Goal: Task Accomplishment & Management: Complete application form

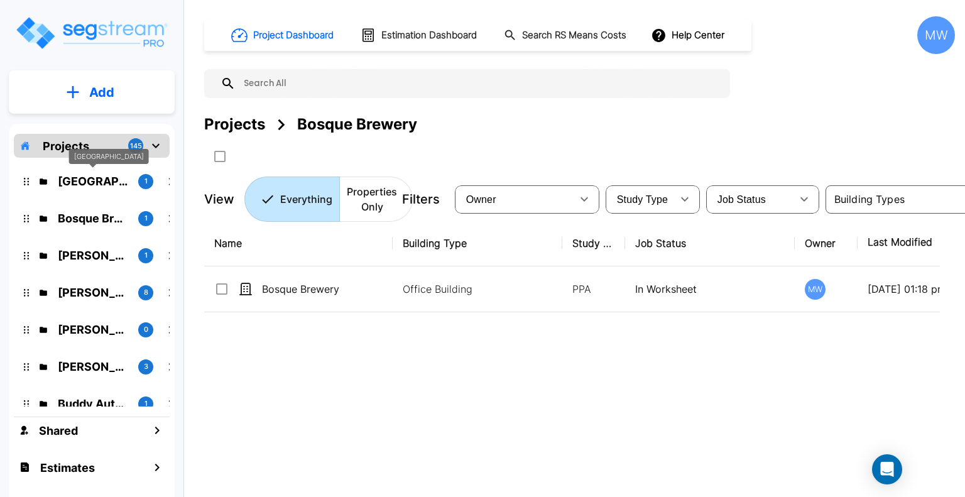
click at [113, 182] on p "Lake House" at bounding box center [93, 181] width 70 height 17
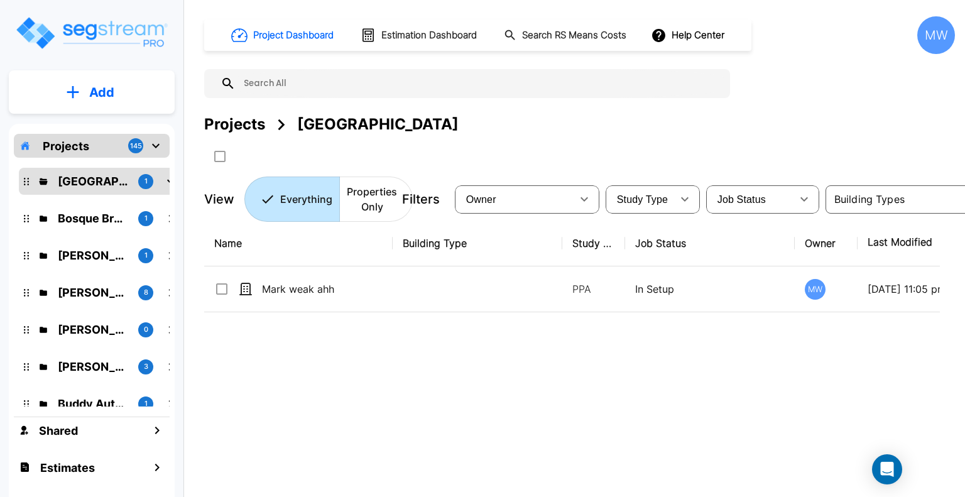
click at [30, 182] on div "Lake House 1" at bounding box center [101, 181] width 155 height 17
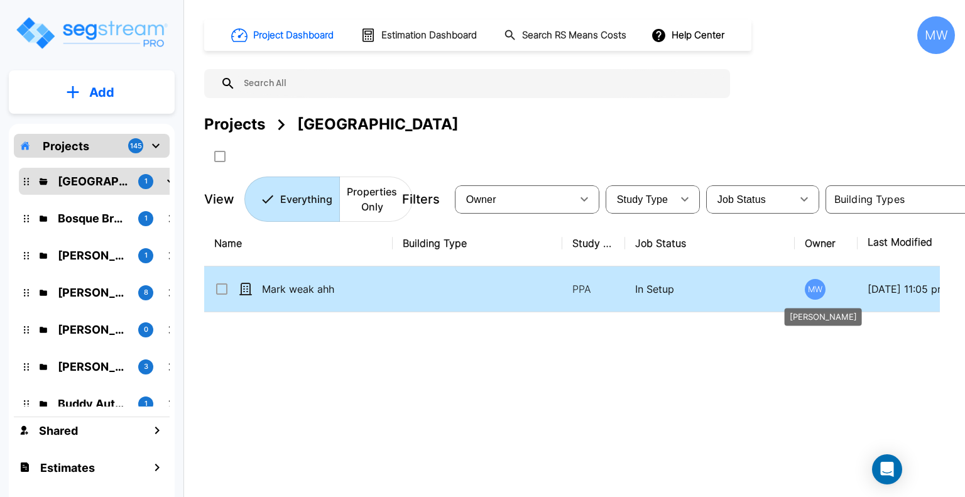
scroll to position [0, 138]
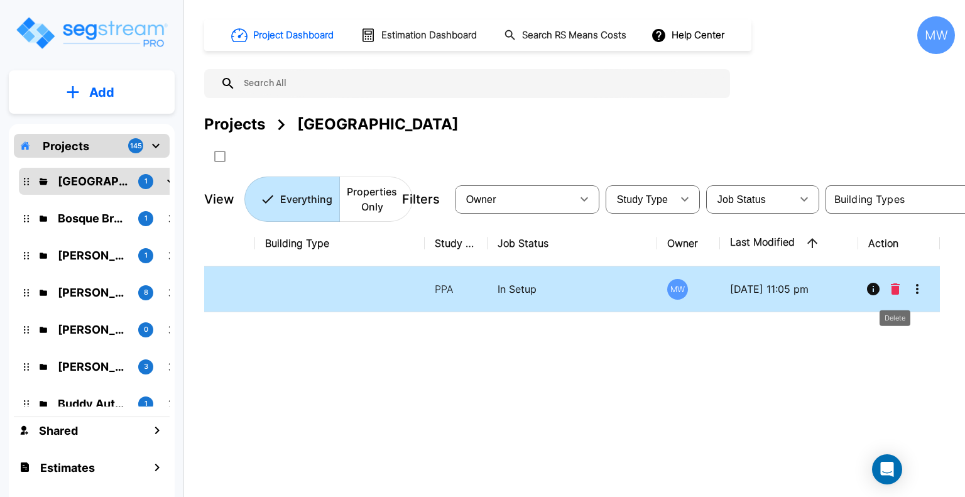
click at [895, 284] on icon "Delete" at bounding box center [895, 288] width 9 height 11
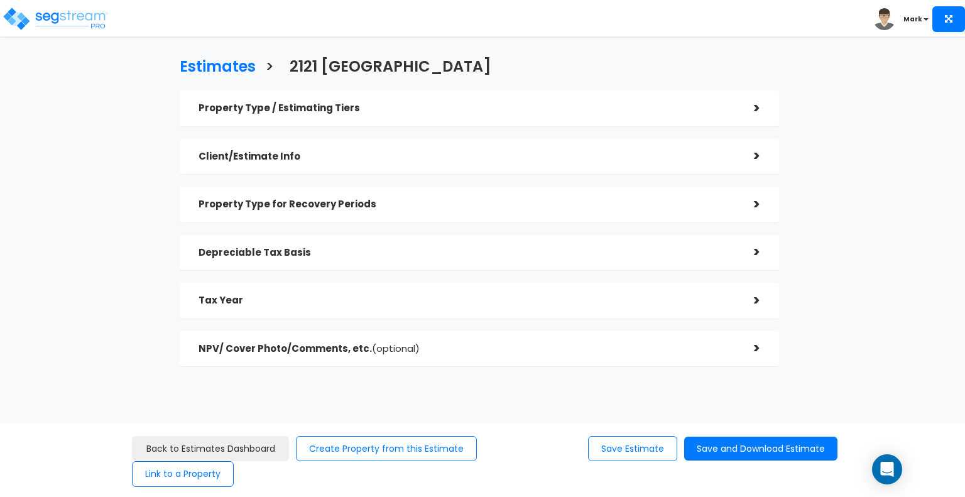
click at [330, 104] on h5 "Property Type / Estimating Tiers" at bounding box center [466, 108] width 536 height 11
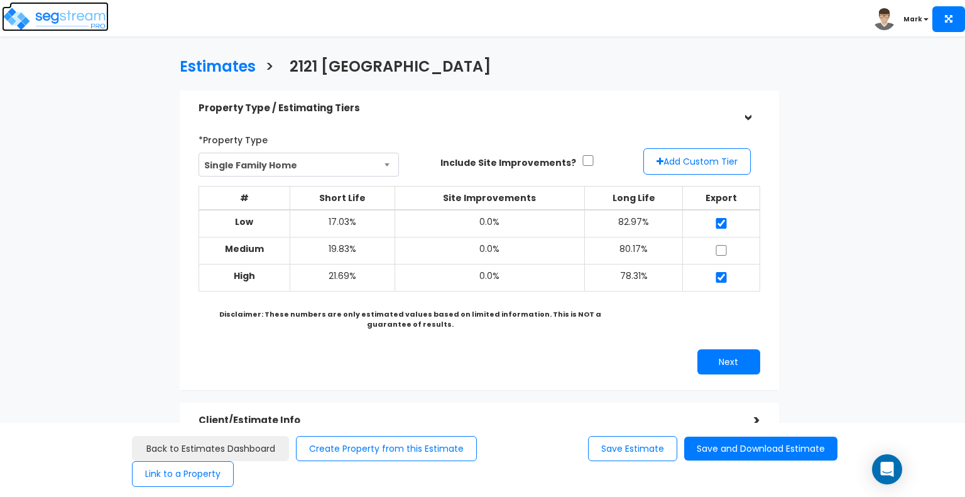
click at [17, 18] on img at bounding box center [55, 18] width 107 height 25
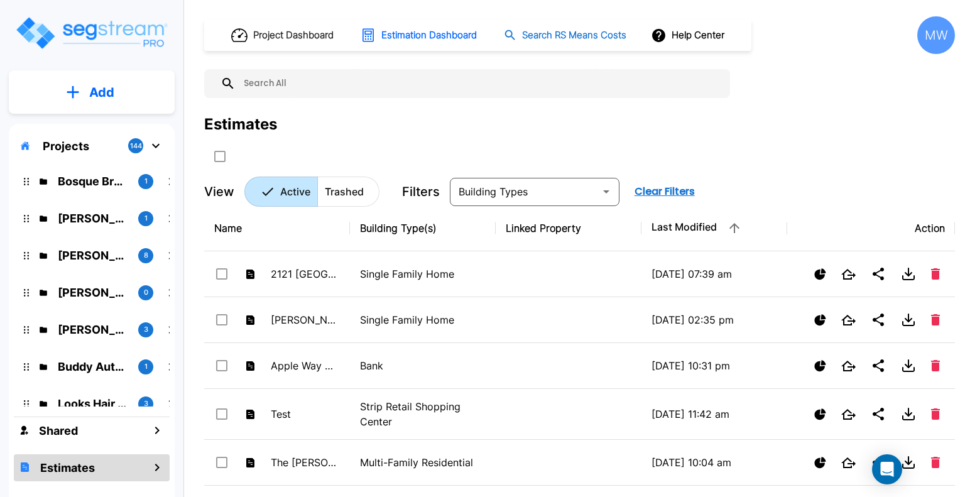
click at [562, 37] on h1 "Search RS Means Costs" at bounding box center [574, 35] width 104 height 14
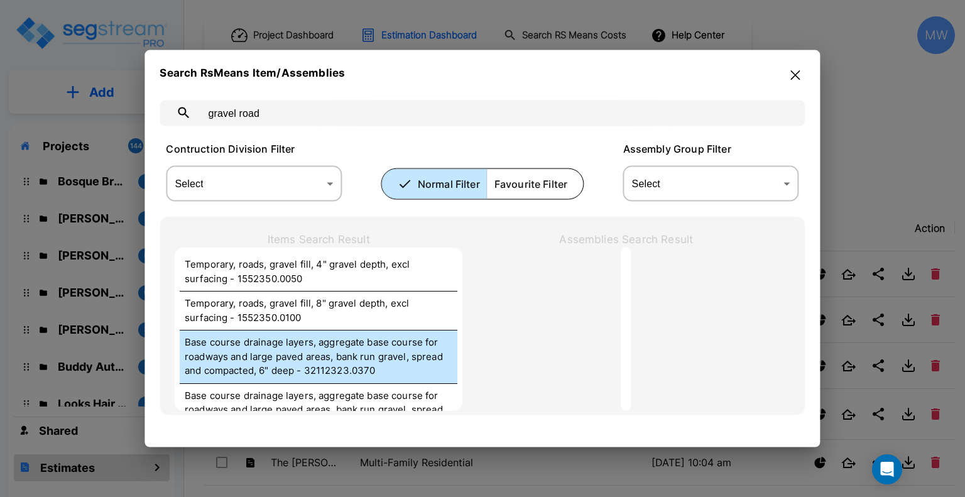
type input "gravel road"
click at [298, 348] on p "Base course drainage layers, aggregate base course for roadways and large paved…" at bounding box center [319, 356] width 268 height 43
type input "SY"
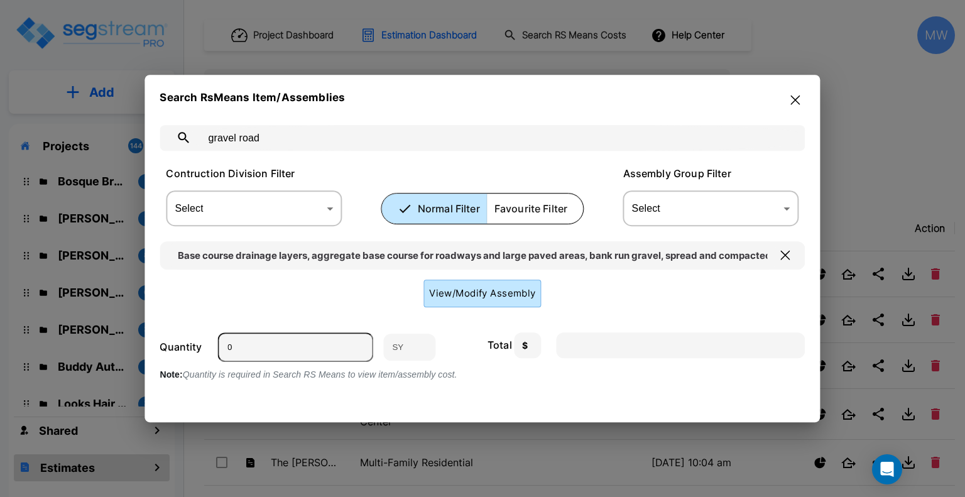
click at [312, 344] on input "0" at bounding box center [295, 347] width 156 height 30
type input "1"
type input "5.08"
type input "12"
type input "60.96"
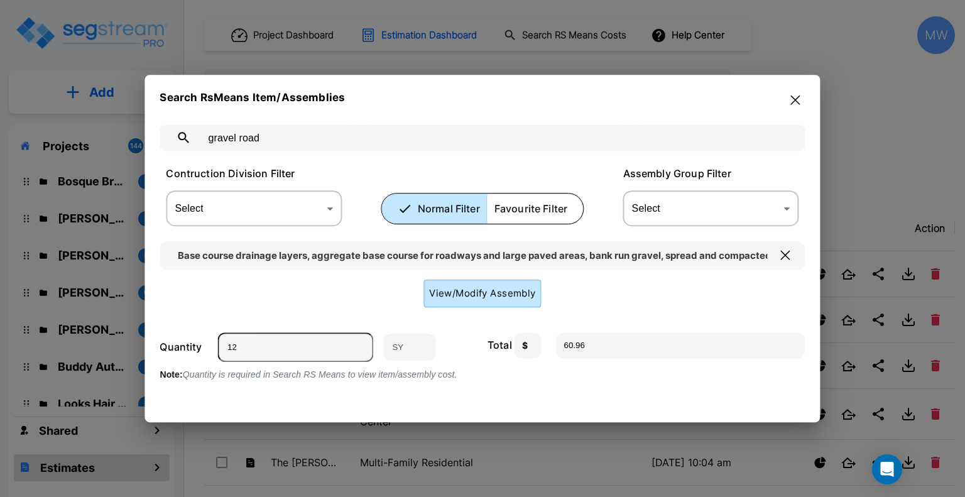
type input "120"
type input "609.60"
type input "1200"
type input "6096.00"
type input "12000"
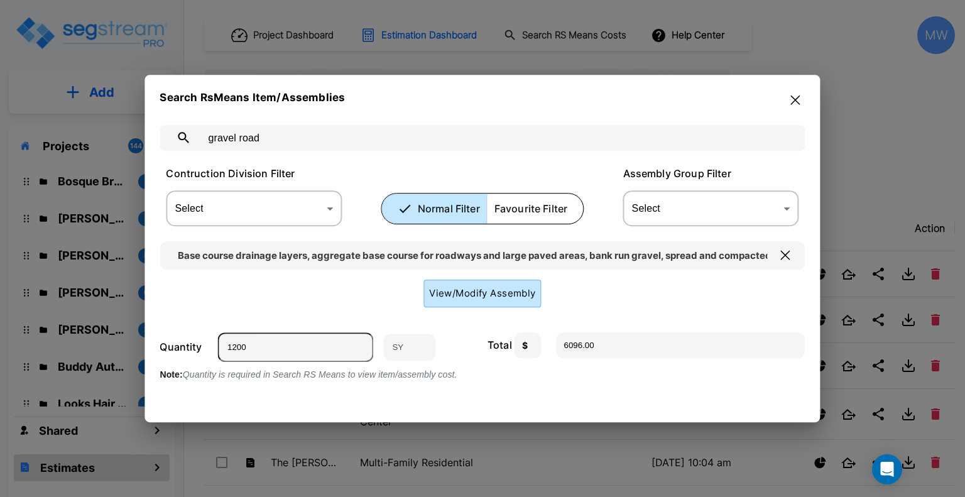
type input "60960.00"
type input "12000"
click at [789, 115] on div "gravel road ​ Contruction Division Filter Select ​ Select Normal Filter Favouri…" at bounding box center [482, 259] width 645 height 298
click at [796, 101] on icon "button" at bounding box center [795, 99] width 9 height 9
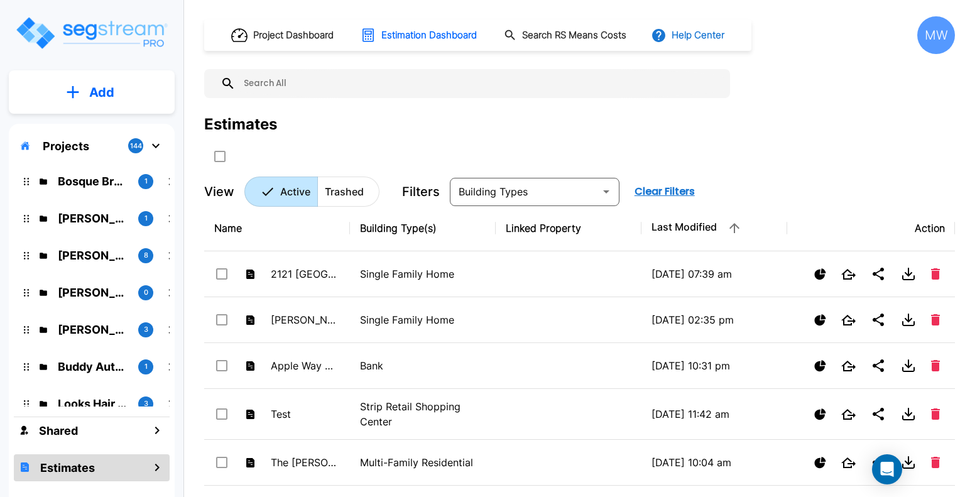
click at [663, 29] on icon "button" at bounding box center [658, 35] width 13 height 13
click at [550, 158] on div at bounding box center [482, 248] width 965 height 497
click at [673, 41] on button "Help Center" at bounding box center [688, 35] width 81 height 24
click at [680, 63] on div at bounding box center [672, 69] width 23 height 16
click at [77, 102] on button "Add" at bounding box center [92, 92] width 166 height 36
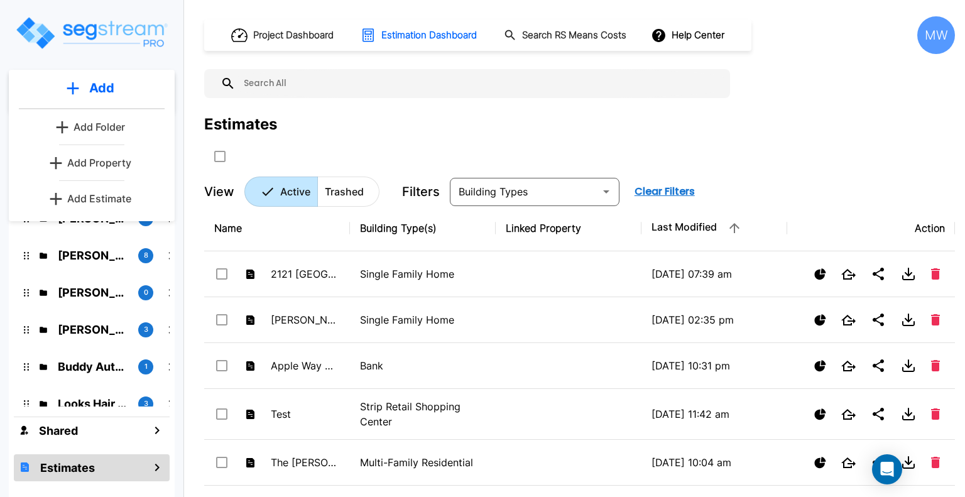
click at [123, 19] on img "mailbox folders" at bounding box center [91, 33] width 154 height 36
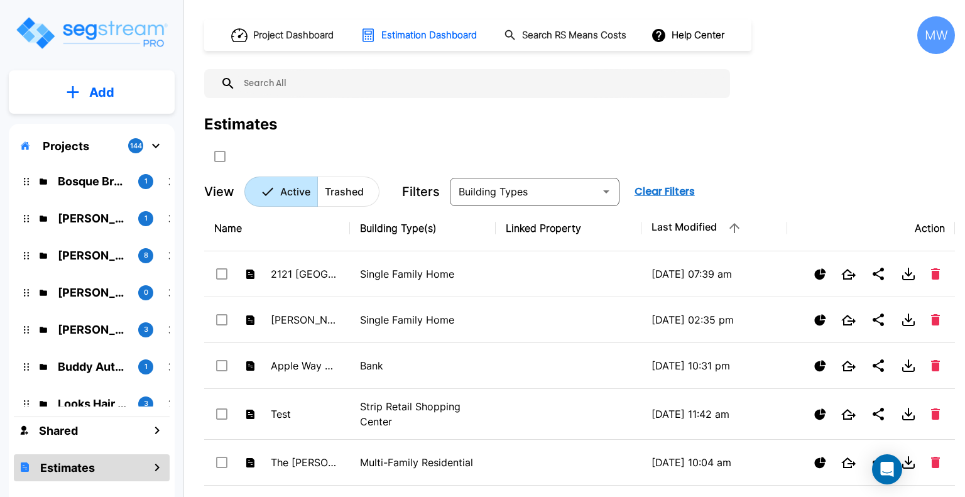
click at [109, 28] on img "mailbox folders" at bounding box center [91, 33] width 154 height 36
click at [922, 24] on div "MW" at bounding box center [936, 35] width 38 height 38
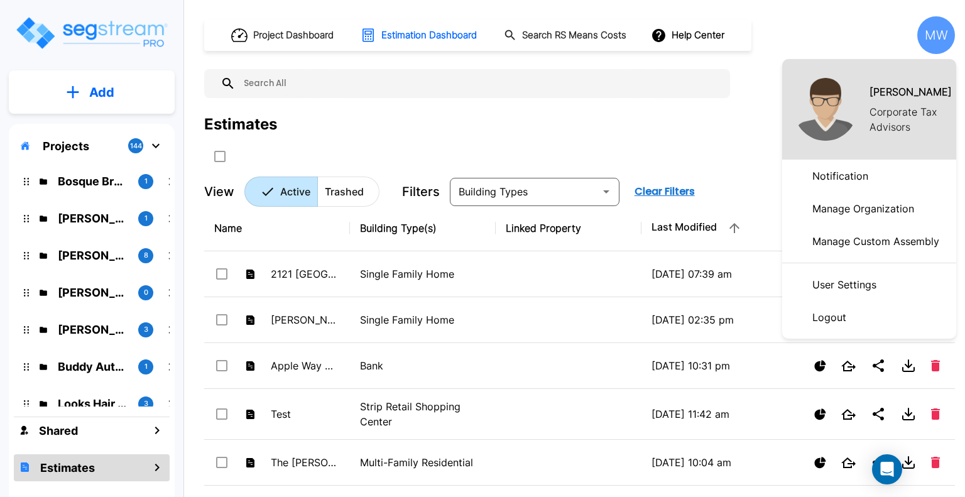
click at [850, 183] on p "Notification" at bounding box center [840, 175] width 66 height 25
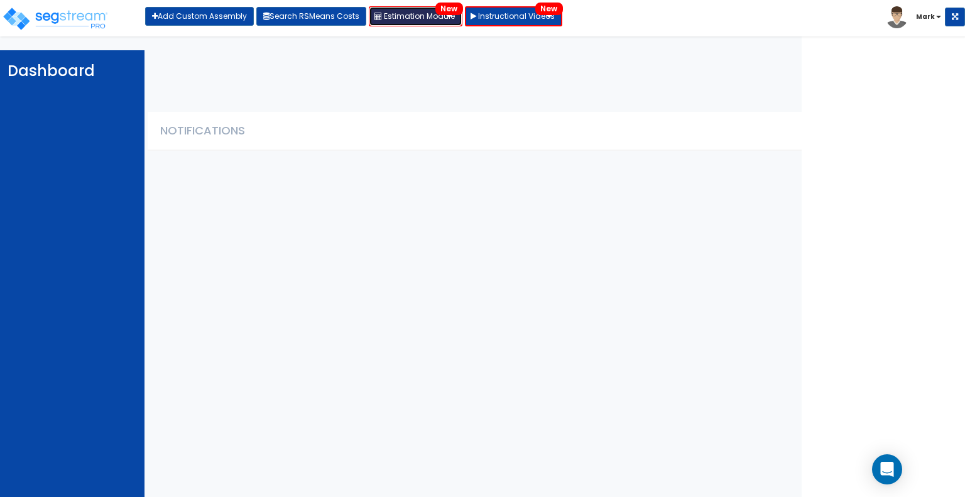
click at [423, 21] on link "Estimation Module New" at bounding box center [416, 16] width 94 height 20
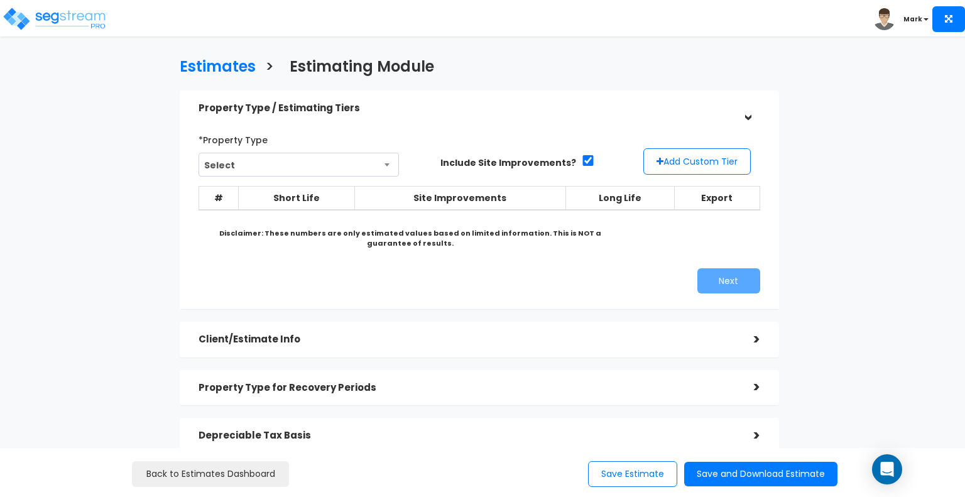
click at [916, 18] on b "Mark" at bounding box center [912, 18] width 19 height 9
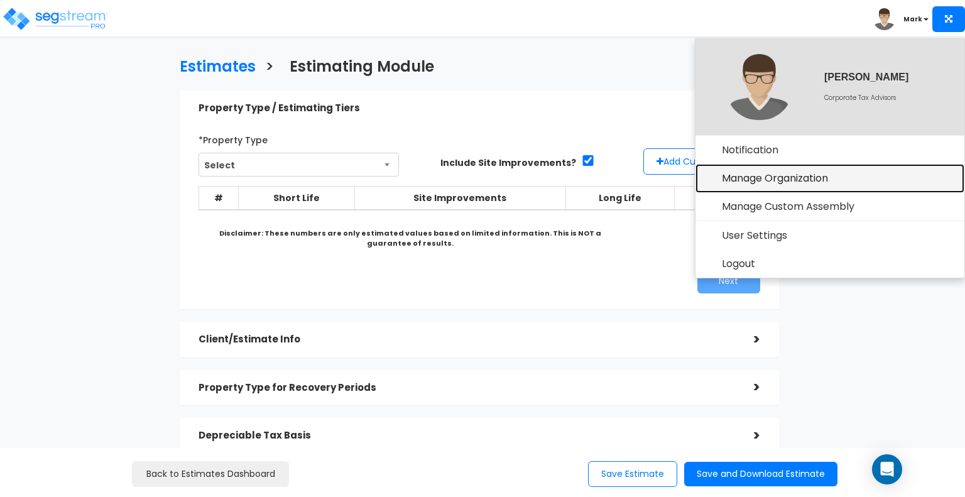
click at [761, 177] on link "Manage Organization" at bounding box center [829, 178] width 269 height 29
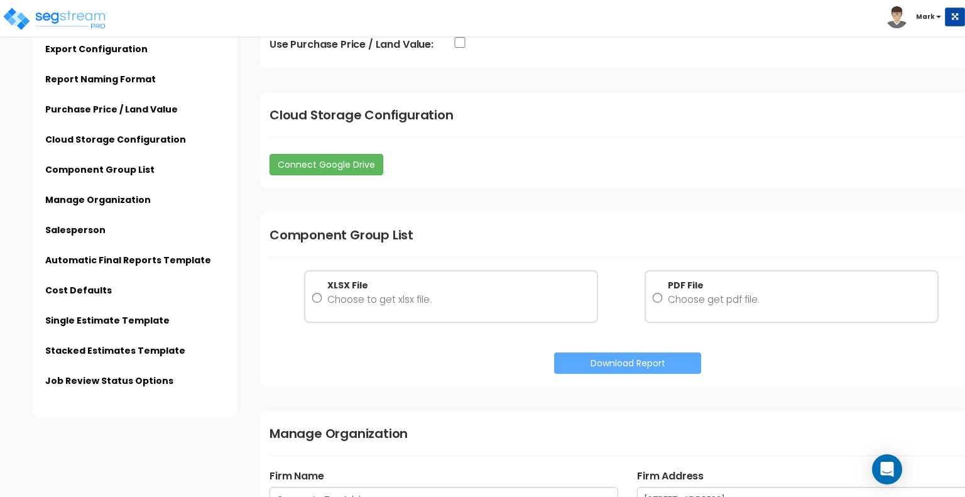
scroll to position [749, 0]
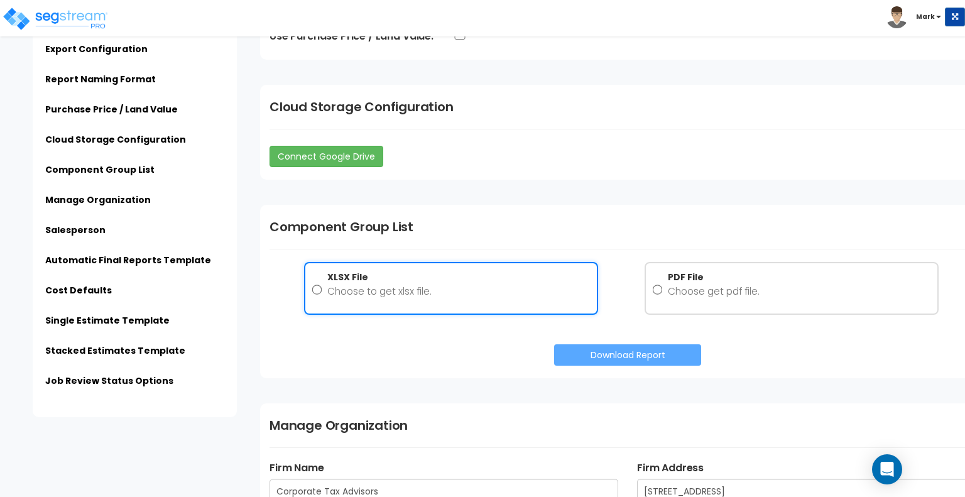
click at [411, 288] on p "Choose to get xlsx file." at bounding box center [379, 291] width 104 height 16
click at [322, 288] on input "XLSX File Choose to get xlsx file." at bounding box center [317, 290] width 10 height 40
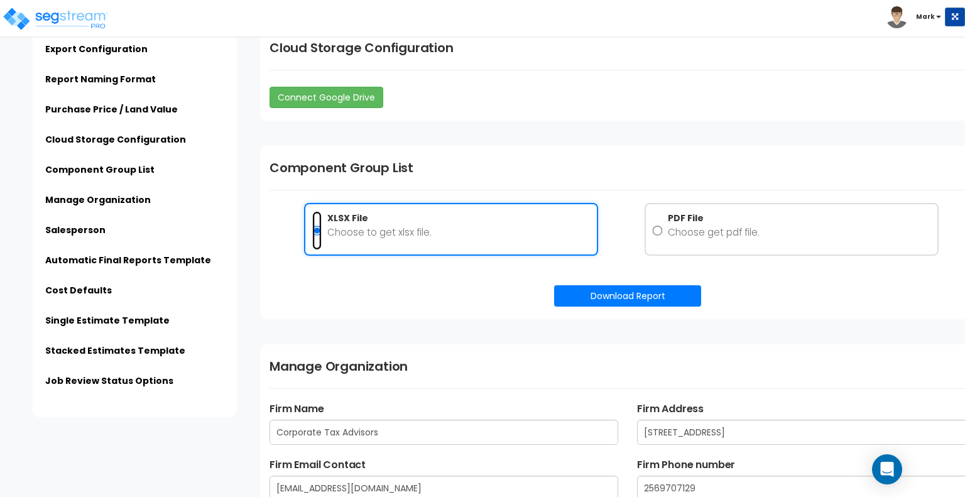
scroll to position [775, 0]
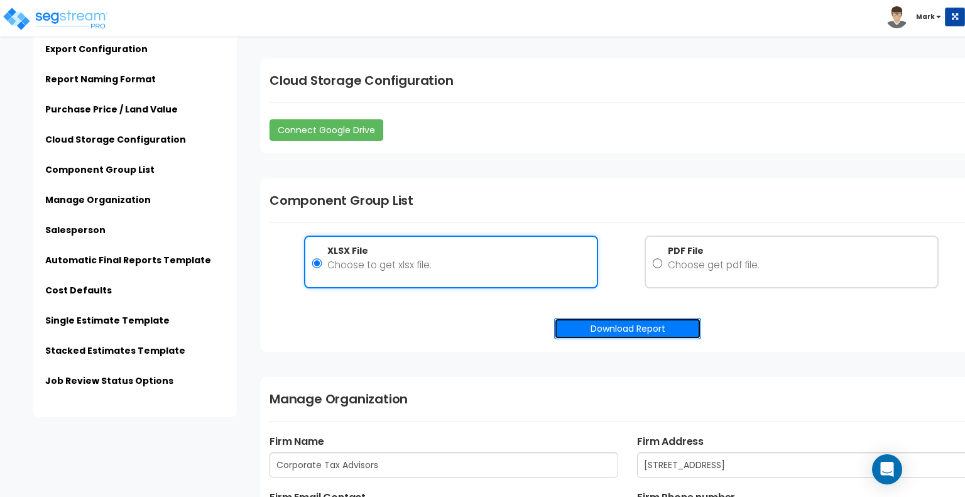
click at [612, 331] on button "Download Report" at bounding box center [627, 328] width 147 height 21
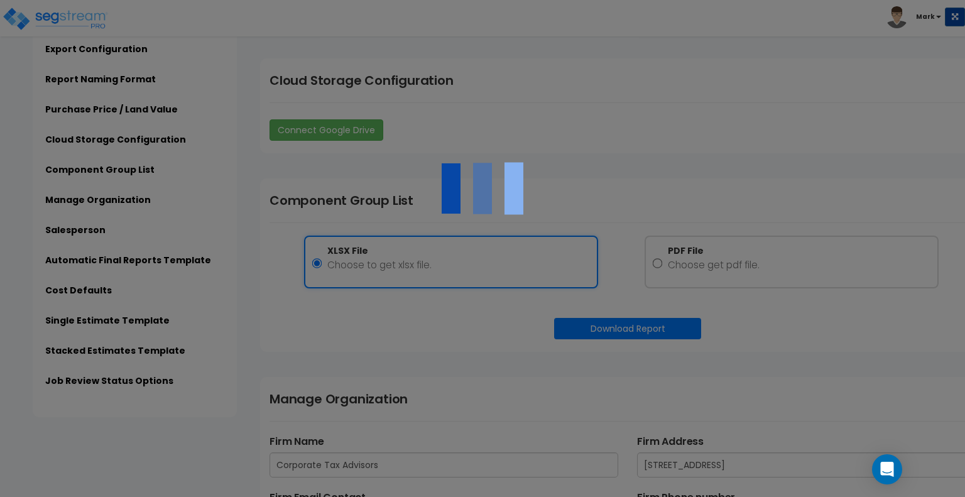
radio input "false"
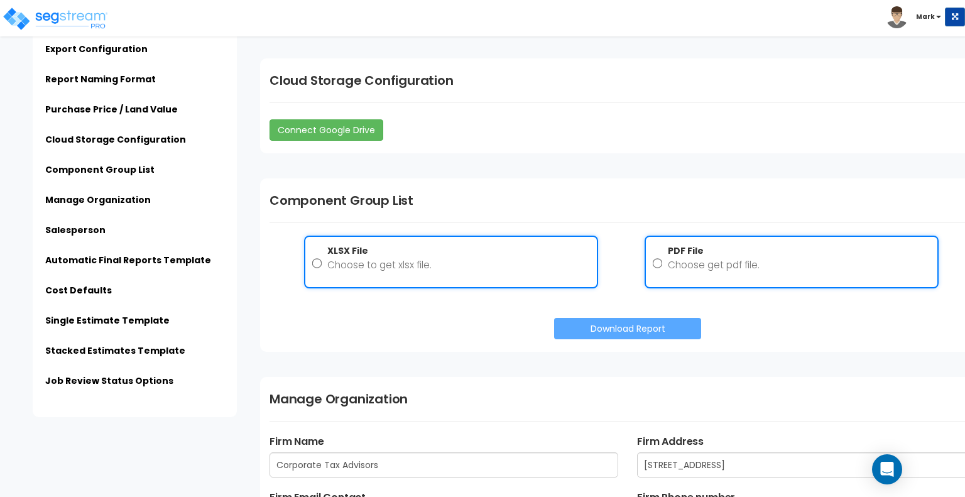
click at [663, 251] on div "PDF File Choose get pdf file." at bounding box center [791, 261] width 276 height 35
click at [663, 251] on input "PDF File Choose get pdf file." at bounding box center [658, 264] width 10 height 40
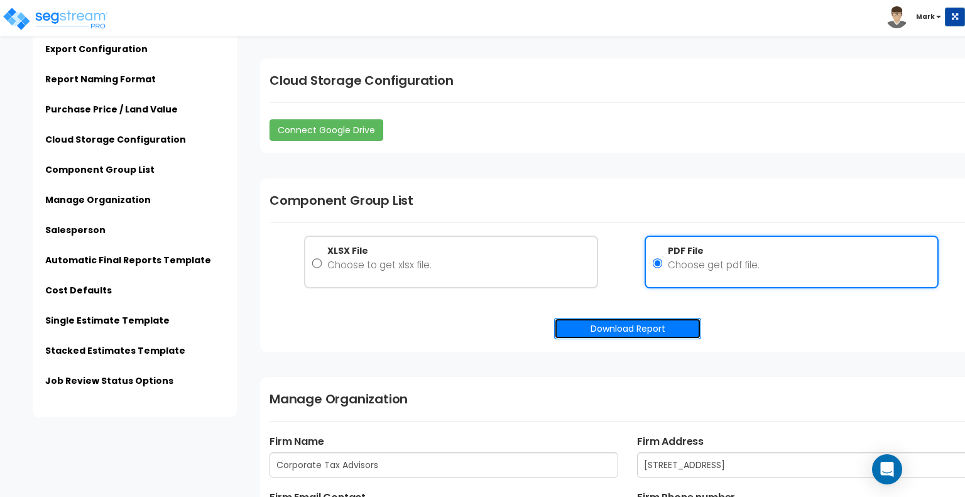
click at [638, 322] on button "Download Report" at bounding box center [627, 328] width 147 height 21
click at [693, 265] on p "Choose get pdf file." at bounding box center [714, 265] width 92 height 16
click at [663, 265] on input "PDF File Choose get pdf file." at bounding box center [658, 264] width 10 height 40
radio input "true"
drag, startPoint x: 693, startPoint y: 265, endPoint x: 543, endPoint y: 215, distance: 157.5
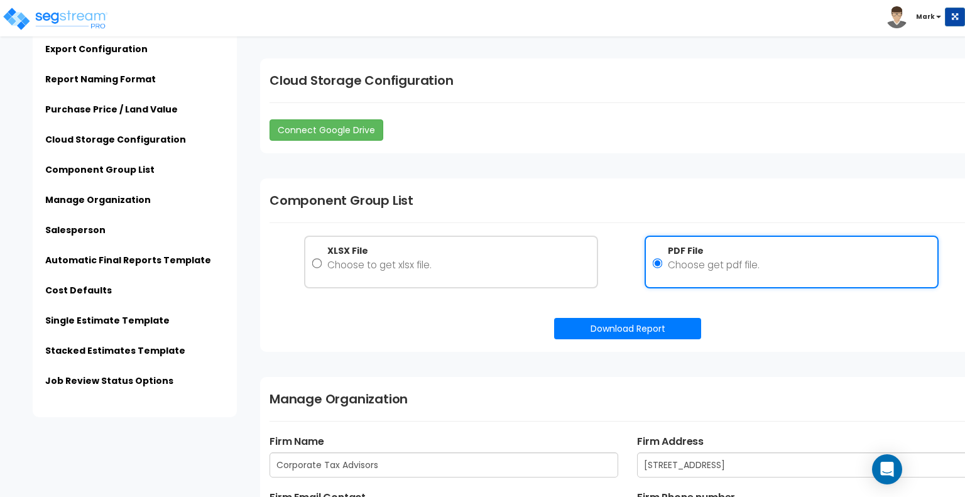
click at [543, 215] on div "Component Group List XLSX File Choose to get xlsx file. PDF File Choose get pdf…" at bounding box center [627, 264] width 735 height 173
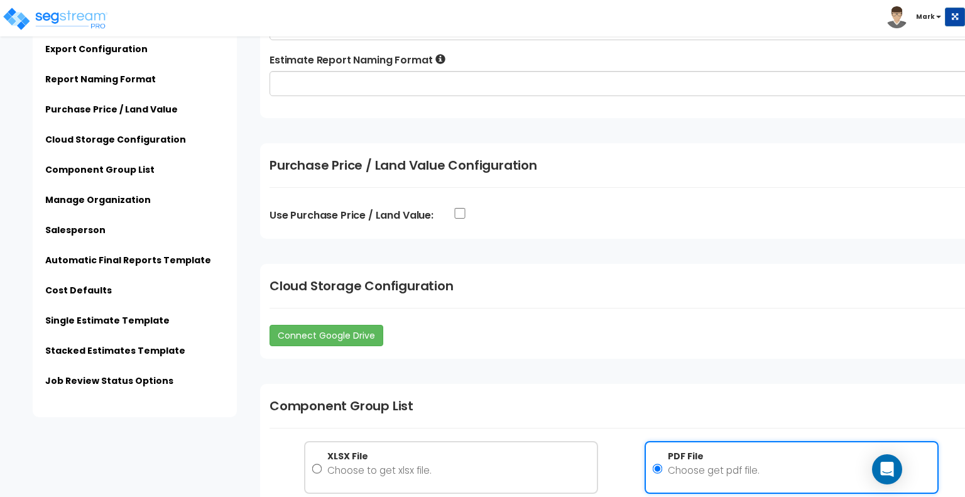
scroll to position [578, 0]
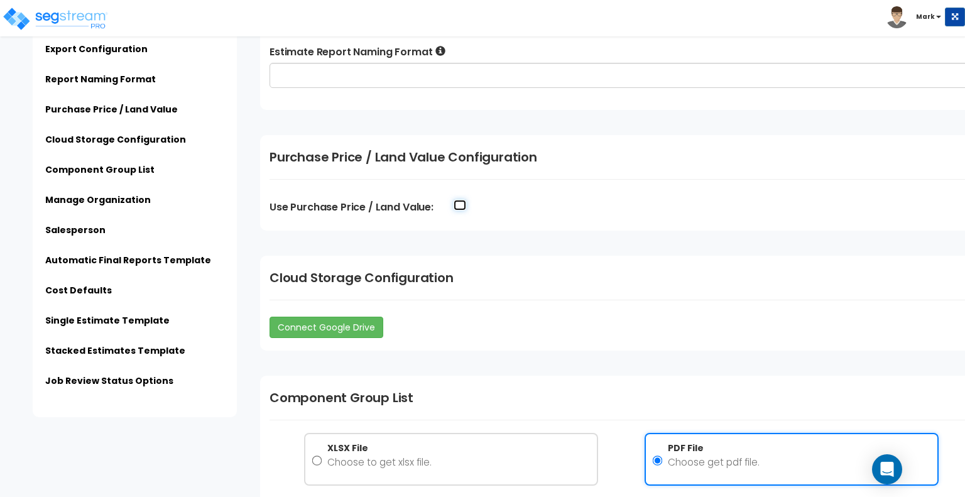
click at [457, 207] on input "Use Purchase Price / Land Value:" at bounding box center [460, 205] width 13 height 11
checkbox input "false"
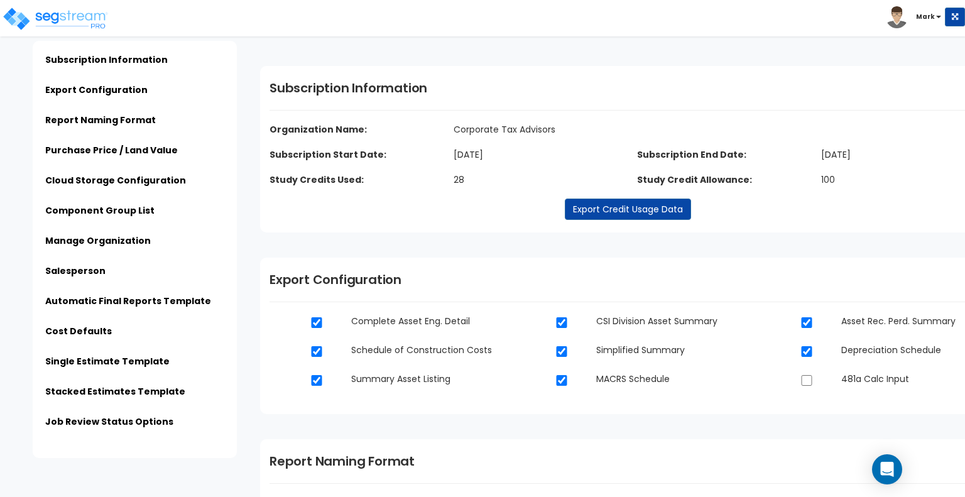
scroll to position [0, 0]
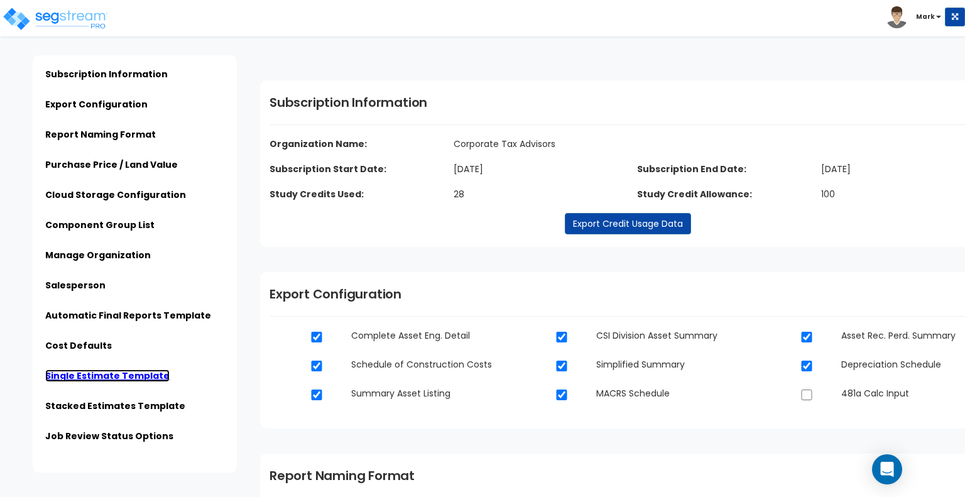
click at [111, 372] on link "Single Estimate Template" at bounding box center [107, 375] width 124 height 13
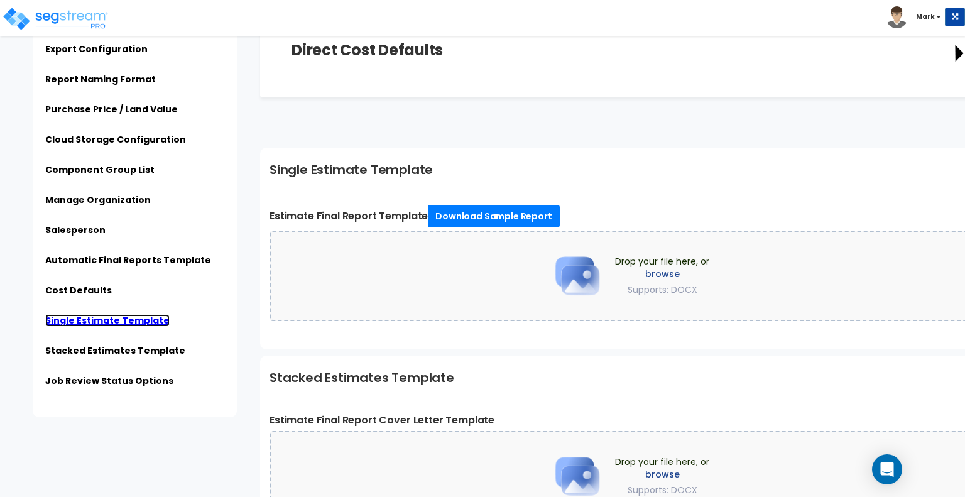
scroll to position [2139, 0]
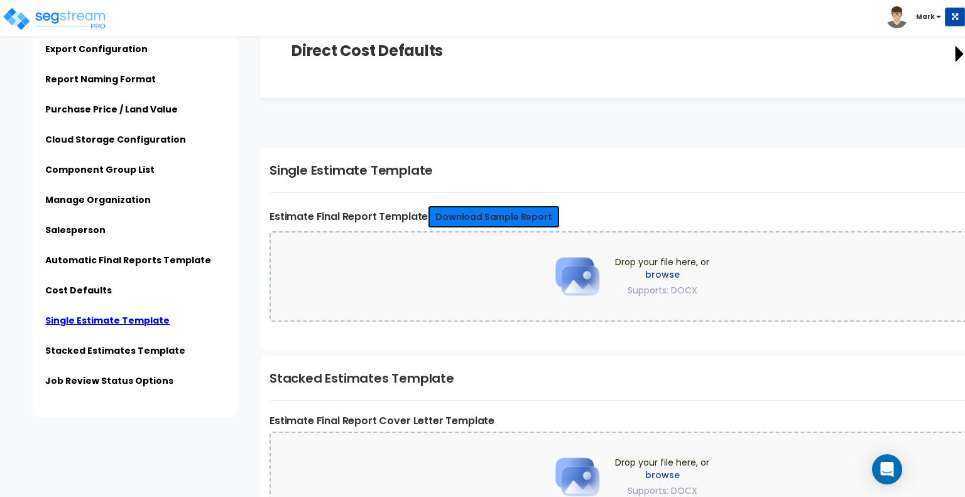
click at [520, 208] on link "Download Sample Report" at bounding box center [493, 216] width 131 height 23
click at [666, 268] on label "browse" at bounding box center [662, 274] width 94 height 13
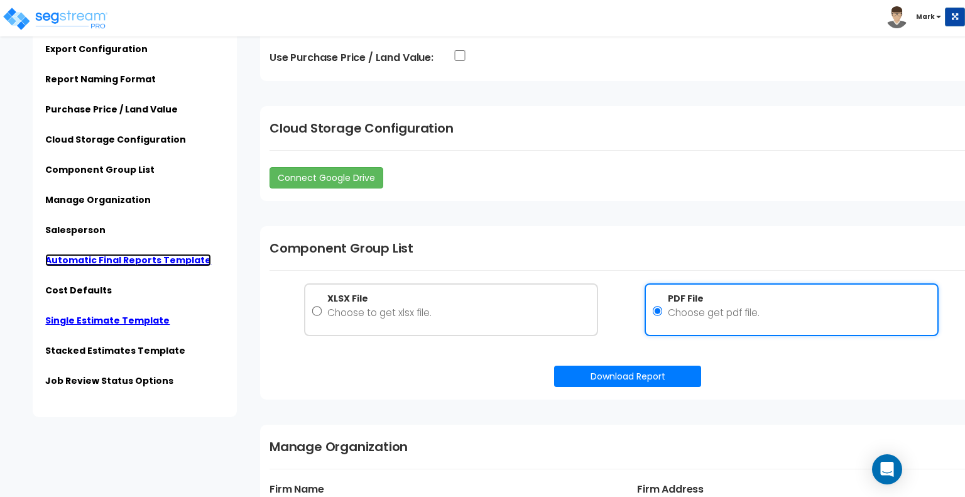
click at [126, 258] on link "Automatic Final Reports Template" at bounding box center [128, 260] width 166 height 13
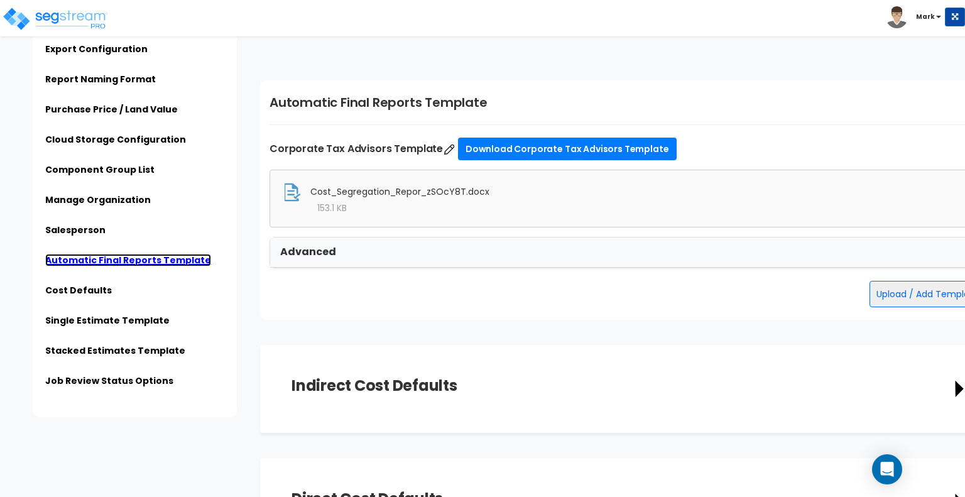
scroll to position [1745, 0]
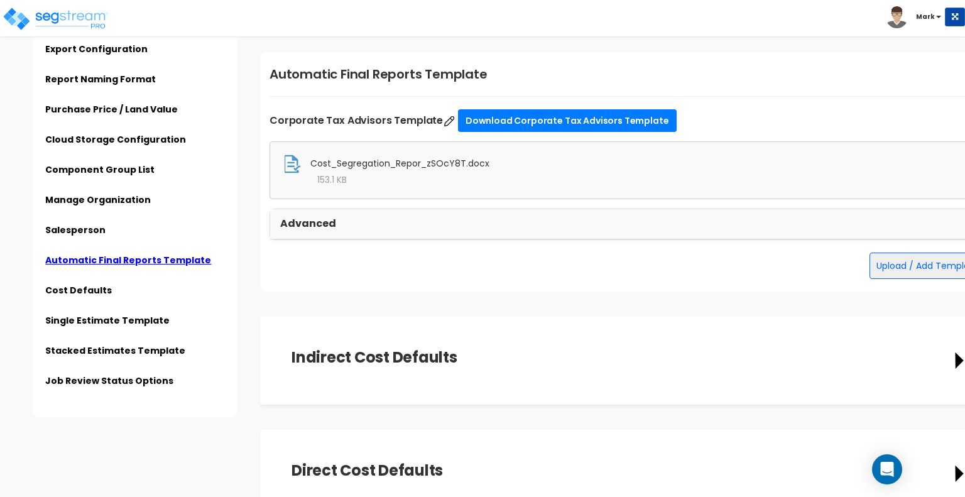
click at [40, 14] on div "Click to return on the top page" at bounding box center [63, 8] width 119 height 16
click at [17, 24] on img at bounding box center [55, 18] width 107 height 25
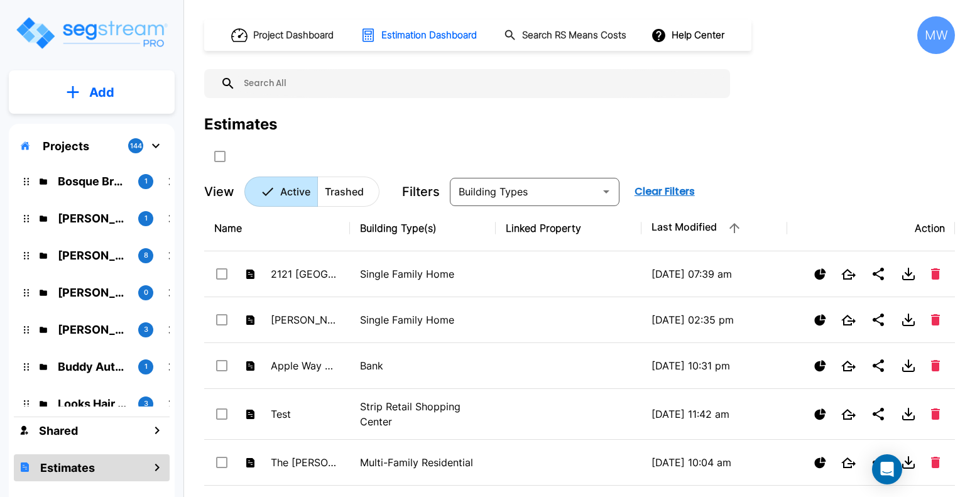
click at [55, 92] on button "Add" at bounding box center [92, 92] width 166 height 36
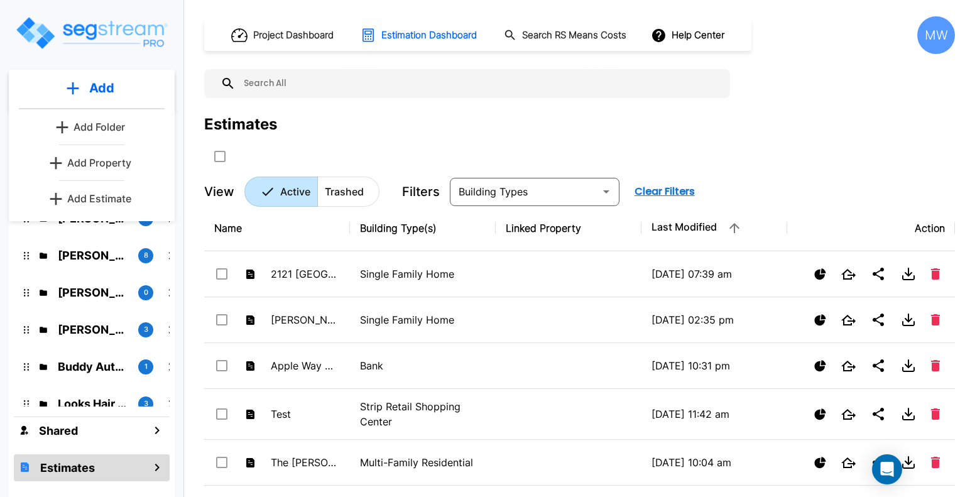
click at [101, 214] on div "Add Add Folder Add Property Add Estimate" at bounding box center [92, 145] width 166 height 151
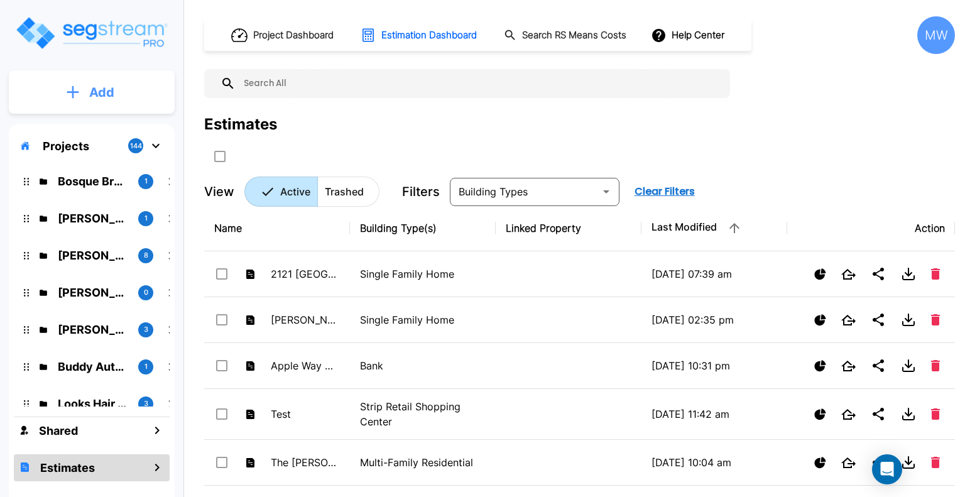
click at [77, 102] on button "Add" at bounding box center [92, 92] width 166 height 36
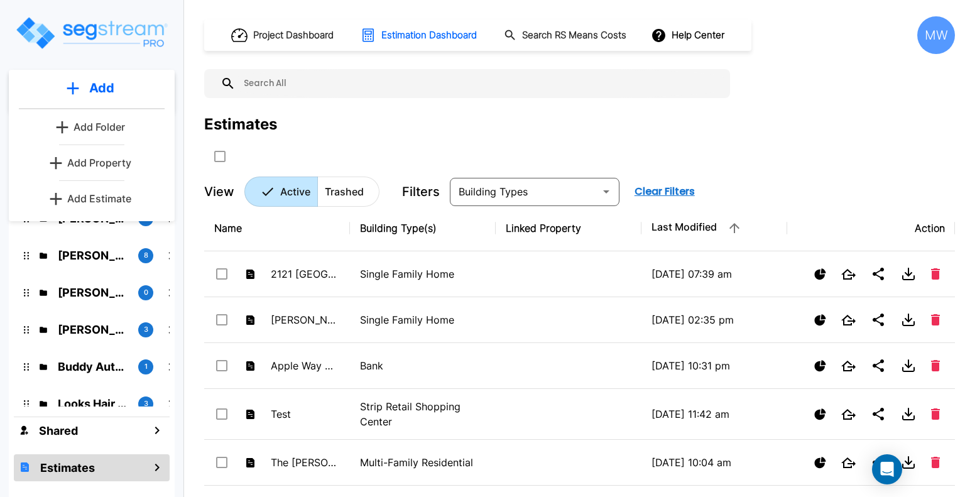
click at [102, 188] on button "Add Estimate" at bounding box center [91, 198] width 93 height 25
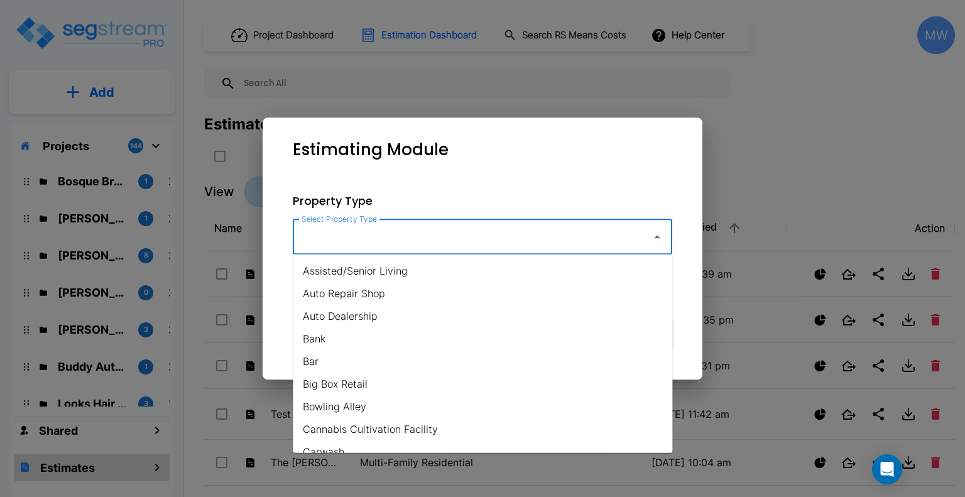
click at [416, 239] on input "Select Property Type" at bounding box center [468, 237] width 341 height 24
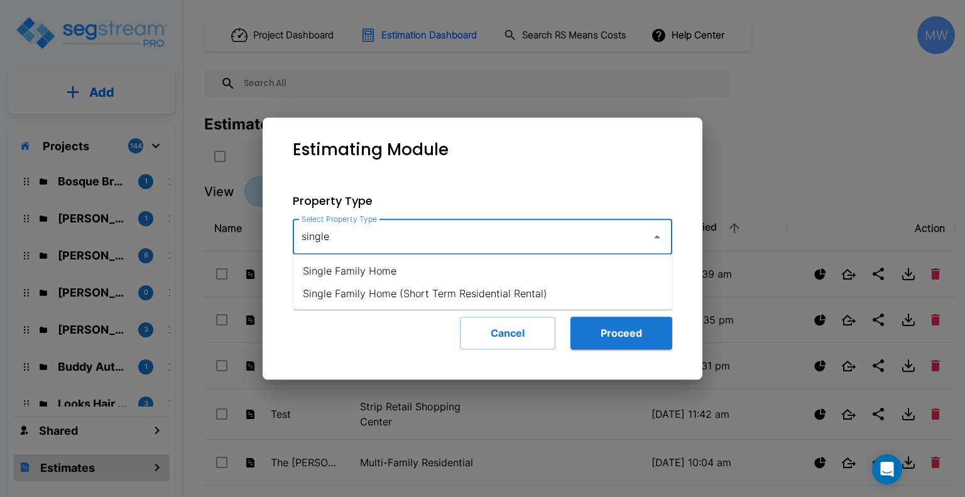
click at [423, 278] on li "Single Family Home" at bounding box center [482, 270] width 379 height 23
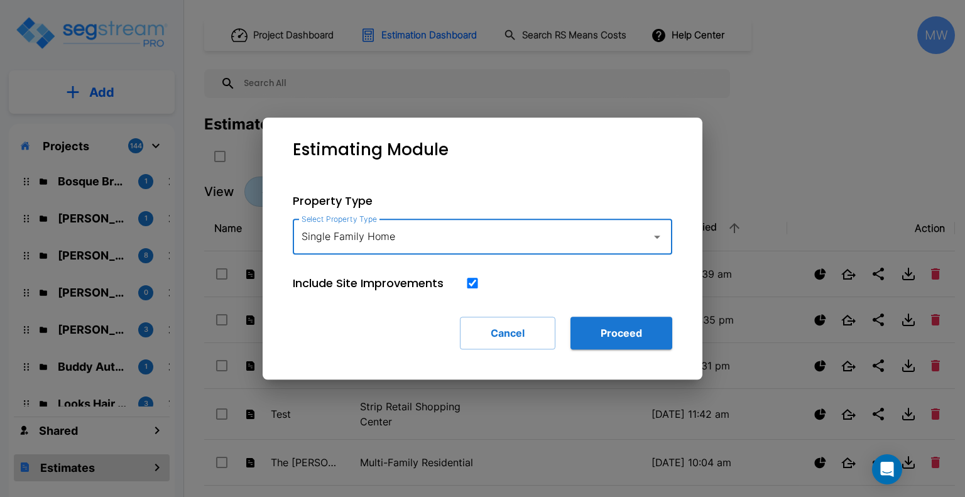
type input "Single Family Home"
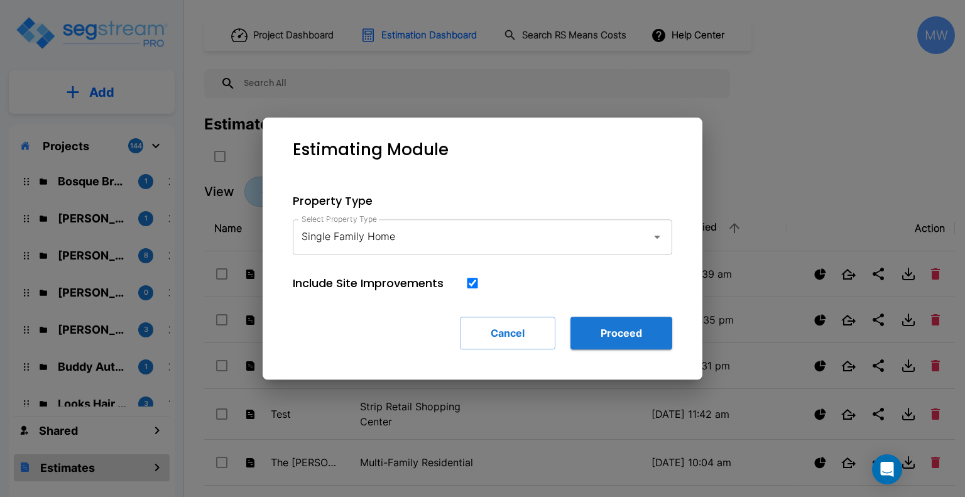
click at [611, 314] on div "Property Type Select Property Type Single Family Home Select Property Type Incl…" at bounding box center [483, 270] width 420 height 197
click at [610, 347] on button "Proceed" at bounding box center [621, 333] width 102 height 33
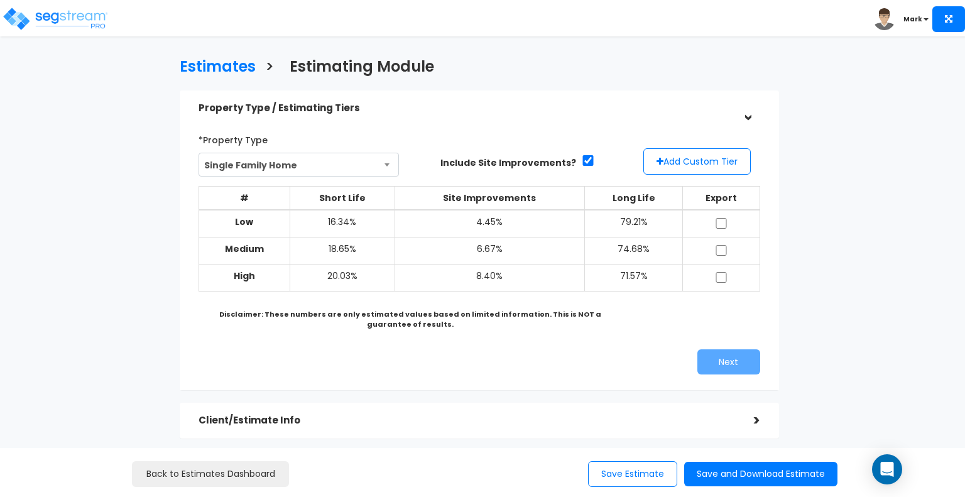
click at [721, 210] on td at bounding box center [721, 224] width 77 height 28
click at [720, 223] on input "checkbox" at bounding box center [721, 223] width 13 height 11
checkbox input "true"
click at [720, 249] on input "checkbox" at bounding box center [721, 250] width 13 height 11
checkbox input "true"
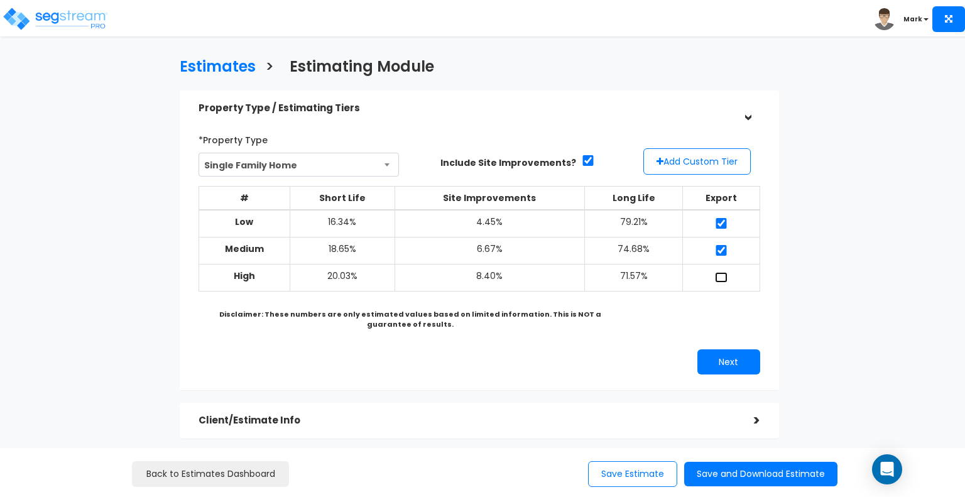
click at [720, 277] on input "checkbox" at bounding box center [721, 277] width 13 height 11
checkbox input "true"
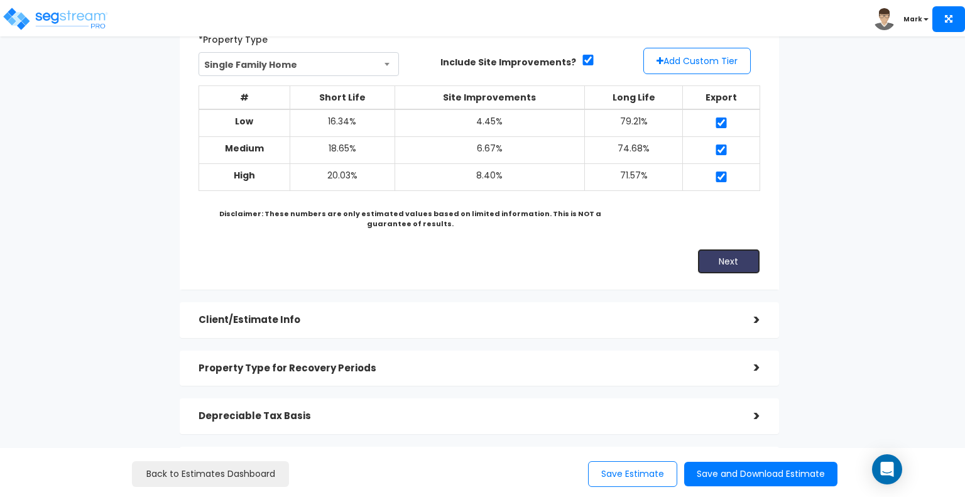
click at [720, 261] on button "Next" at bounding box center [728, 261] width 63 height 25
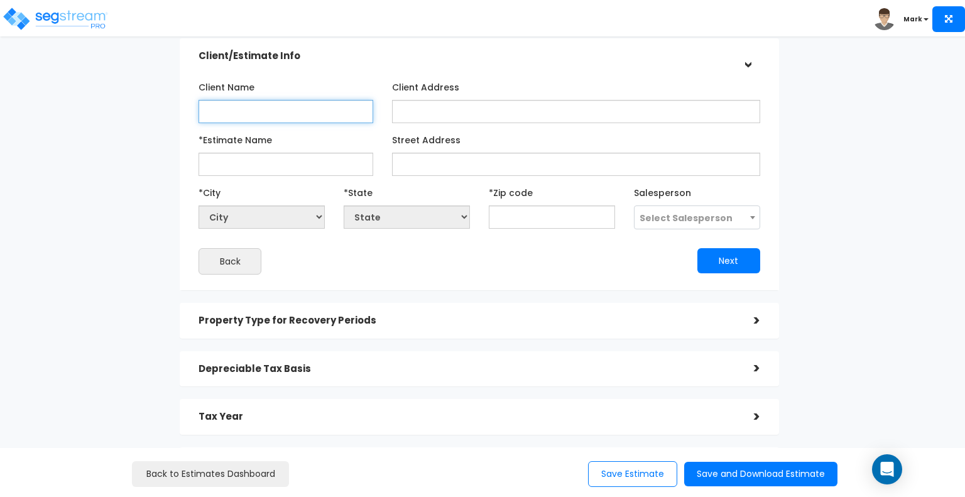
click at [276, 121] on input "Client Name" at bounding box center [285, 111] width 175 height 23
click at [276, 121] on input "Mark Woebrr" at bounding box center [285, 111] width 175 height 23
type input "Mark Woeber"
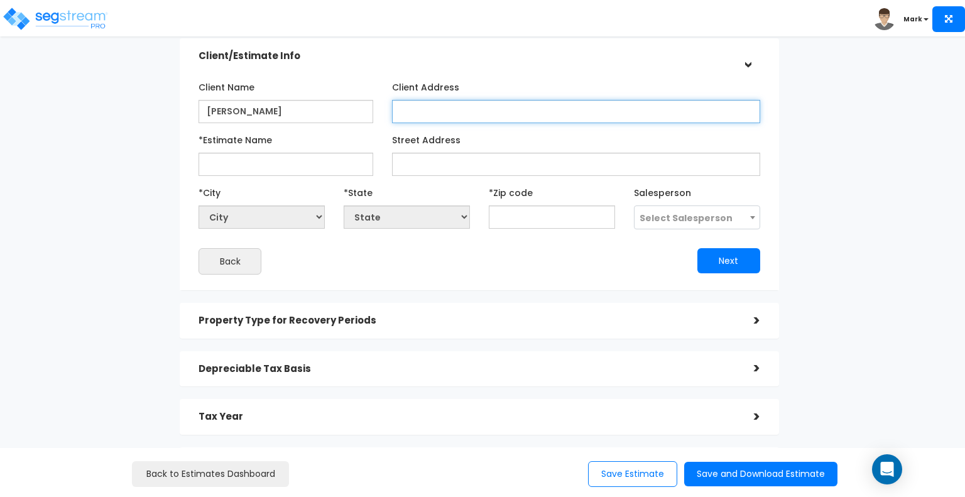
click at [411, 120] on input "Client Address" at bounding box center [576, 111] width 368 height 23
type input "101 Main Street"
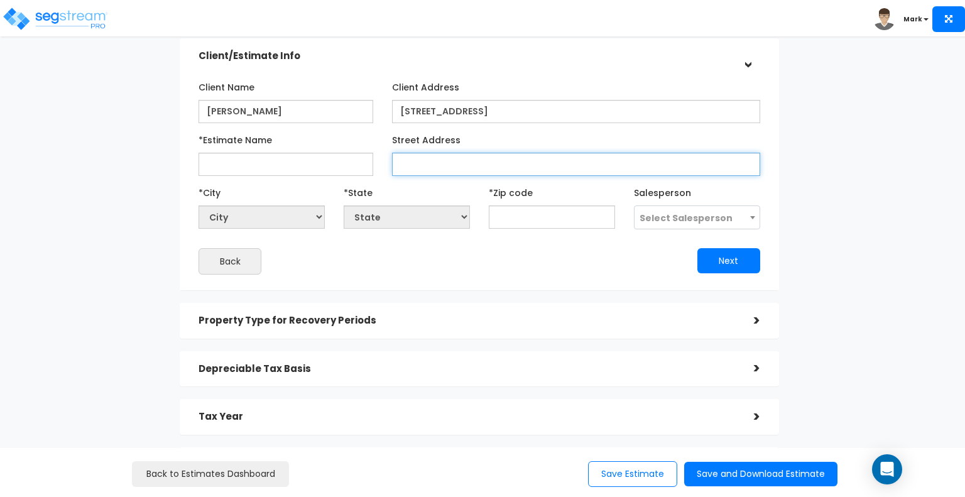
click at [423, 158] on input "Street Address" at bounding box center [576, 164] width 368 height 23
type input "102 Main Street"
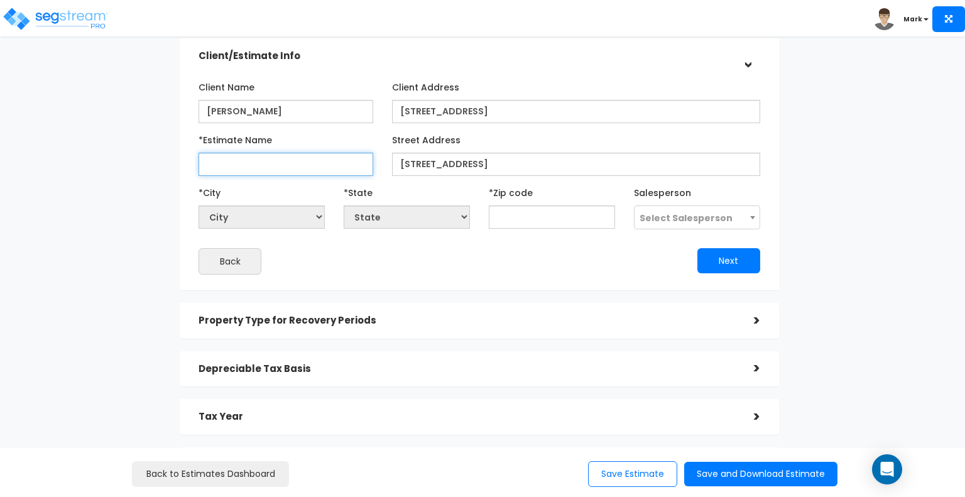
click at [290, 173] on input "*Estimate Name" at bounding box center [285, 164] width 175 height 23
type input "Woeber Tree Farm"
click at [542, 200] on div "*Zip code" at bounding box center [552, 205] width 126 height 46
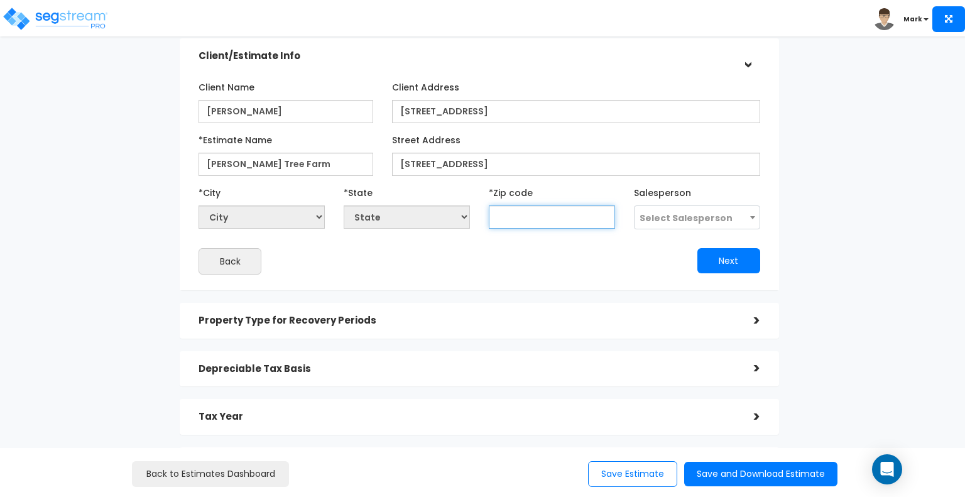
click at [523, 220] on input "text" at bounding box center [552, 216] width 126 height 23
type input "3"
select select "GA"
type input "3580"
select select "AL"
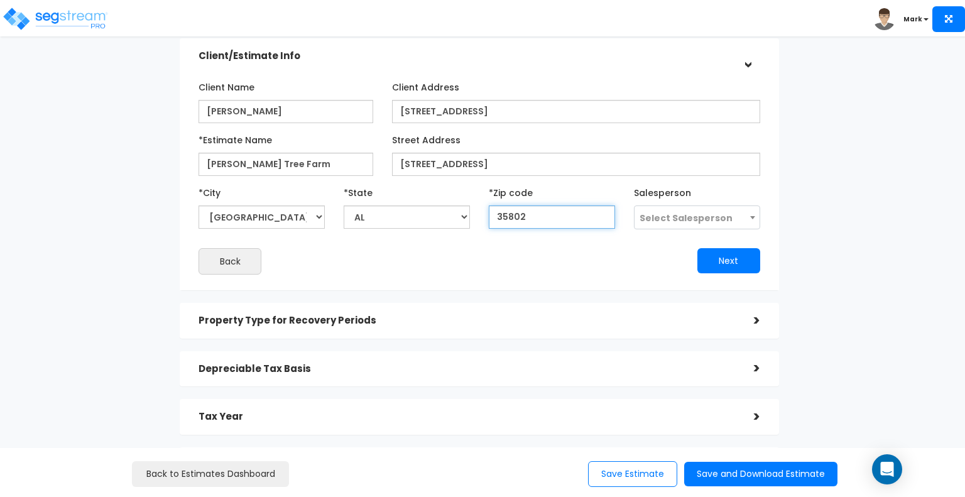
type input "35802"
click at [500, 231] on div "Client Name Mark Woeber Client Address 101 Main Street Gay" at bounding box center [479, 176] width 562 height 198
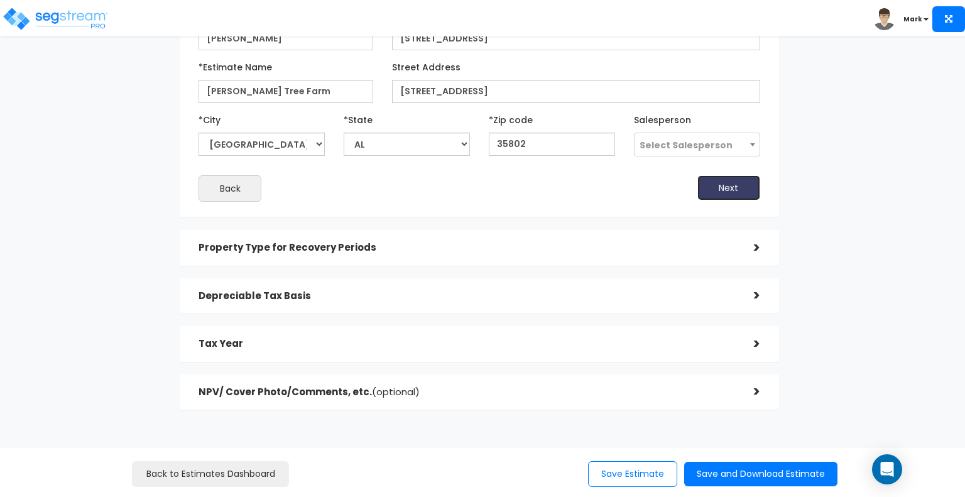
click at [743, 193] on button "Next" at bounding box center [728, 187] width 63 height 25
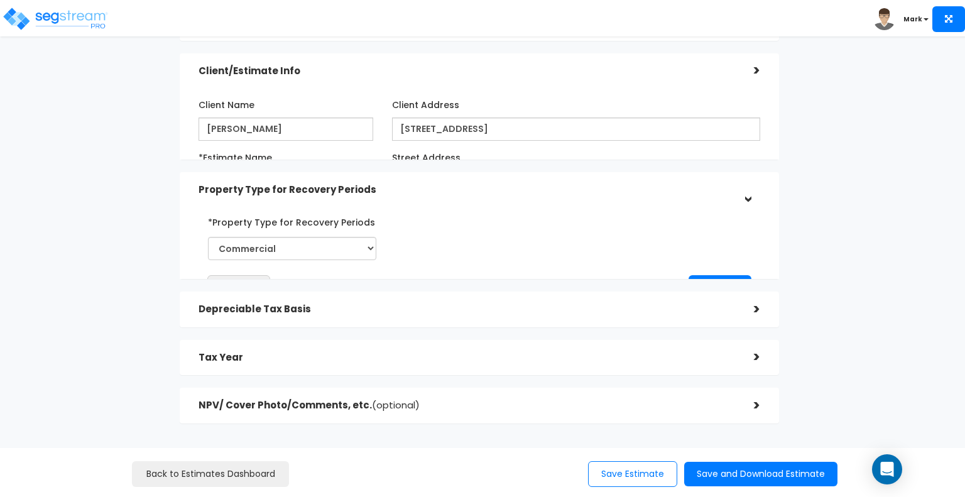
scroll to position [82, 0]
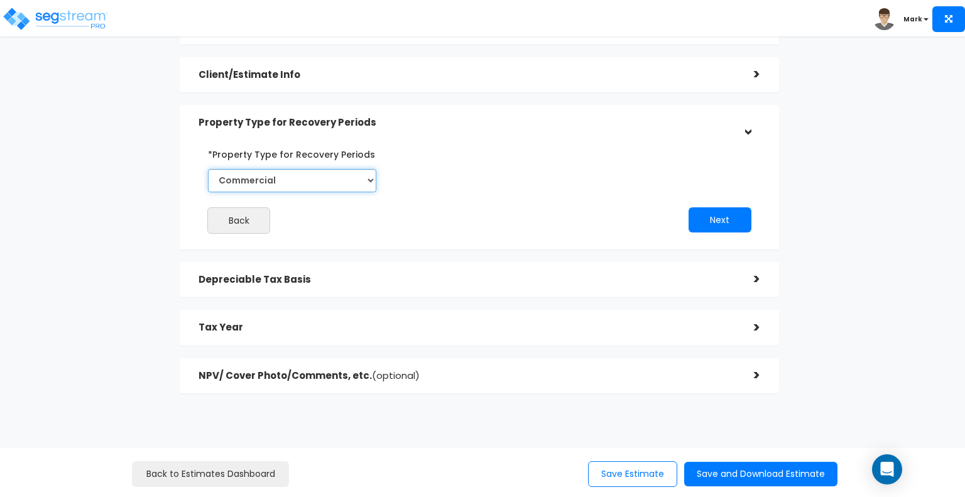
click at [362, 170] on select "Commercial Residential" at bounding box center [292, 180] width 168 height 23
click at [711, 214] on button "Next" at bounding box center [719, 219] width 63 height 25
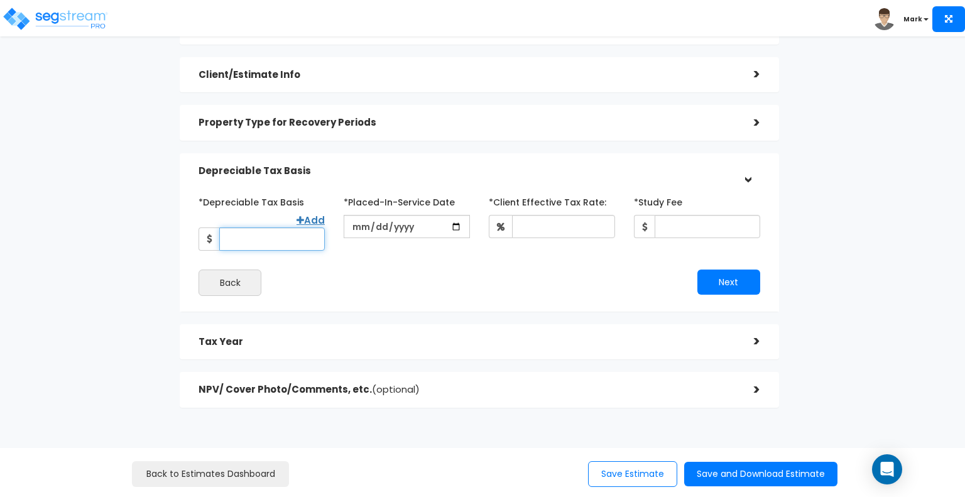
click at [246, 231] on input "*Depreciable Tax Basis" at bounding box center [272, 238] width 106 height 23
type input "1,200,000"
click at [451, 227] on input "date" at bounding box center [407, 226] width 126 height 23
drag, startPoint x: 519, startPoint y: 268, endPoint x: 458, endPoint y: 233, distance: 70.4
click at [458, 233] on input "date" at bounding box center [407, 226] width 126 height 23
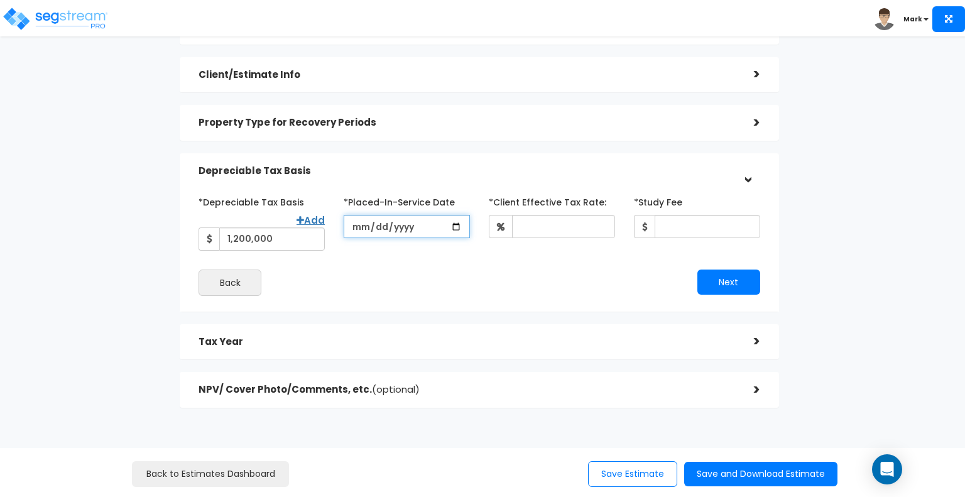
click at [457, 231] on input "date" at bounding box center [407, 226] width 126 height 23
type input "2025-08-31"
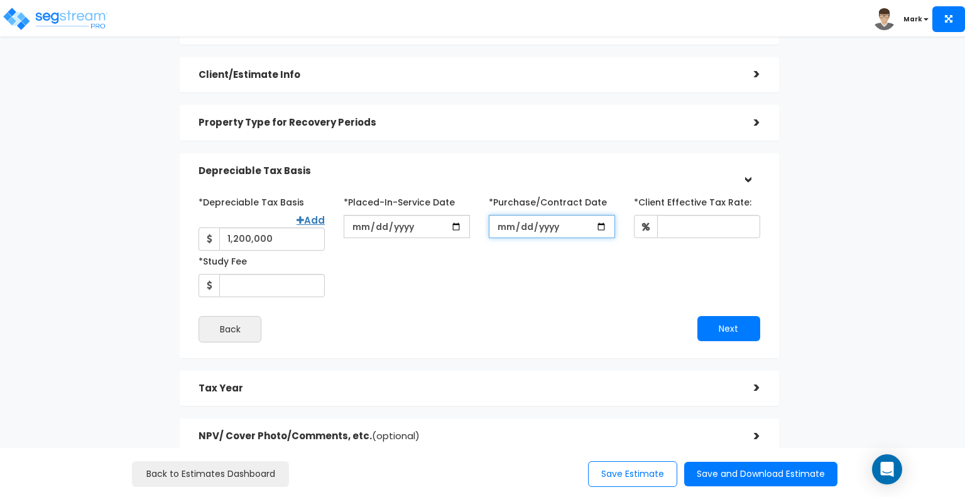
drag, startPoint x: 549, startPoint y: 225, endPoint x: 469, endPoint y: 283, distance: 99.4
click at [469, 283] on div "*Depreciable Tax Basis Add 1,200,000 *Placed-In-Service Date 2025-08-31" at bounding box center [479, 244] width 580 height 105
click at [506, 293] on div "*Depreciable Tax Basis Add 1,200,000 *Placed-In-Service Date 2025-08-31" at bounding box center [479, 244] width 580 height 105
click at [611, 224] on input "*Purchase/Contract Date" at bounding box center [552, 226] width 126 height 23
click at [606, 225] on input "*Purchase/Contract Date" at bounding box center [552, 226] width 126 height 23
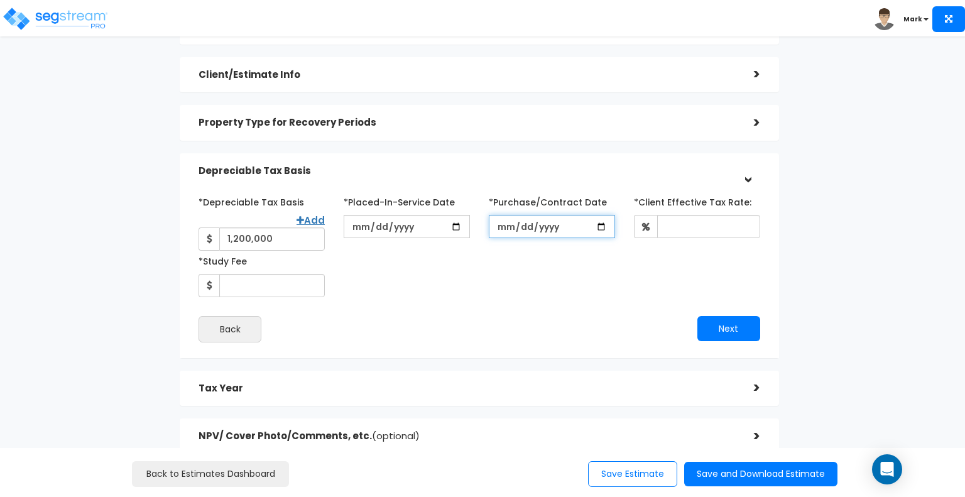
type input "2025-08-01"
click at [677, 242] on div "*Depreciable Tax Basis Add 1,200,000 *Placed-In-Service Date 2025-08-31" at bounding box center [479, 244] width 580 height 105
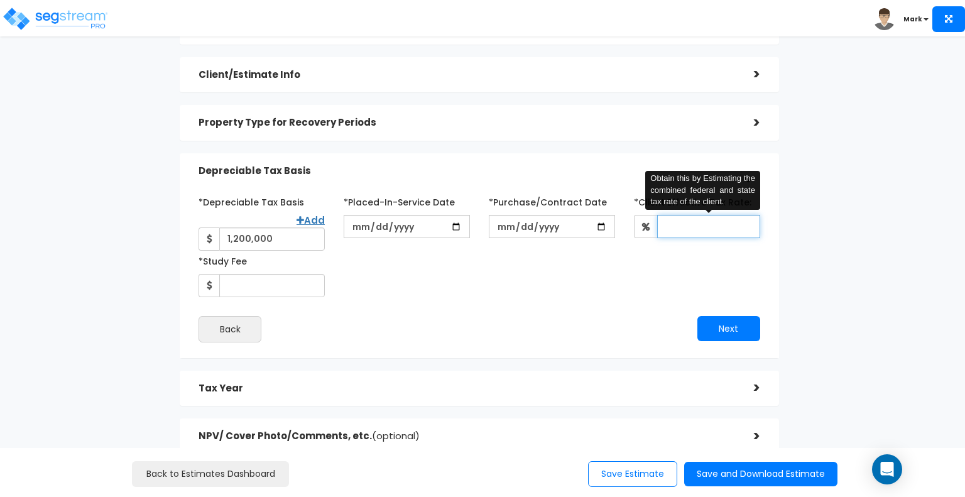
click at [679, 229] on input "*Client Effective Tax Rate:" at bounding box center [708, 226] width 103 height 23
type input "8"
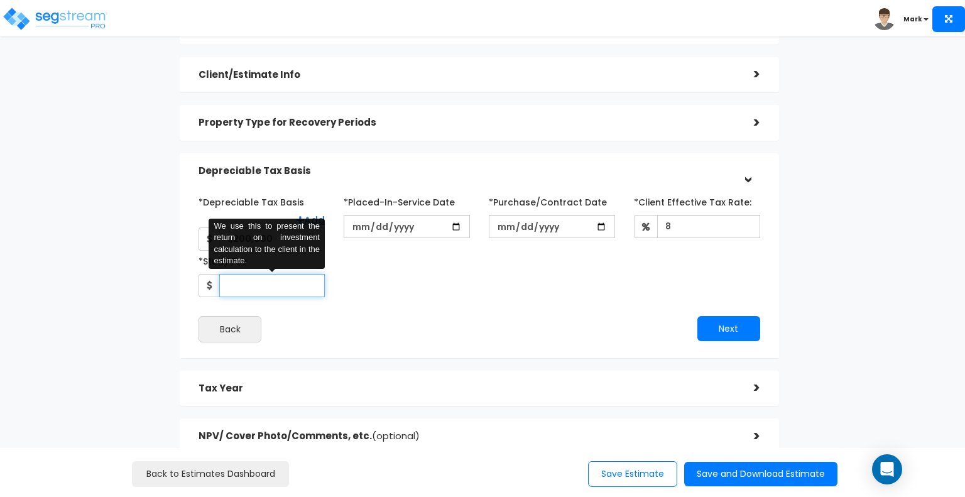
click at [279, 296] on input "*Study Fee" at bounding box center [272, 285] width 106 height 23
type input "5,000"
click at [399, 288] on div "*Depreciable Tax Basis Add 1,200,000 *Placed-In-Service Date 2025-08-31" at bounding box center [479, 244] width 580 height 105
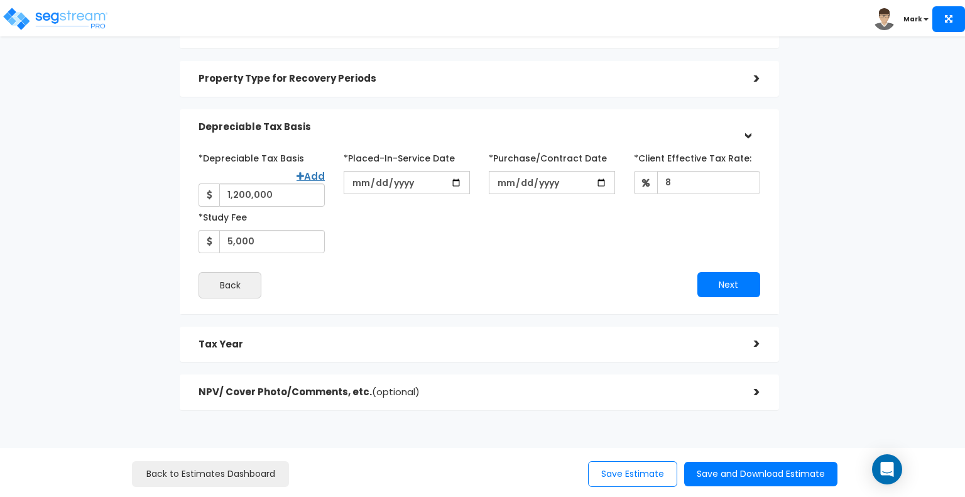
scroll to position [130, 0]
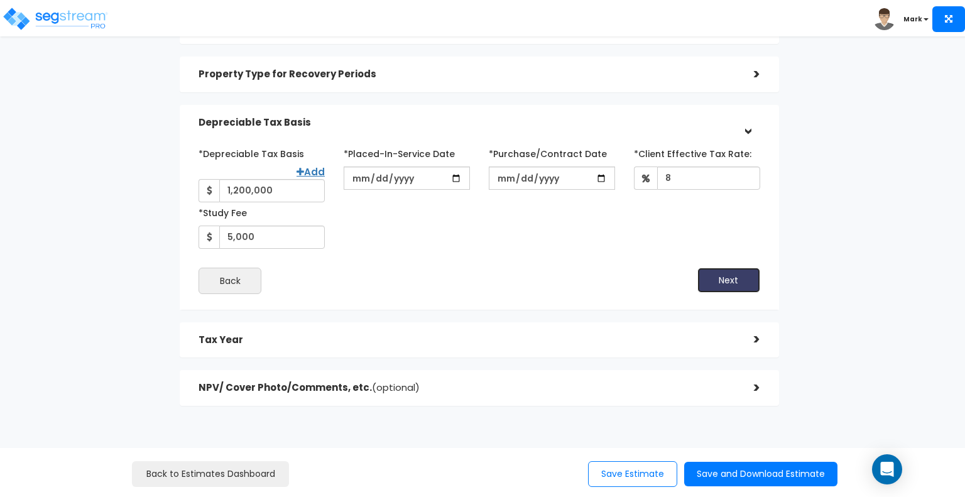
click at [729, 273] on button "Next" at bounding box center [728, 280] width 63 height 25
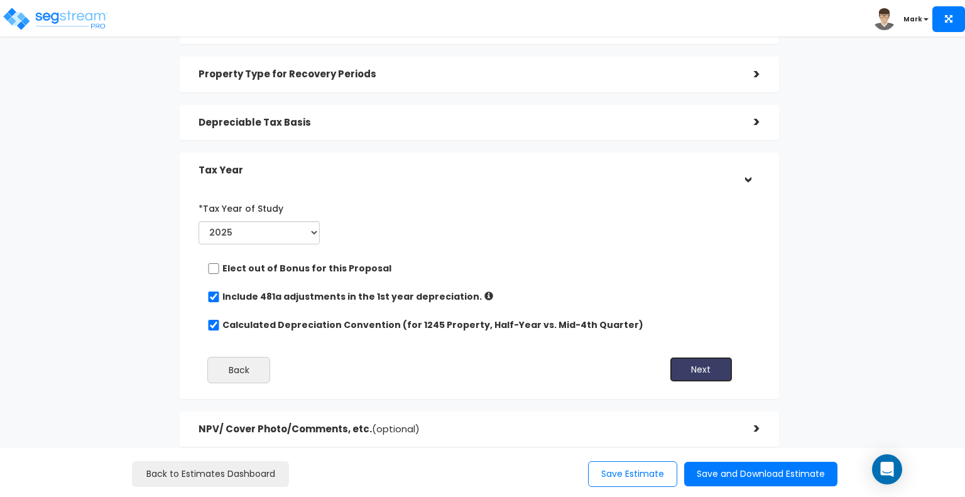
click at [707, 362] on button "Next" at bounding box center [701, 369] width 63 height 25
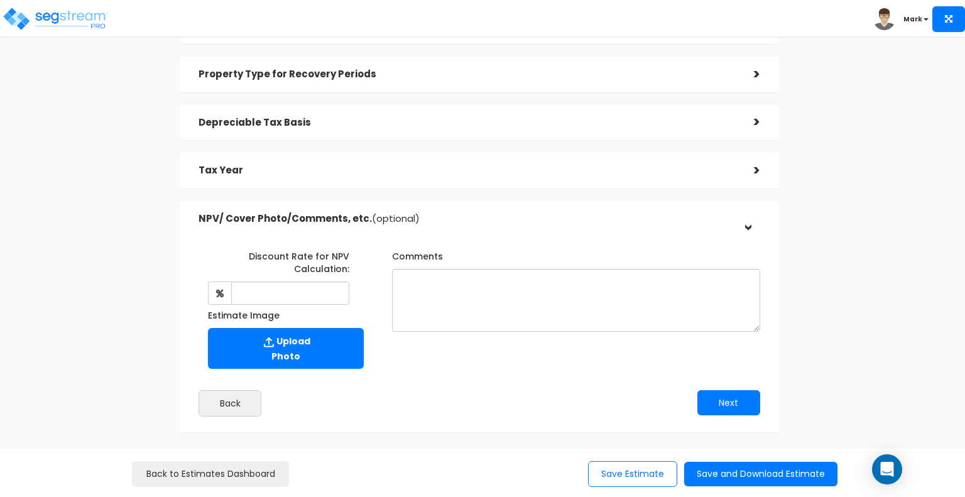
scroll to position [169, 0]
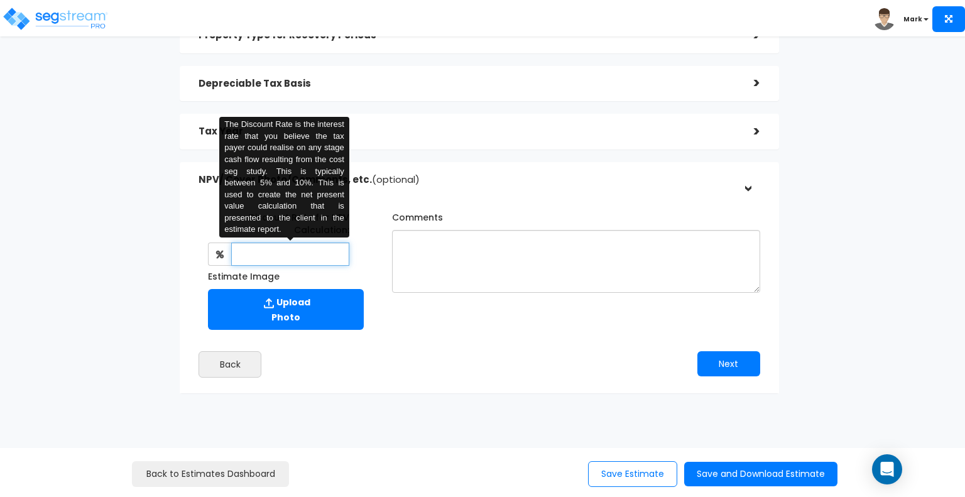
click at [322, 254] on input "text" at bounding box center [290, 253] width 118 height 23
type input "9"
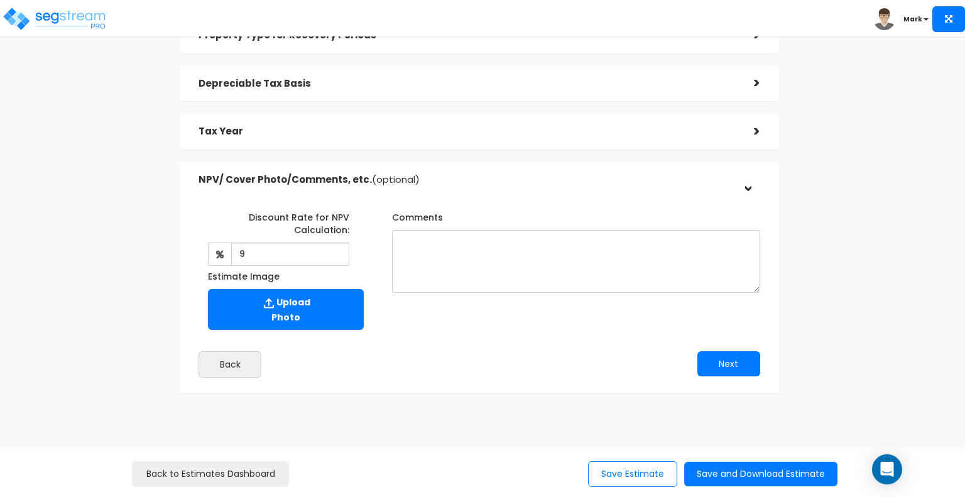
click at [451, 184] on h5 "NPV/ Cover Photo/Comments, etc. (optional)" at bounding box center [466, 180] width 536 height 11
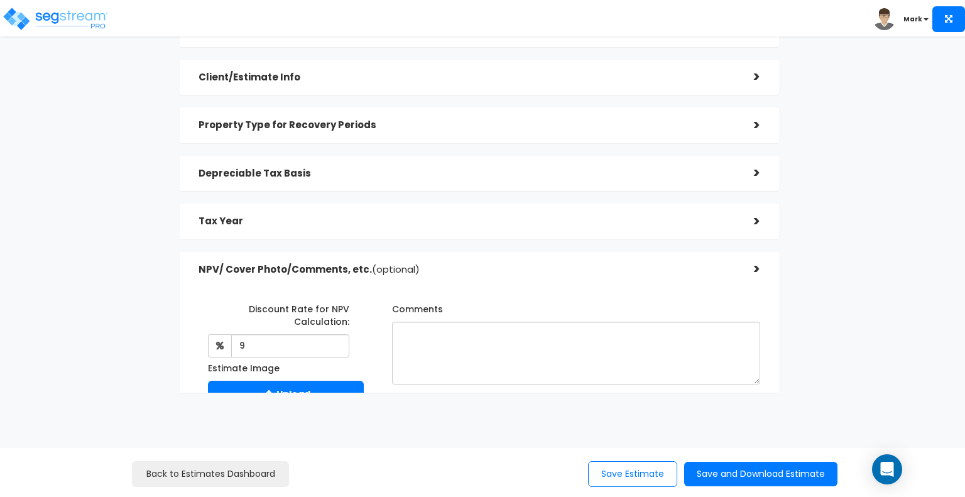
scroll to position [0, 0]
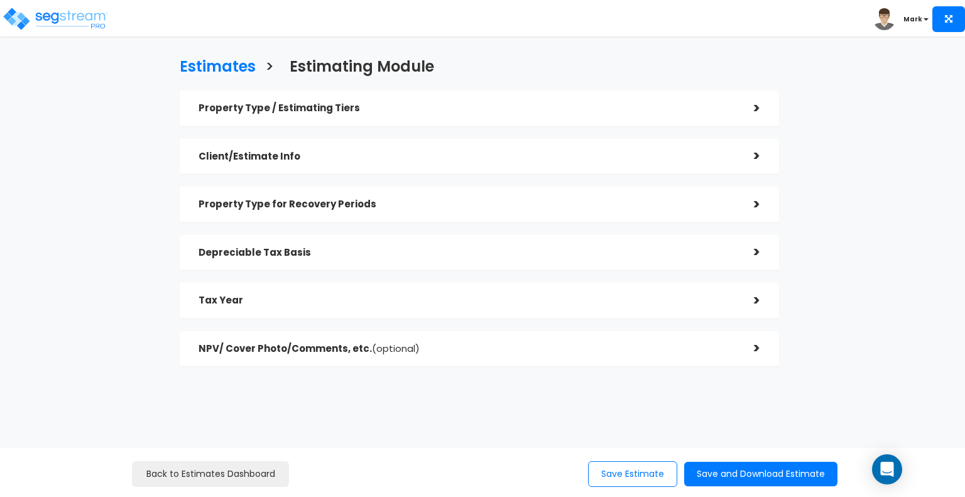
click at [644, 347] on h5 "NPV/ Cover Photo/Comments, etc. (optional)" at bounding box center [466, 349] width 536 height 11
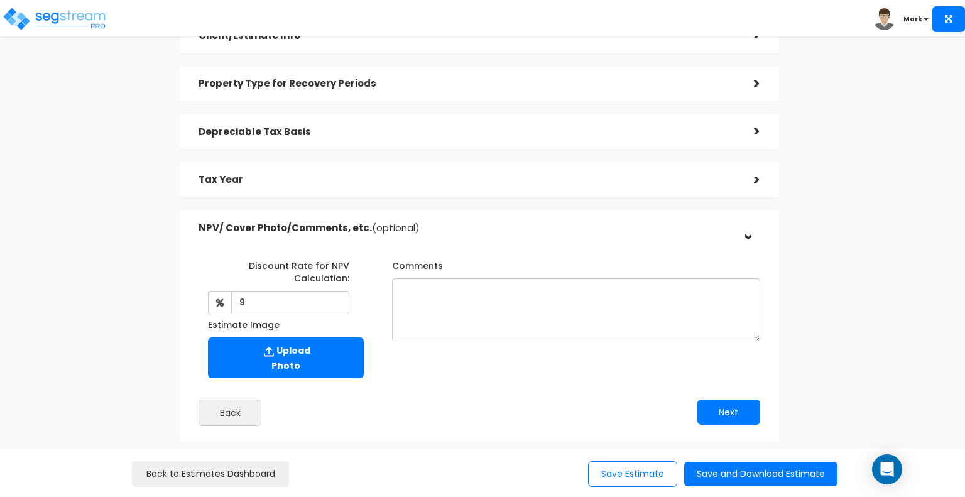
scroll to position [169, 0]
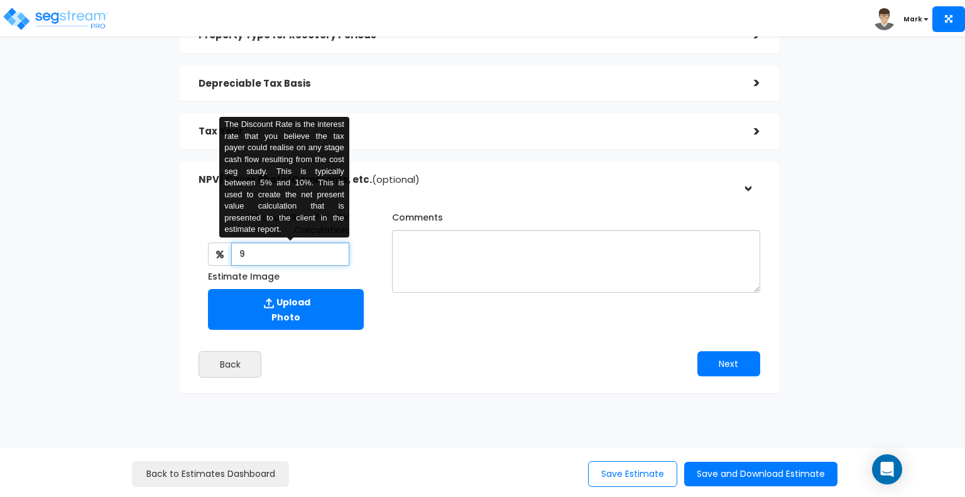
click at [319, 248] on input "9" at bounding box center [290, 253] width 118 height 23
type input "8"
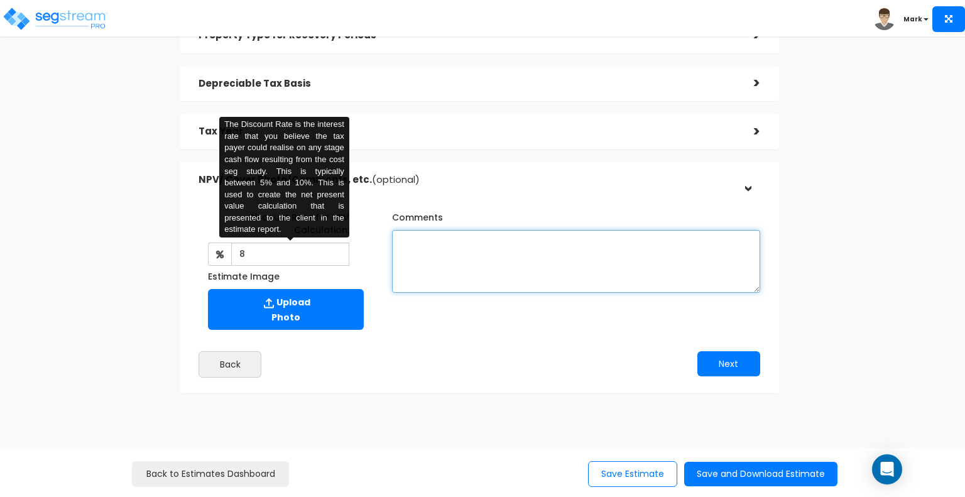
click at [489, 291] on textarea "Comments" at bounding box center [576, 261] width 368 height 63
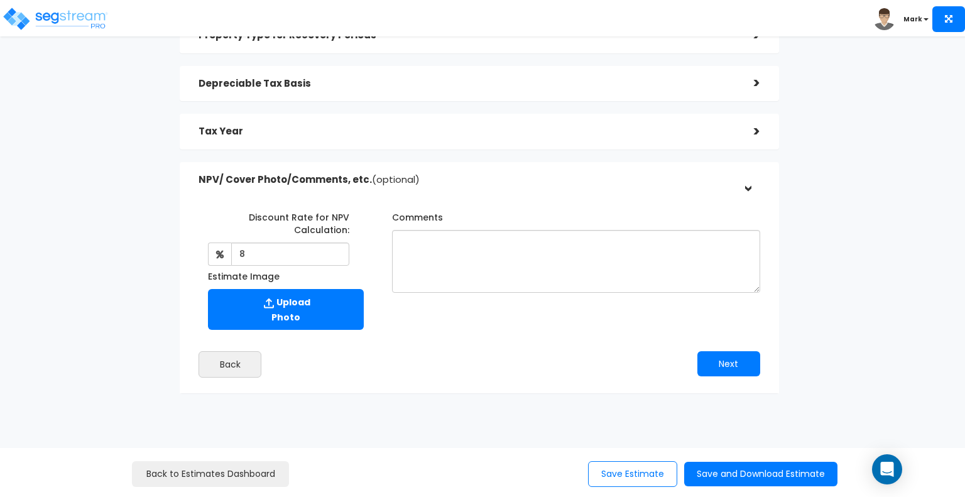
click at [749, 189] on div ">" at bounding box center [746, 179] width 19 height 25
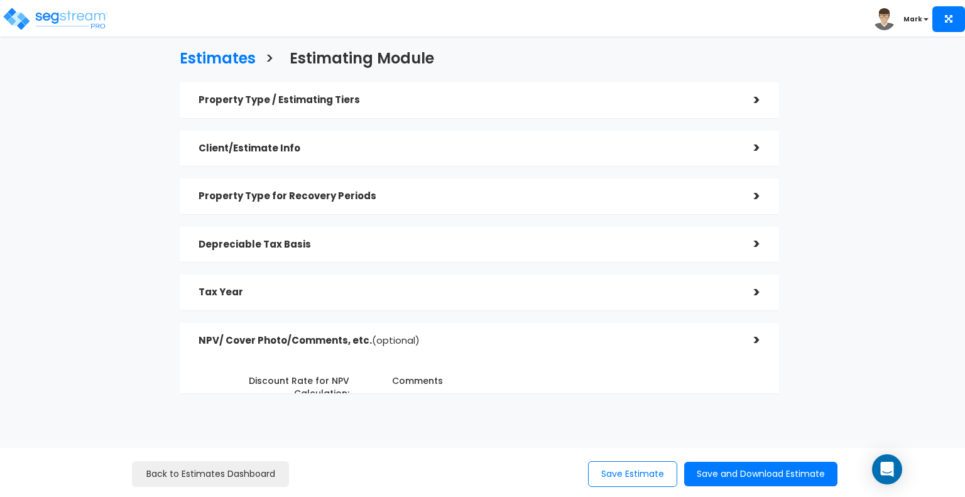
scroll to position [0, 0]
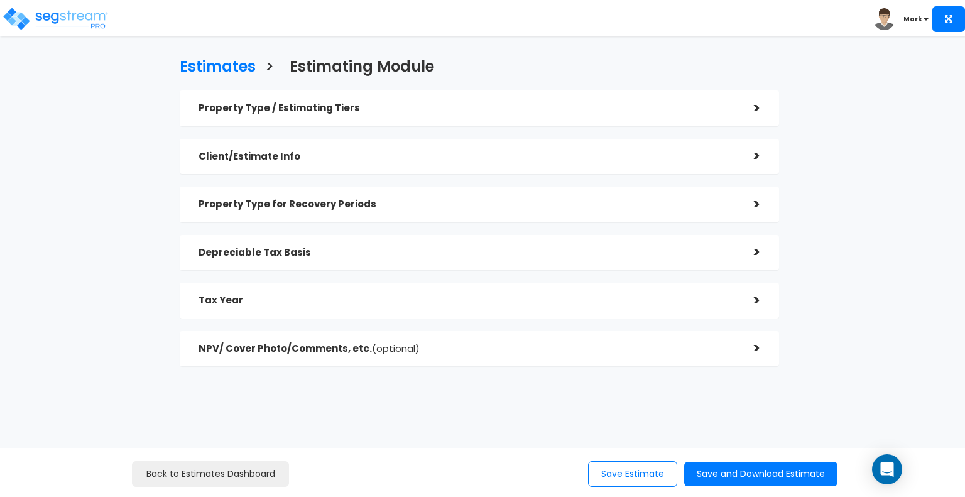
click at [740, 163] on div ">" at bounding box center [747, 155] width 25 height 19
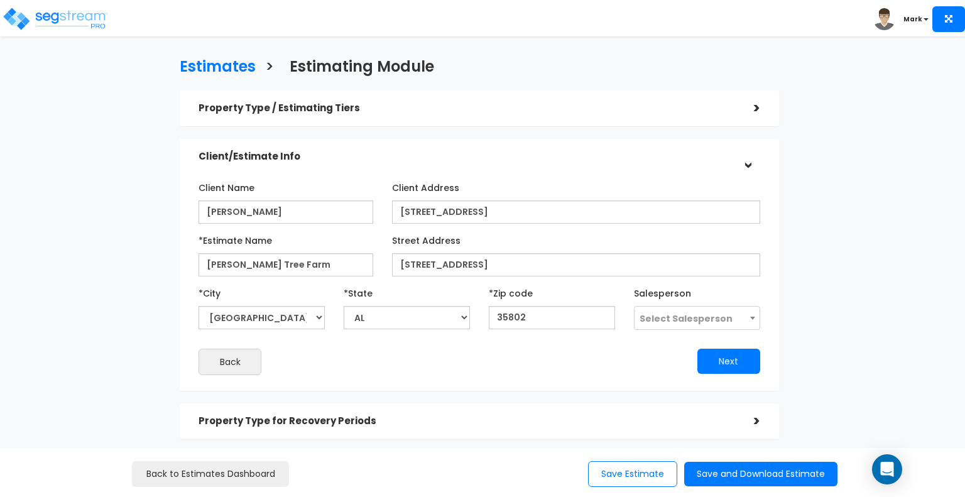
click at [744, 183] on div "Client Address 101 Main Street" at bounding box center [576, 200] width 368 height 46
click at [749, 172] on div "Client Name Mark Woeber Client Address 101 Main Street *Estimate Name *City City" at bounding box center [479, 276] width 580 height 210
click at [744, 165] on div ">" at bounding box center [746, 156] width 19 height 25
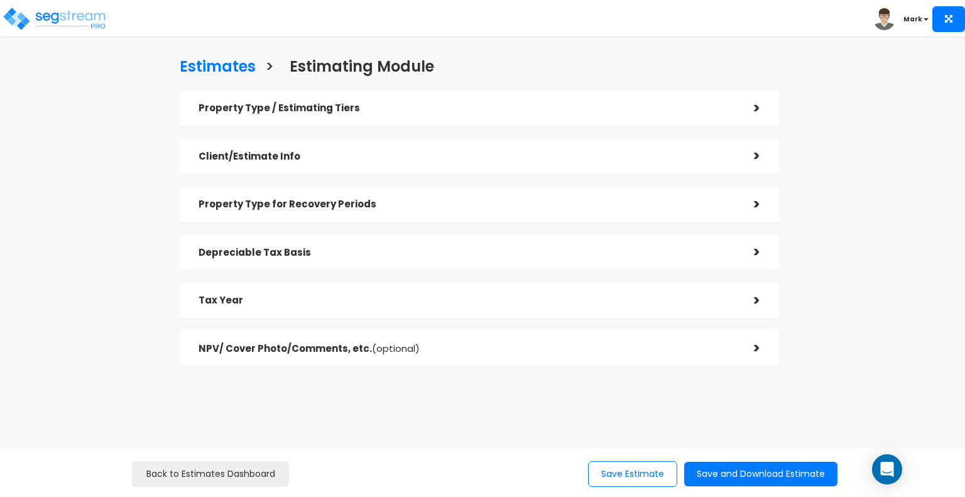
click at [752, 207] on div ">" at bounding box center [747, 204] width 25 height 19
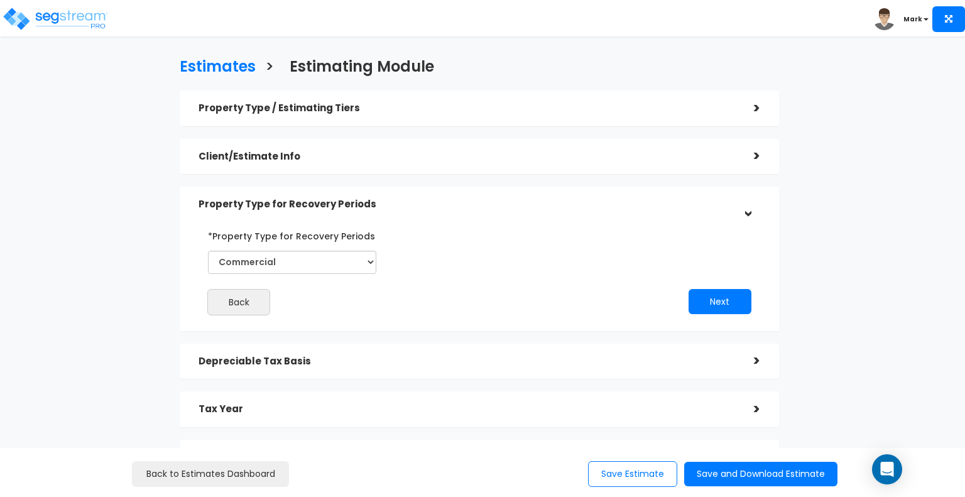
click at [752, 207] on div ">" at bounding box center [746, 204] width 19 height 25
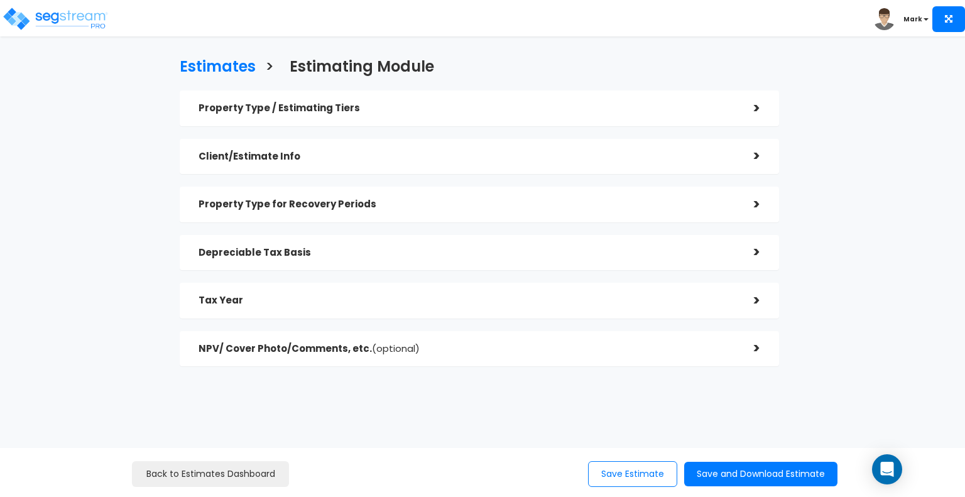
click at [756, 254] on div ">" at bounding box center [747, 251] width 25 height 19
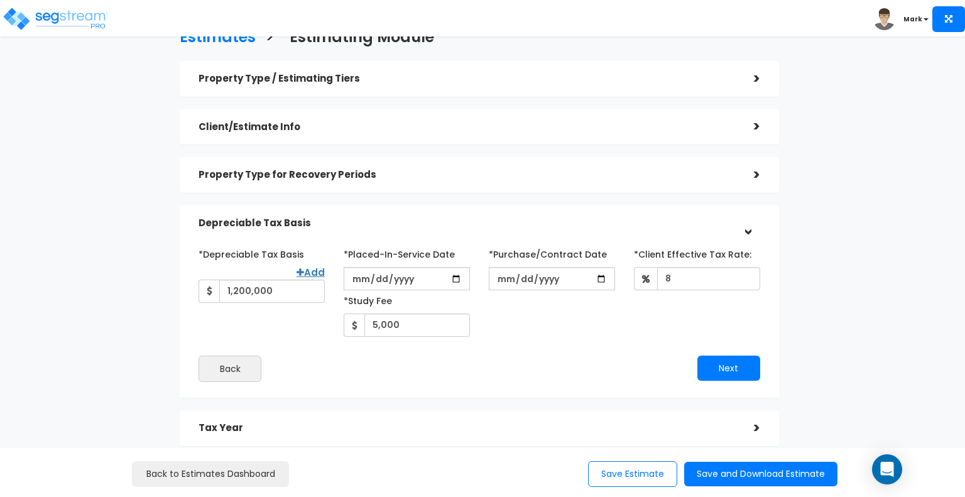
scroll to position [30, 0]
click at [764, 193] on div "Property Type / Estimating Tiers > *Property Type Single Family Home Assisted/S…" at bounding box center [479, 276] width 599 height 433
click at [760, 180] on div "Property Type for Recovery Periods >" at bounding box center [479, 174] width 599 height 36
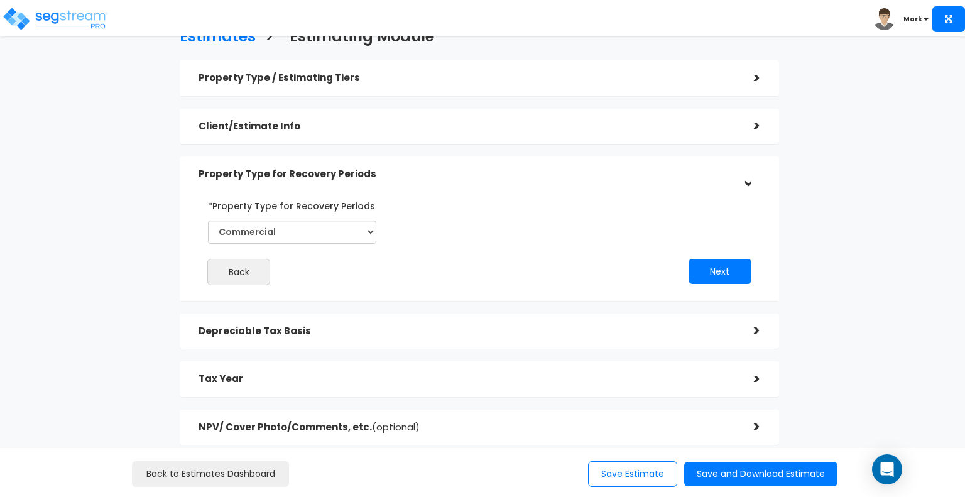
click at [388, 126] on h5 "Client/Estimate Info" at bounding box center [466, 126] width 536 height 11
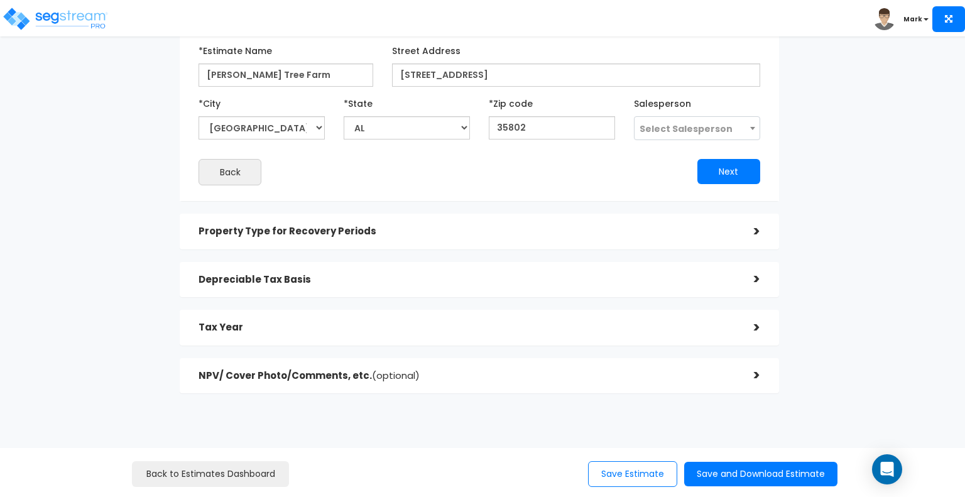
click at [381, 283] on h5 "Depreciable Tax Basis" at bounding box center [466, 279] width 536 height 11
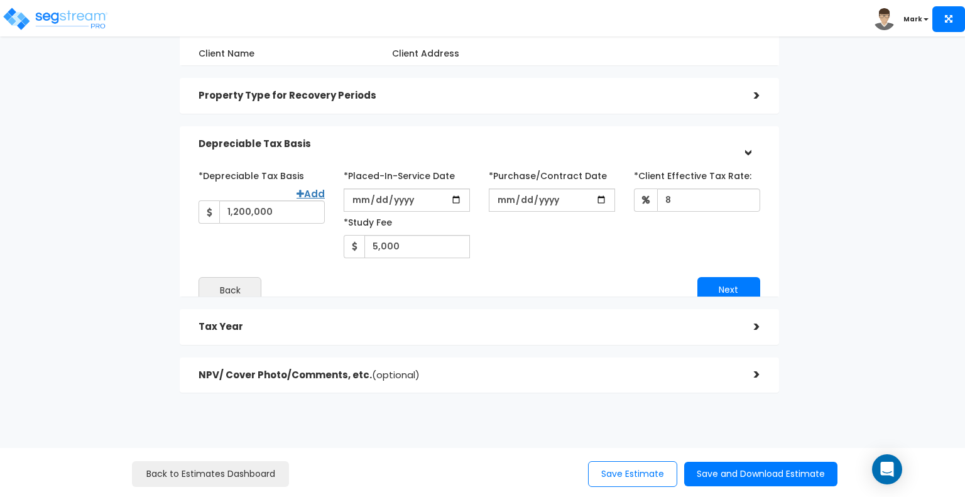
scroll to position [130, 0]
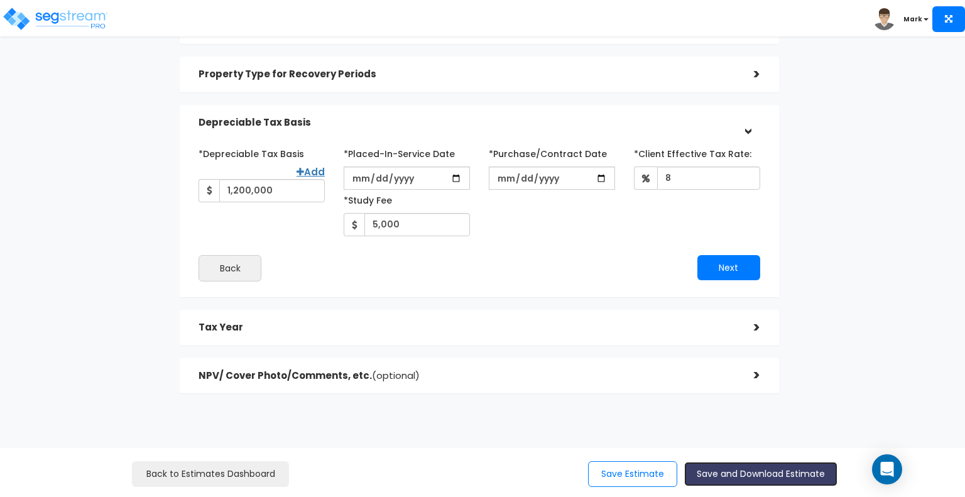
click at [724, 475] on button "Save and Download Estimate" at bounding box center [760, 474] width 153 height 24
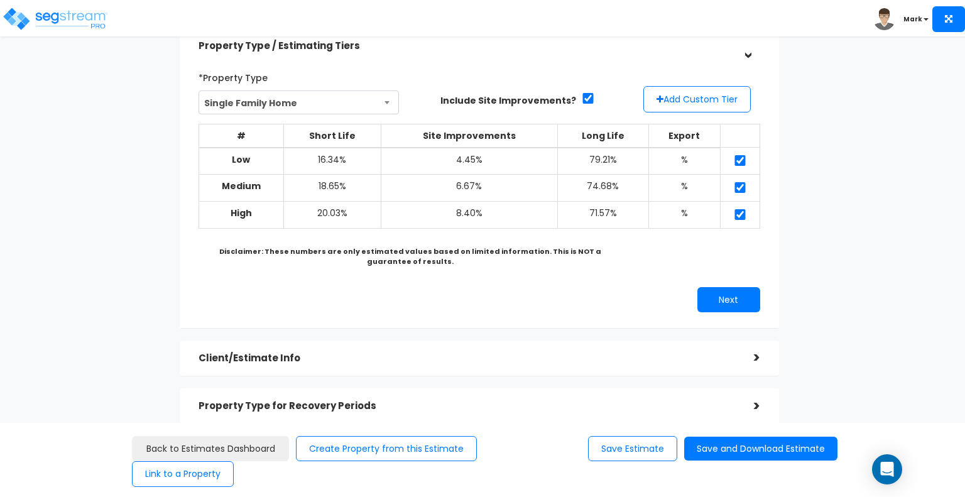
scroll to position [237, 0]
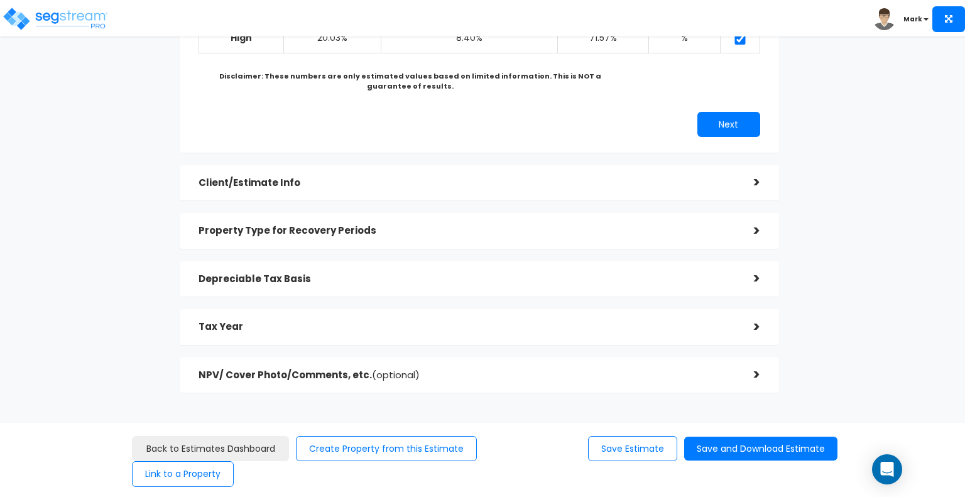
click at [611, 199] on div "Client/Estimate Info >" at bounding box center [479, 183] width 599 height 36
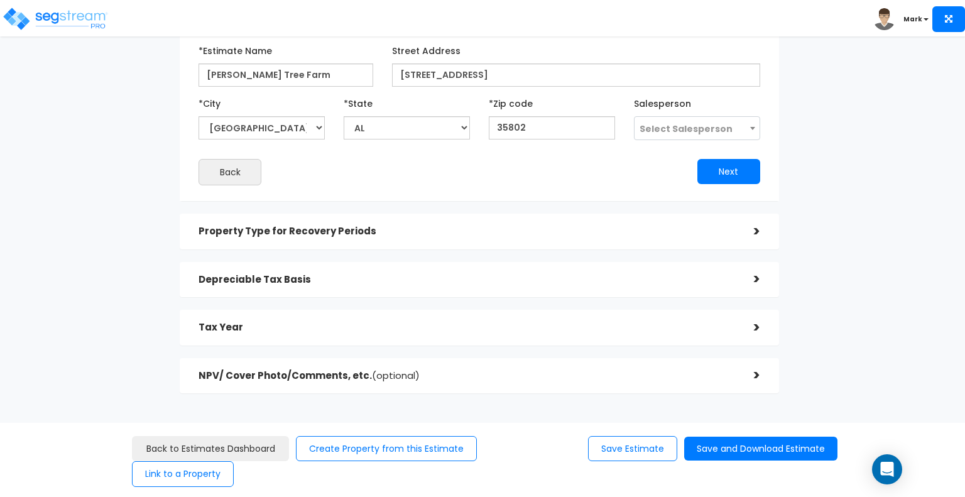
click at [580, 231] on h5 "Property Type for Recovery Periods" at bounding box center [466, 231] width 536 height 11
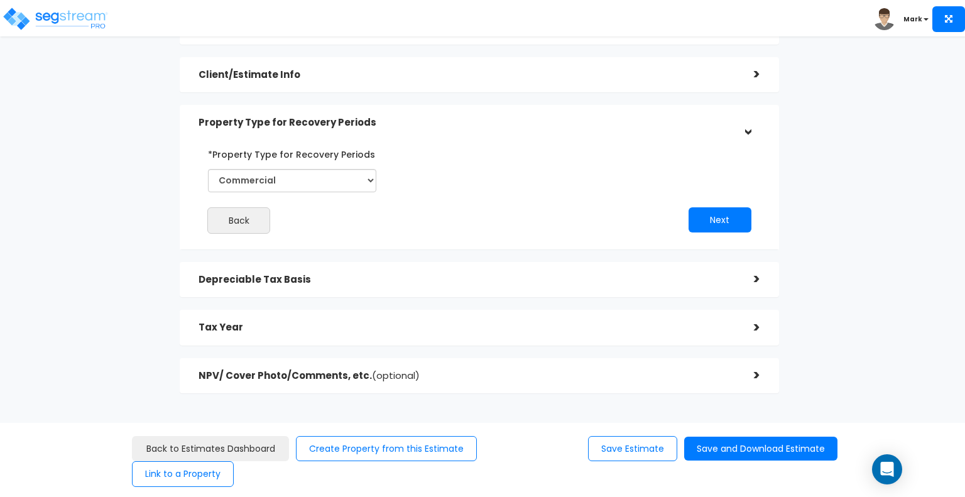
click at [559, 281] on h5 "Depreciable Tax Basis" at bounding box center [466, 279] width 536 height 11
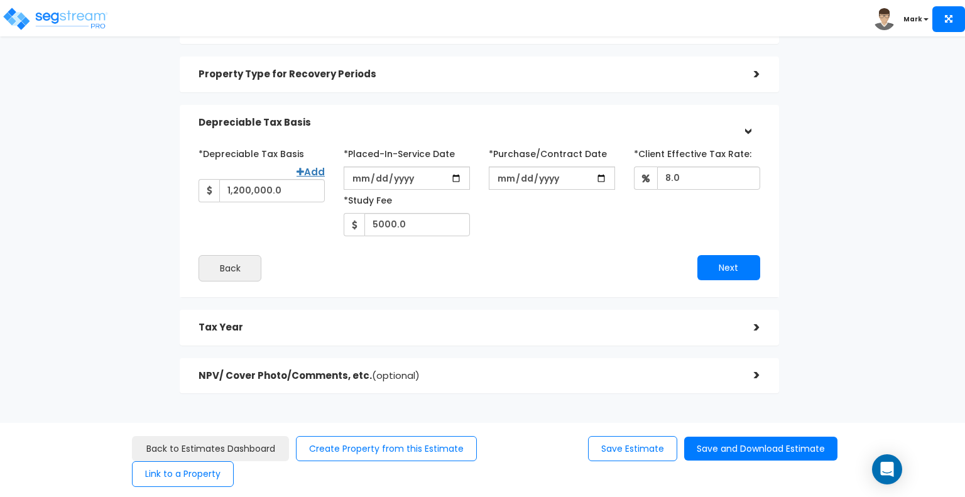
click at [538, 329] on h5 "Tax Year" at bounding box center [466, 327] width 536 height 11
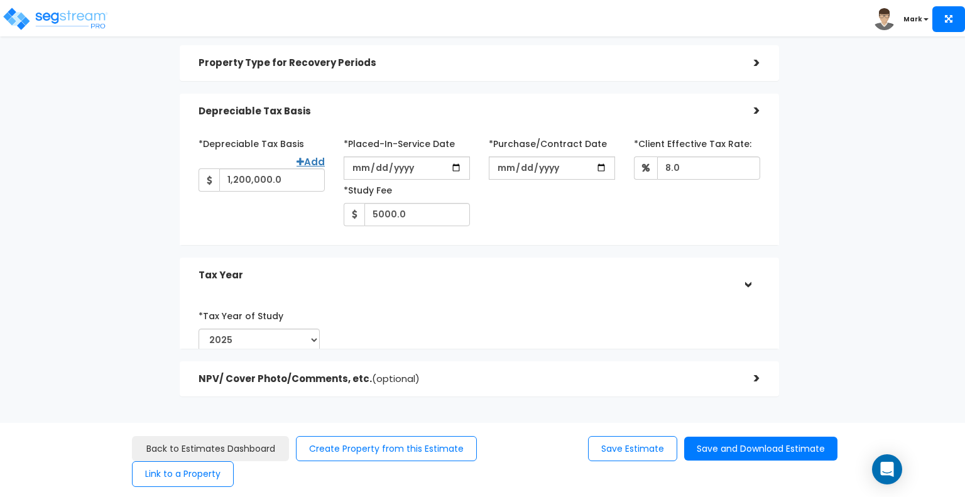
scroll to position [164, 0]
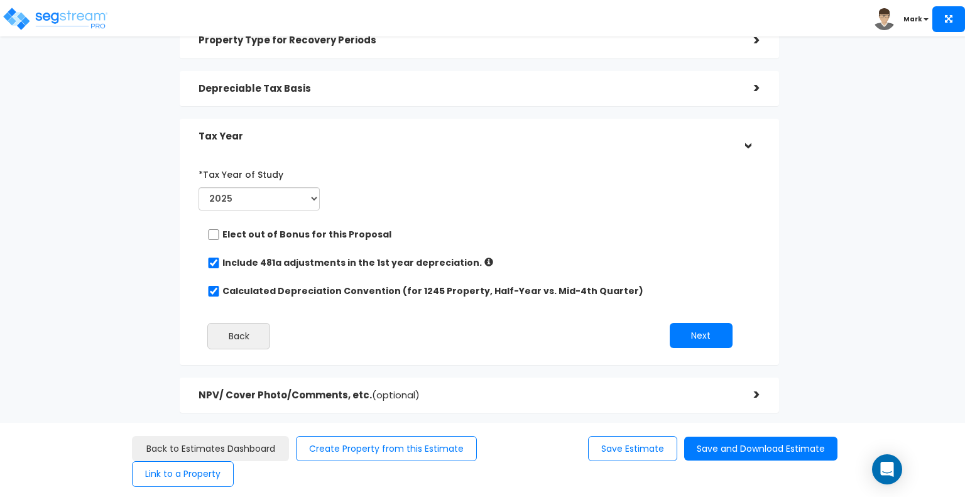
click at [504, 411] on div "NPV/ Cover Photo/Comments, etc. (optional) >" at bounding box center [479, 396] width 599 height 36
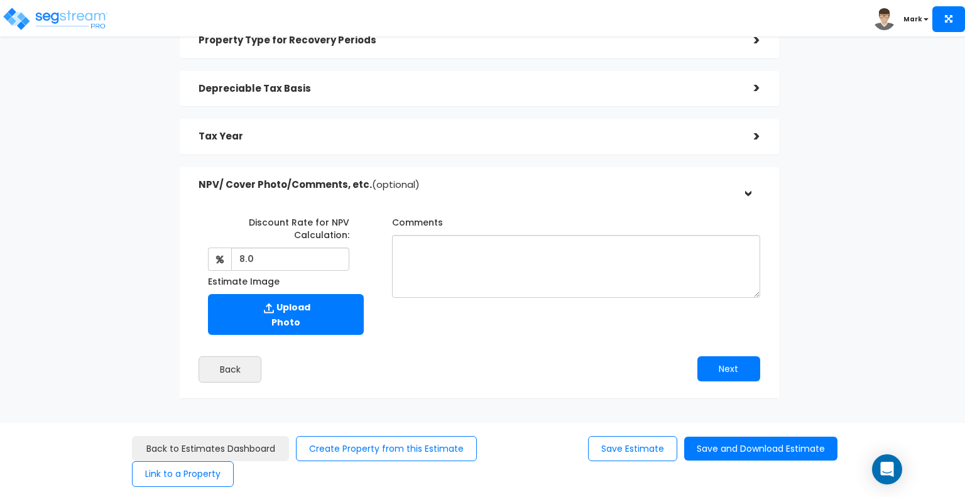
scroll to position [169, 0]
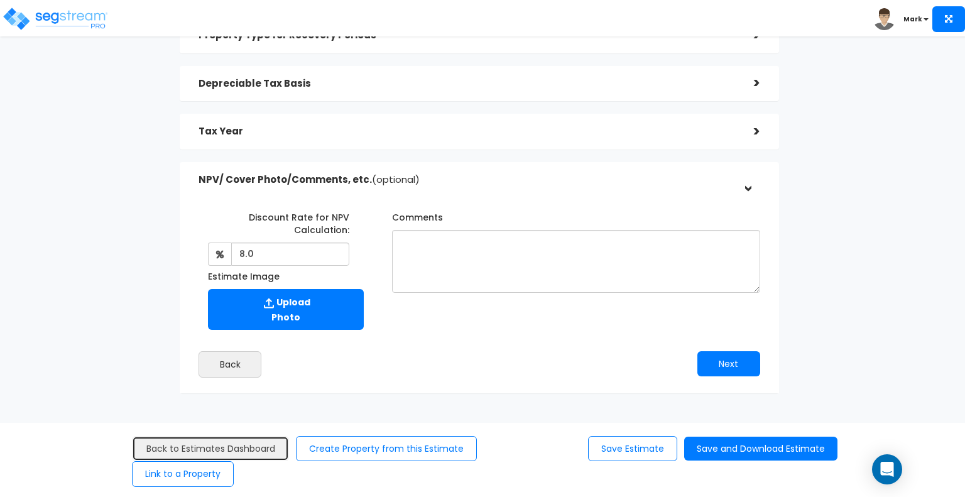
click at [222, 444] on link "Back to Estimates Dashboard" at bounding box center [210, 449] width 157 height 26
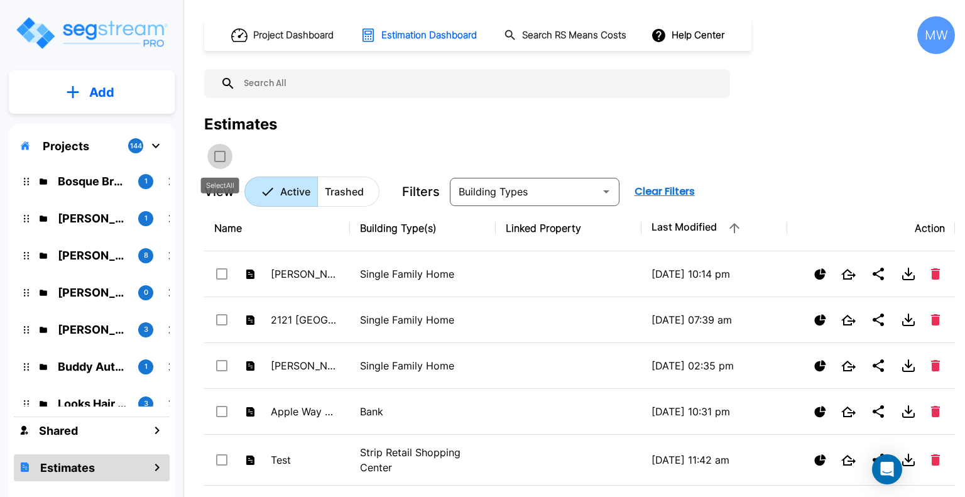
click at [216, 150] on input "select all folders" at bounding box center [218, 154] width 13 height 11
checkbox input "true"
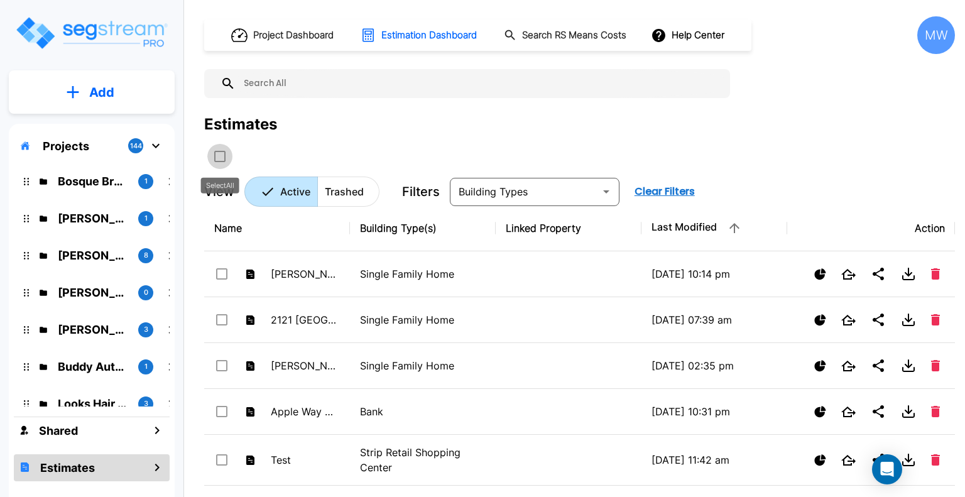
checkbox input "true"
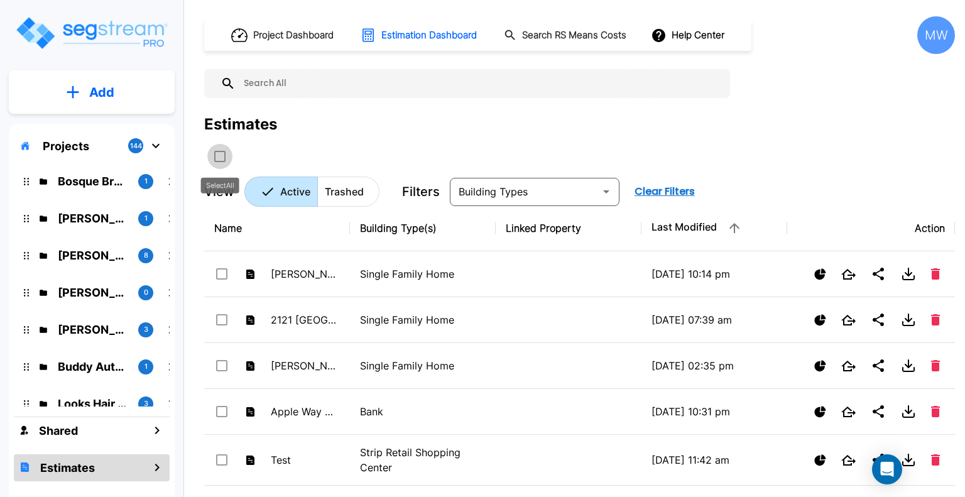
checkbox input "true"
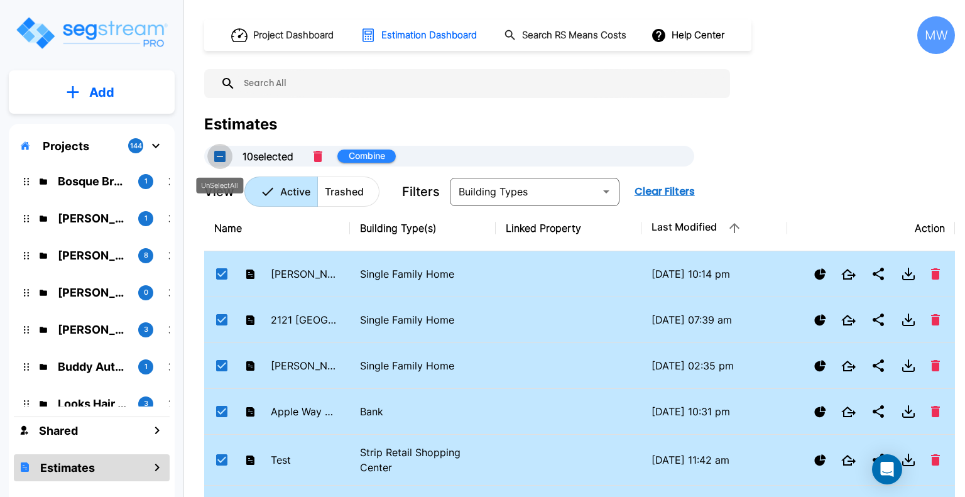
click at [216, 150] on button "UnSelectAll" at bounding box center [219, 156] width 25 height 25
checkbox input "false"
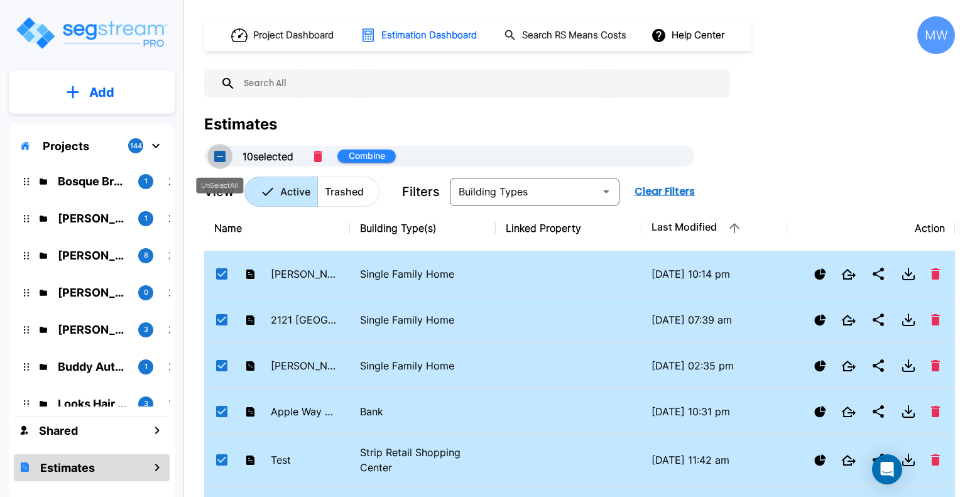
checkbox input "false"
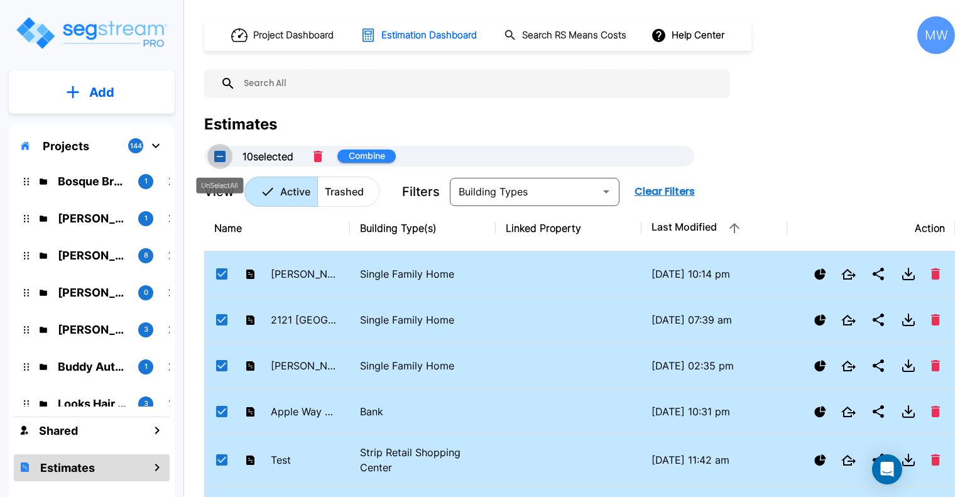
checkbox input "false"
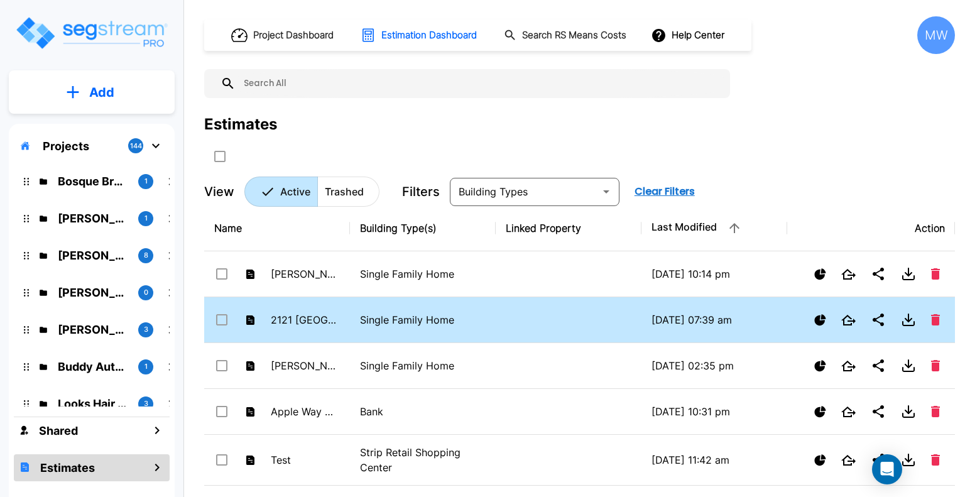
click at [488, 321] on td "Single Family Home" at bounding box center [423, 320] width 146 height 46
checkbox input "true"
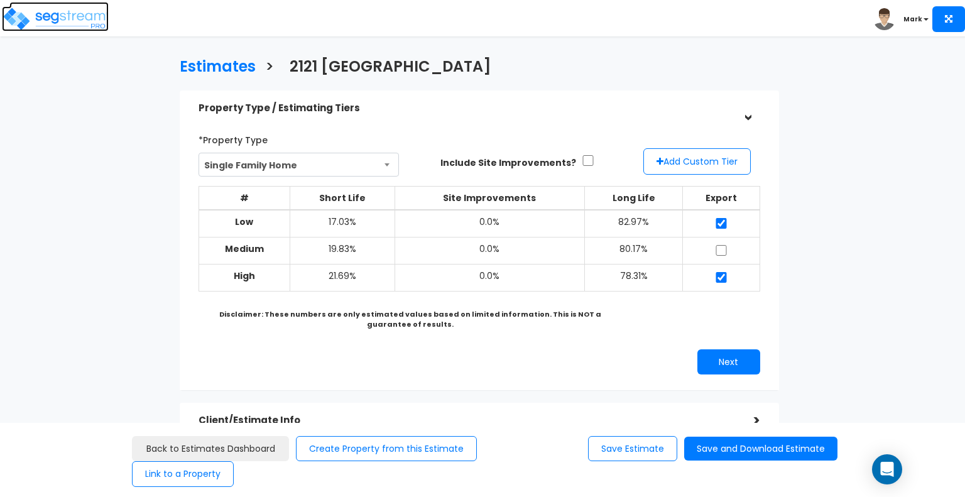
click at [52, 17] on img at bounding box center [55, 18] width 107 height 25
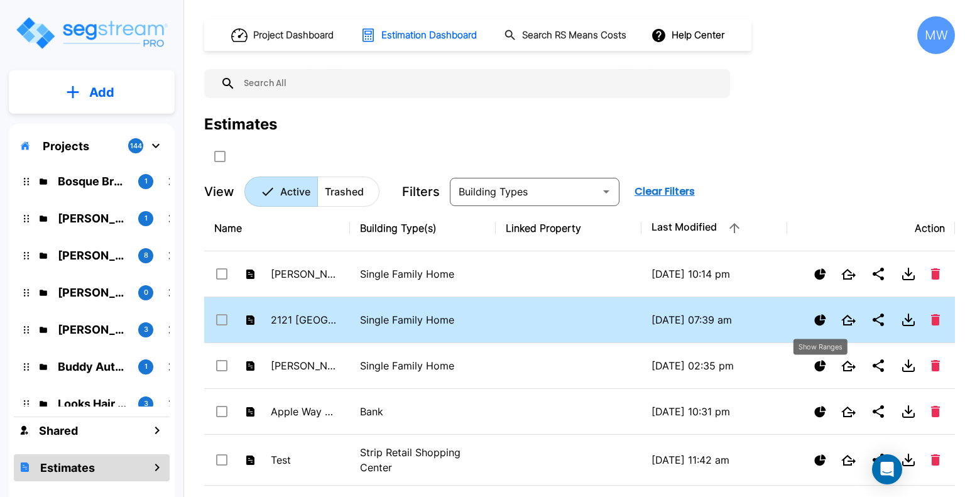
click at [817, 314] on icon "Show Ranges" at bounding box center [820, 320] width 12 height 12
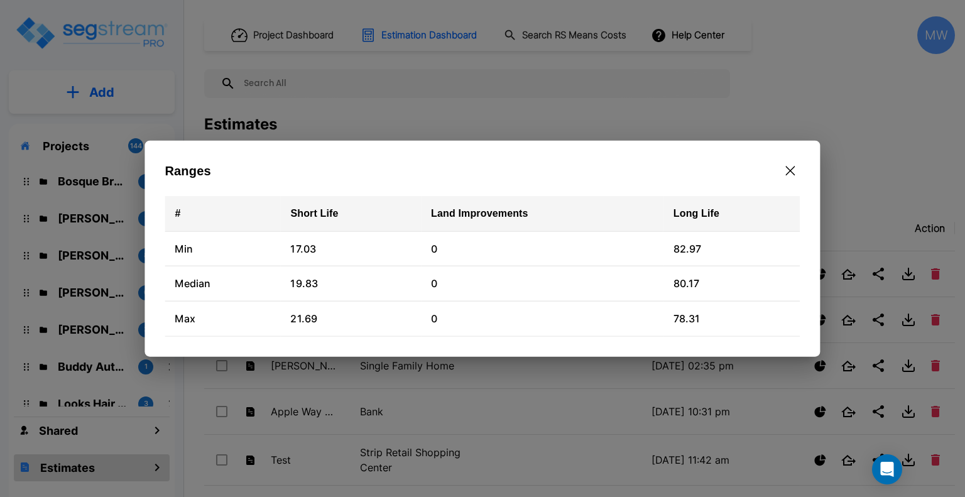
click at [794, 167] on icon "button" at bounding box center [790, 170] width 9 height 9
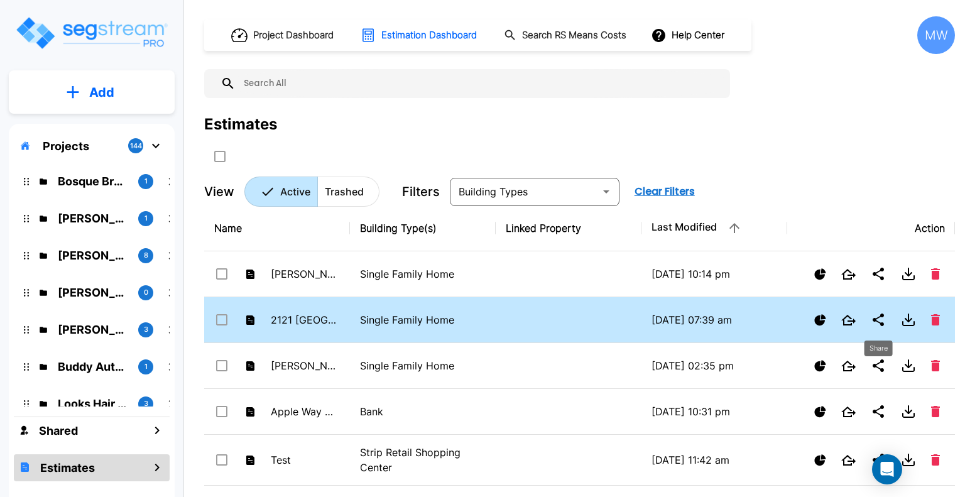
click at [871, 312] on icon "Share" at bounding box center [878, 319] width 15 height 15
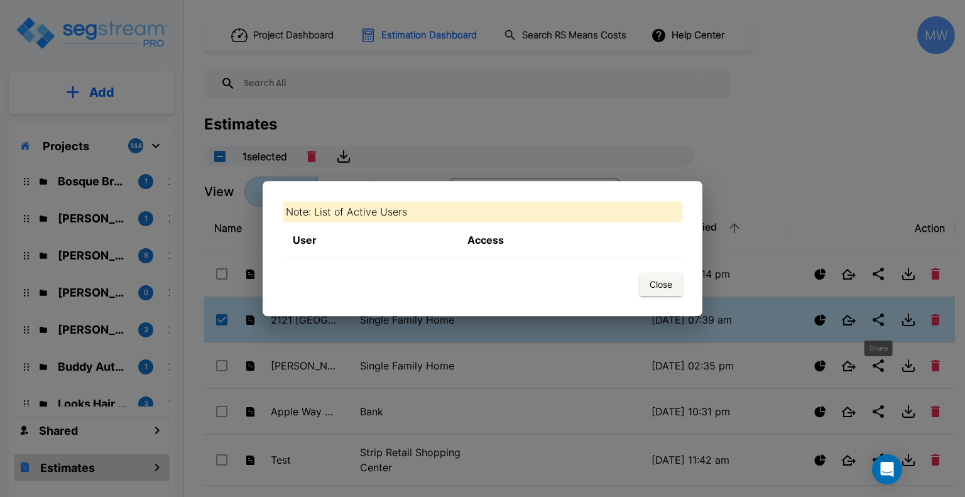
checkbox input "true"
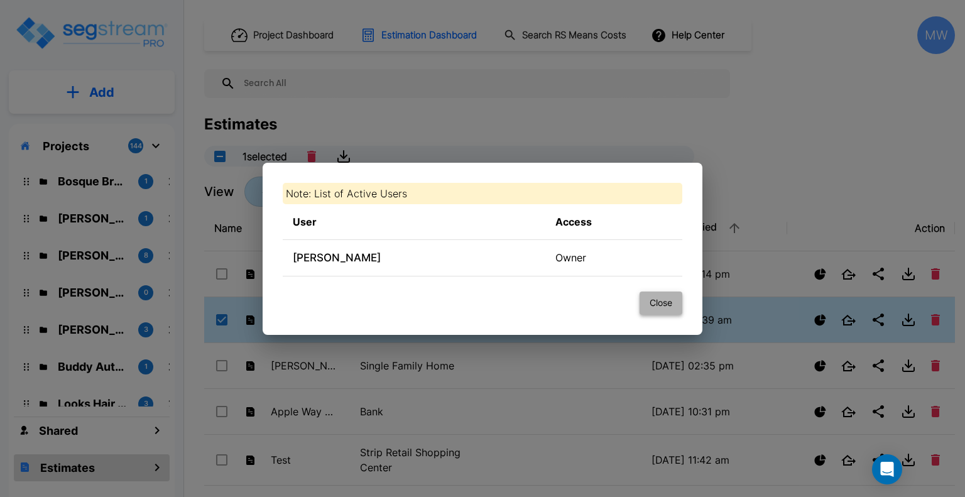
click at [671, 306] on button "Close" at bounding box center [660, 302] width 43 height 23
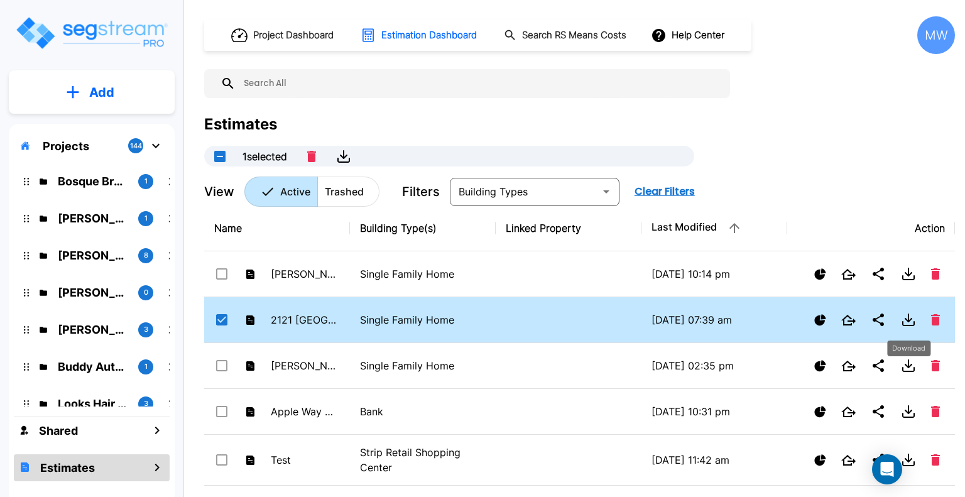
click at [903, 329] on button "Download" at bounding box center [908, 319] width 25 height 25
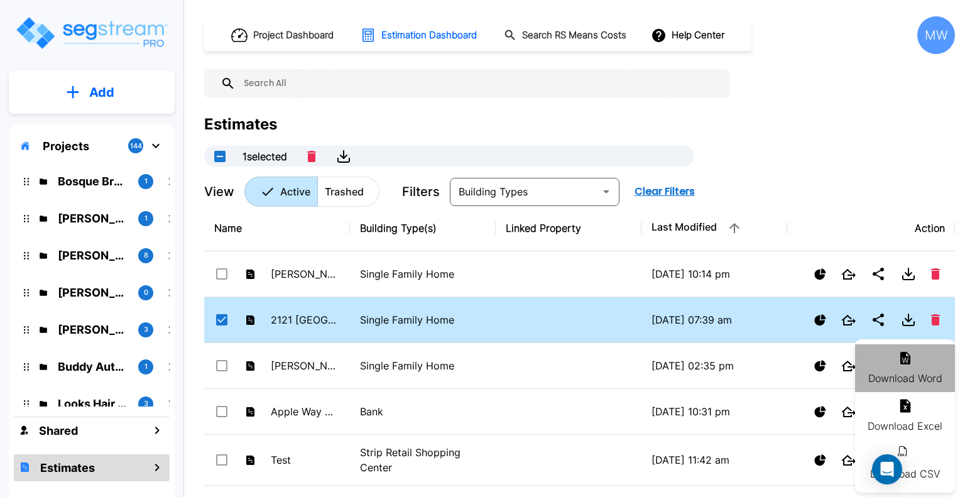
click at [903, 364] on icon at bounding box center [905, 358] width 10 height 13
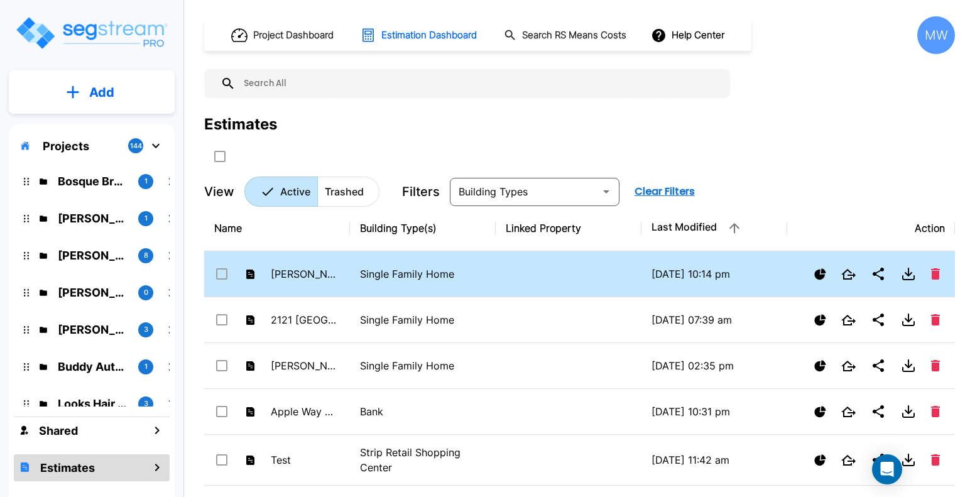
click at [903, 277] on icon "Download" at bounding box center [908, 278] width 11 height 4
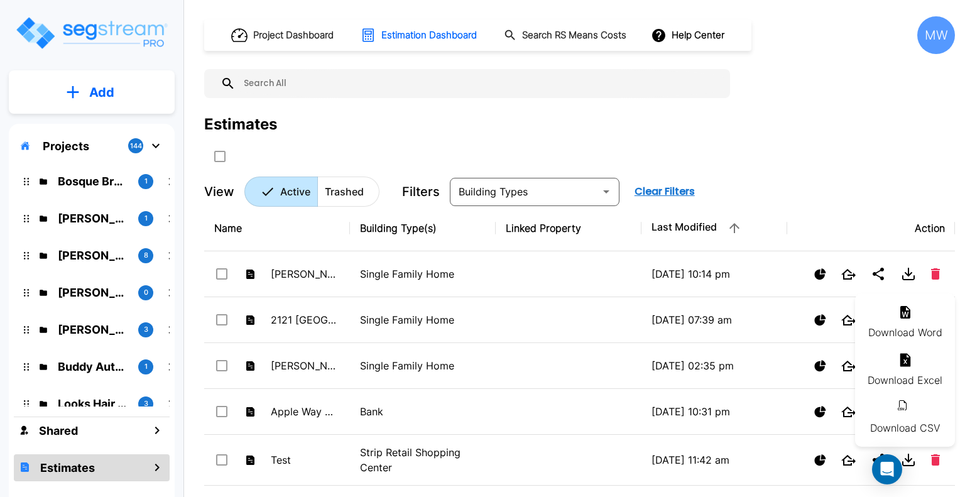
click at [902, 331] on li "Download Word" at bounding box center [905, 322] width 100 height 48
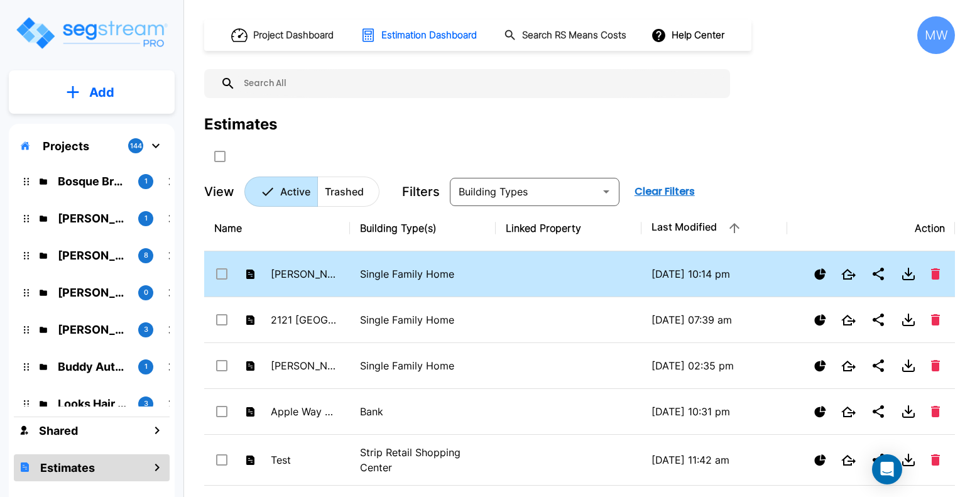
click at [910, 267] on icon "Download" at bounding box center [908, 273] width 15 height 15
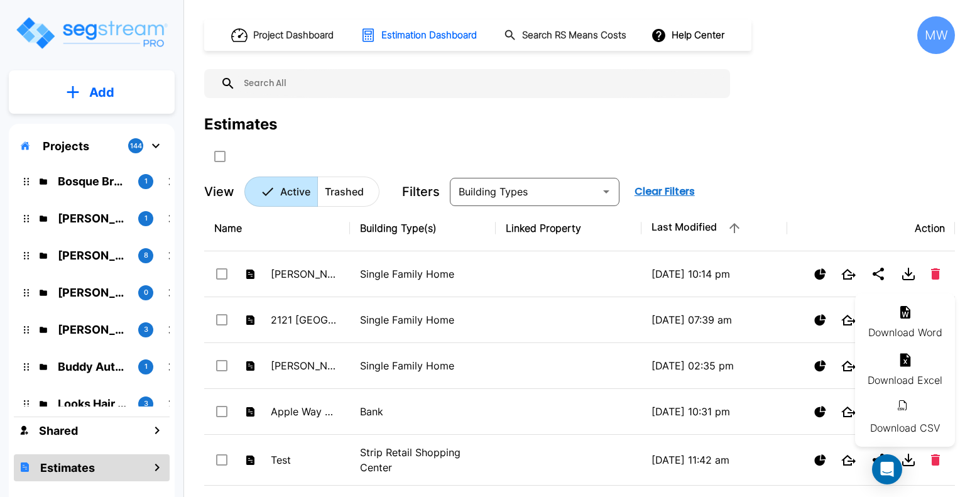
click at [893, 364] on li "Download Excel" at bounding box center [905, 370] width 100 height 48
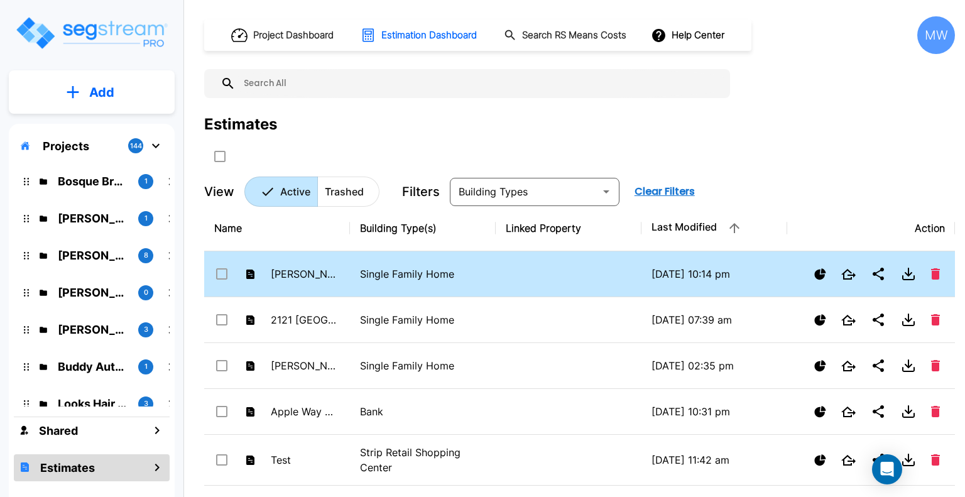
click at [912, 274] on icon "Download" at bounding box center [908, 273] width 15 height 15
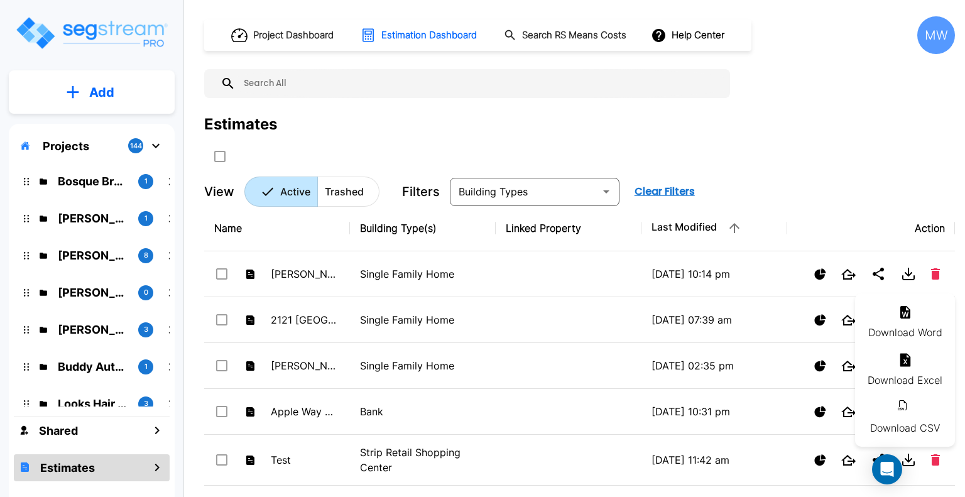
click at [897, 329] on li "Download Word" at bounding box center [905, 322] width 100 height 48
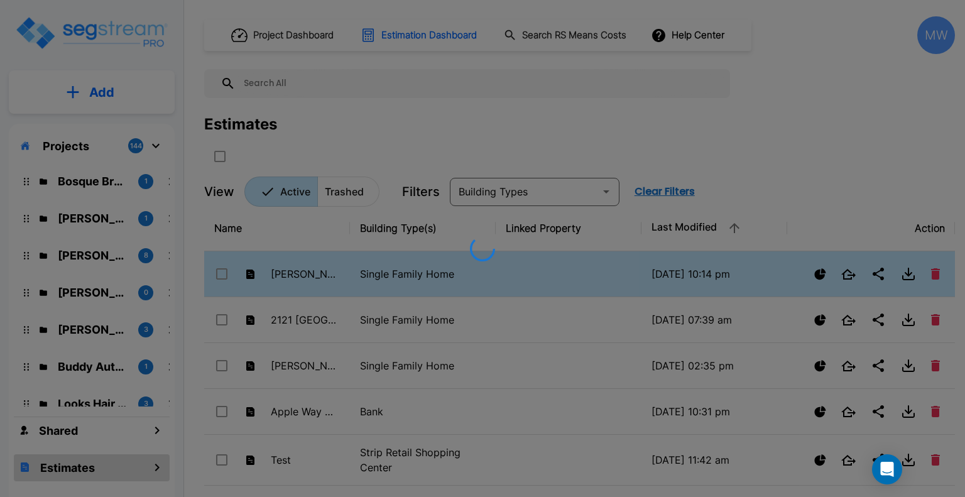
click at [817, 281] on div at bounding box center [482, 248] width 965 height 497
click at [110, 35] on div at bounding box center [482, 248] width 965 height 497
checkbox input "false"
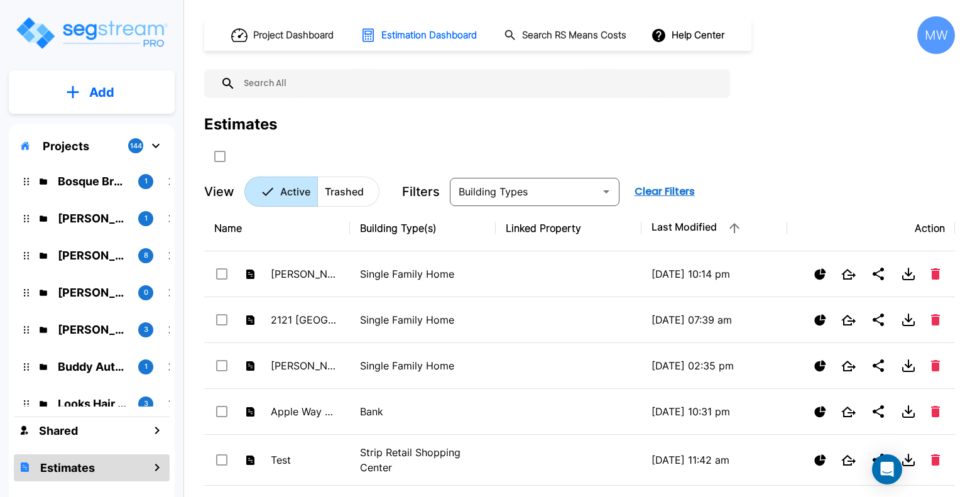
click at [930, 45] on div "MW" at bounding box center [936, 35] width 38 height 38
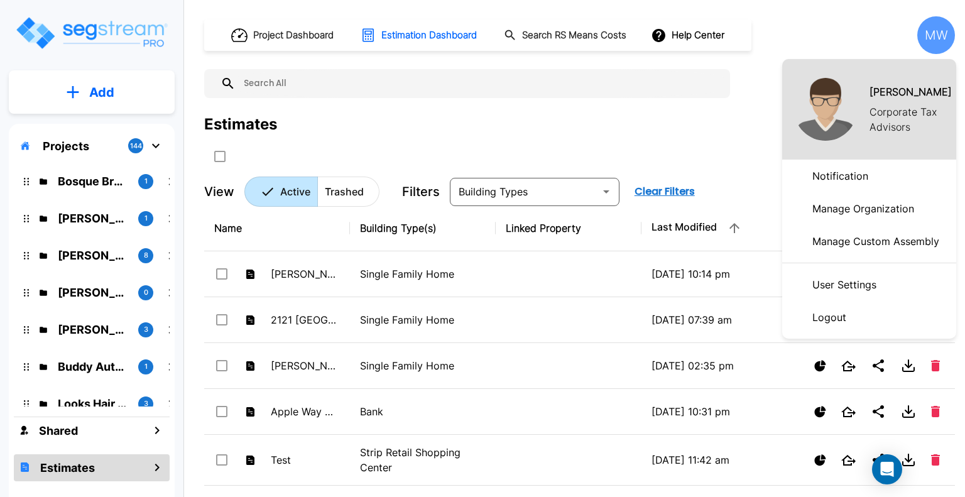
click at [864, 213] on p "Manage Organization" at bounding box center [863, 208] width 112 height 25
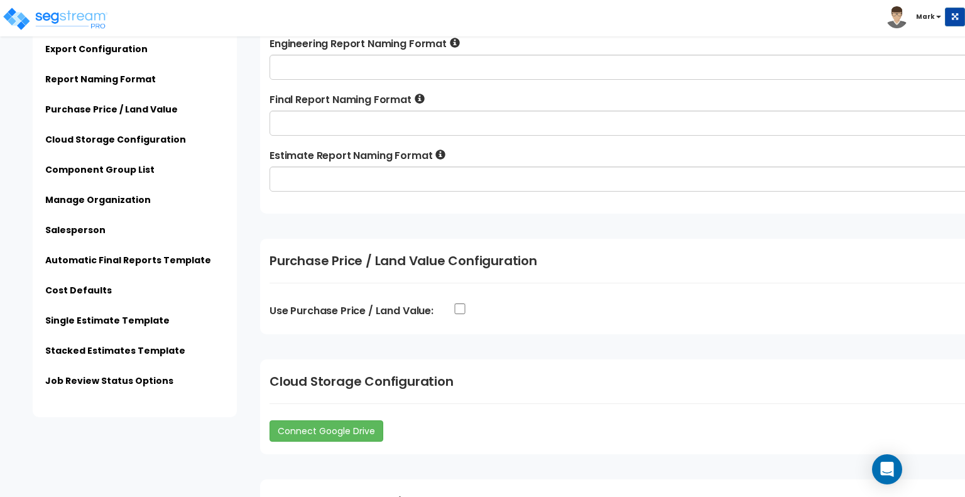
scroll to position [479, 0]
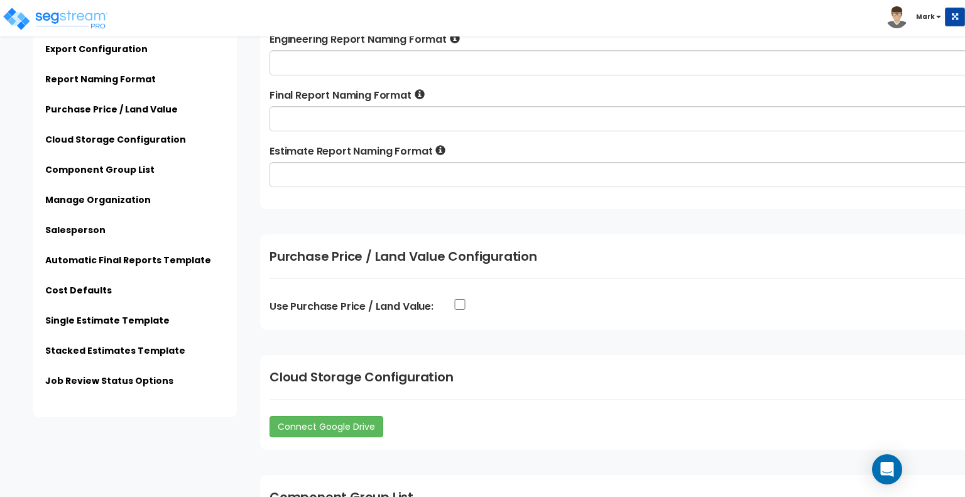
click at [113, 334] on li "Single Estimate Template" at bounding box center [134, 324] width 179 height 21
click at [125, 316] on link "Single Estimate Template" at bounding box center [107, 320] width 124 height 13
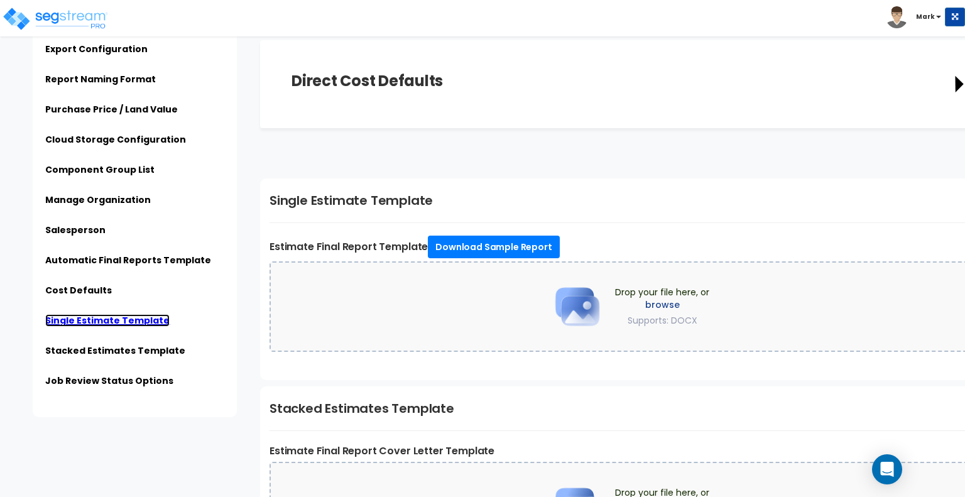
scroll to position [2234, 0]
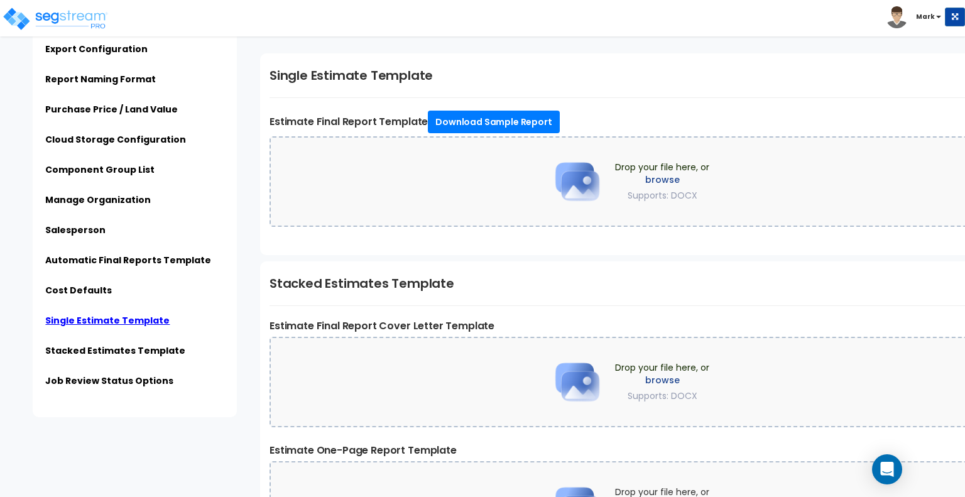
click at [672, 165] on span "Drop your file here, or browse Supports: DOCX" at bounding box center [662, 181] width 94 height 41
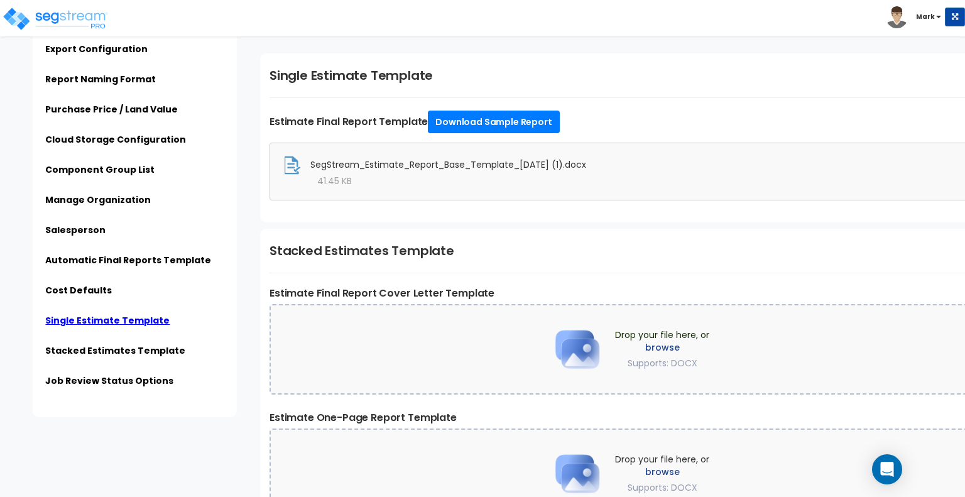
scroll to position [2480, 0]
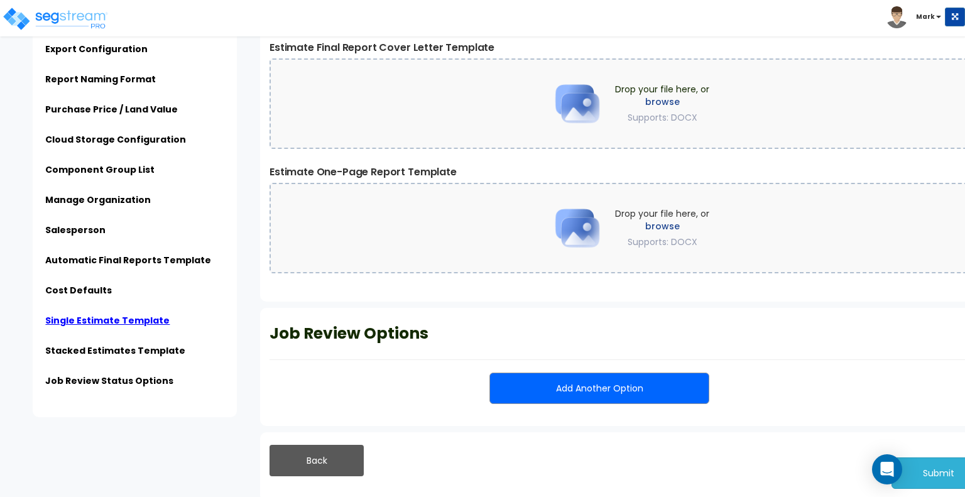
click at [913, 474] on button "Submit" at bounding box center [938, 472] width 94 height 31
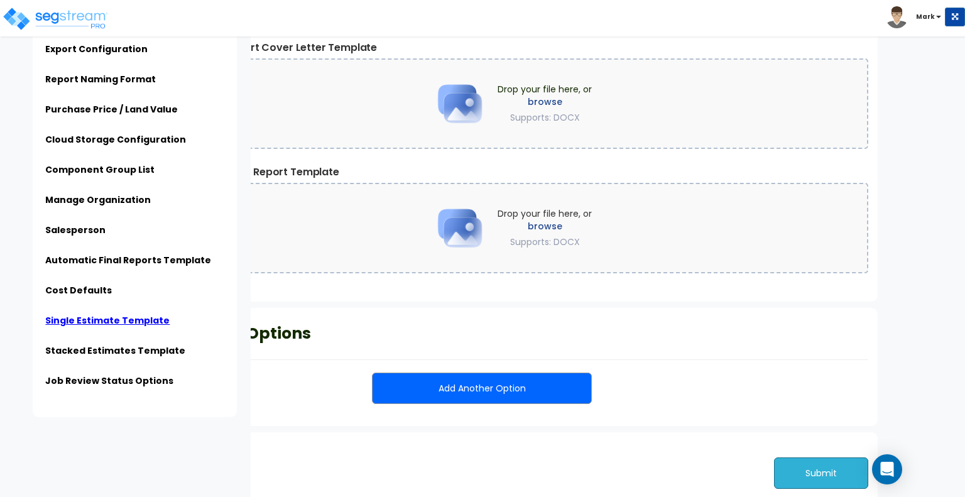
scroll to position [0, 118]
click at [835, 486] on div "Back Submit" at bounding box center [509, 466] width 735 height 69
click at [805, 460] on button "Submit" at bounding box center [820, 472] width 94 height 31
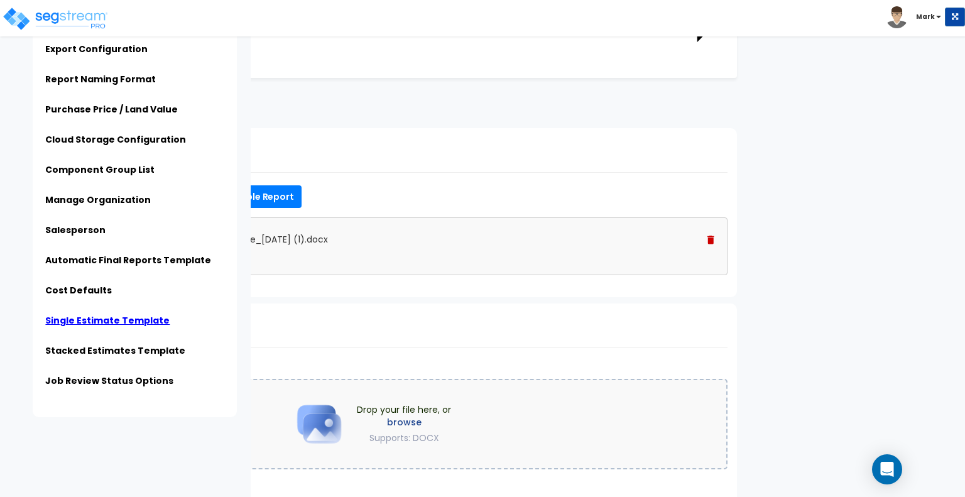
scroll to position [0, 300]
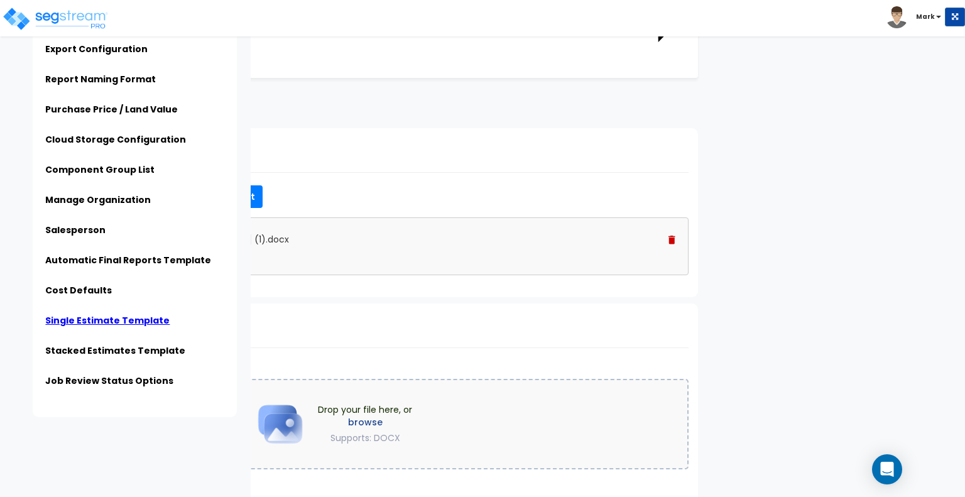
click at [668, 239] on img at bounding box center [671, 240] width 7 height 9
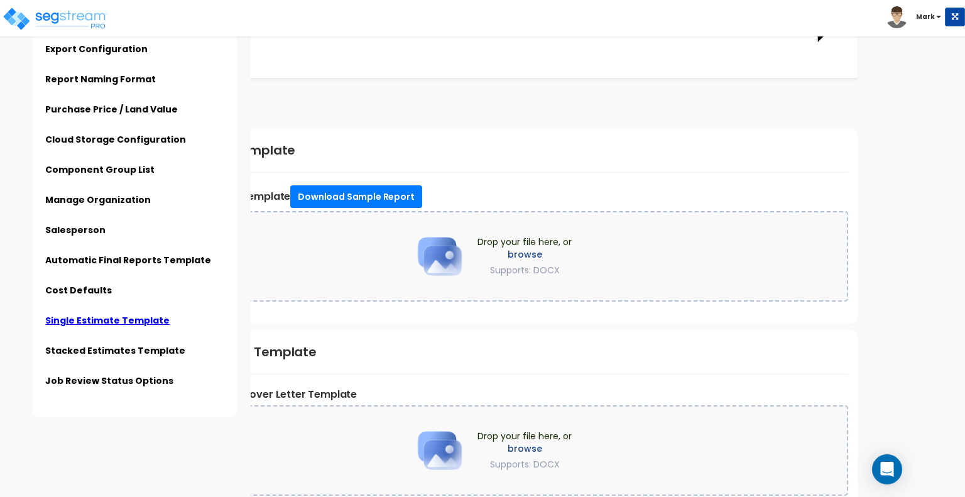
click at [525, 248] on label "browse" at bounding box center [524, 254] width 94 height 13
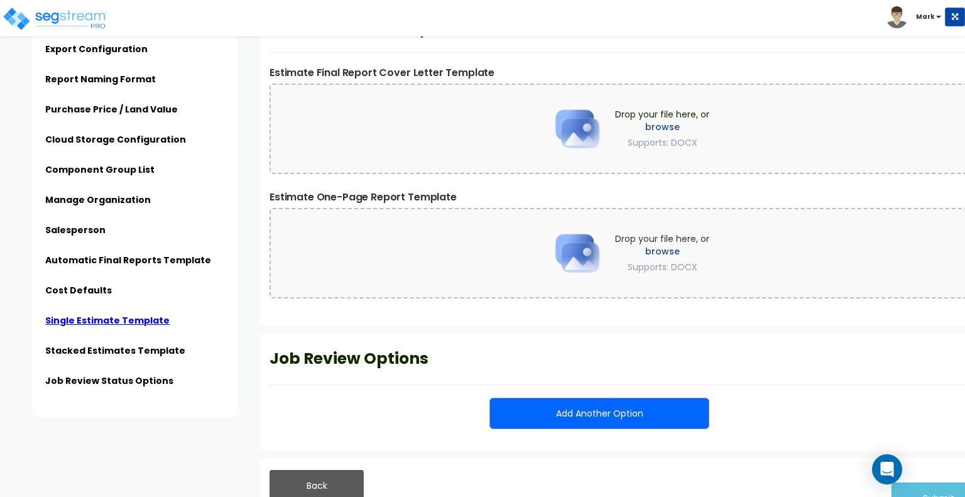
scroll to position [2480, 0]
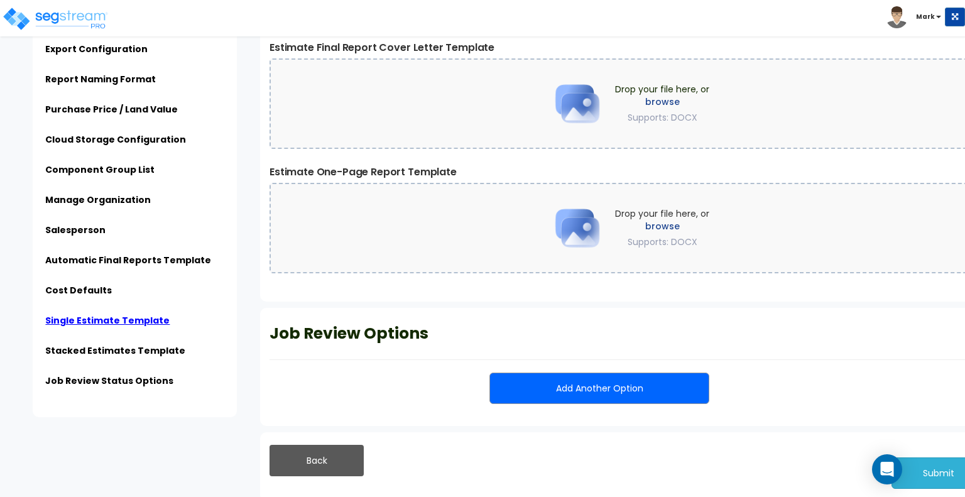
click at [945, 467] on button "Submit" at bounding box center [938, 472] width 94 height 31
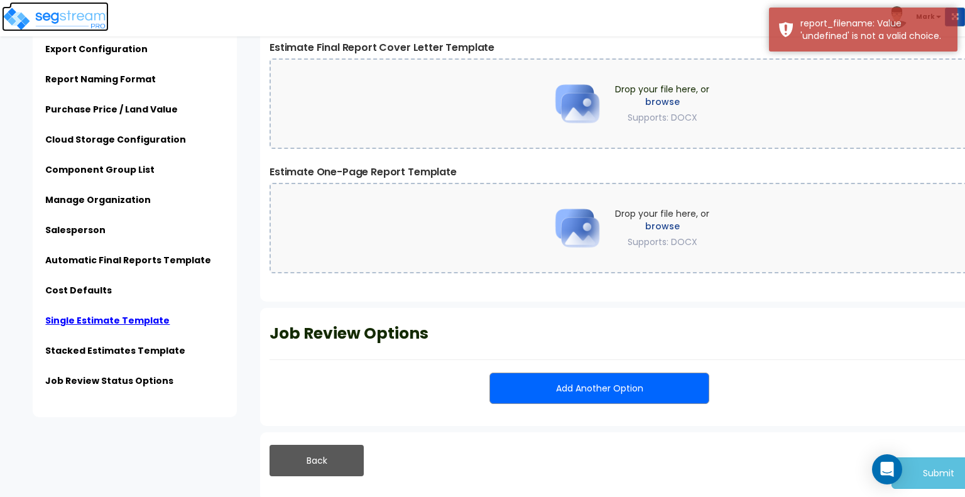
click at [85, 17] on img at bounding box center [55, 18] width 107 height 25
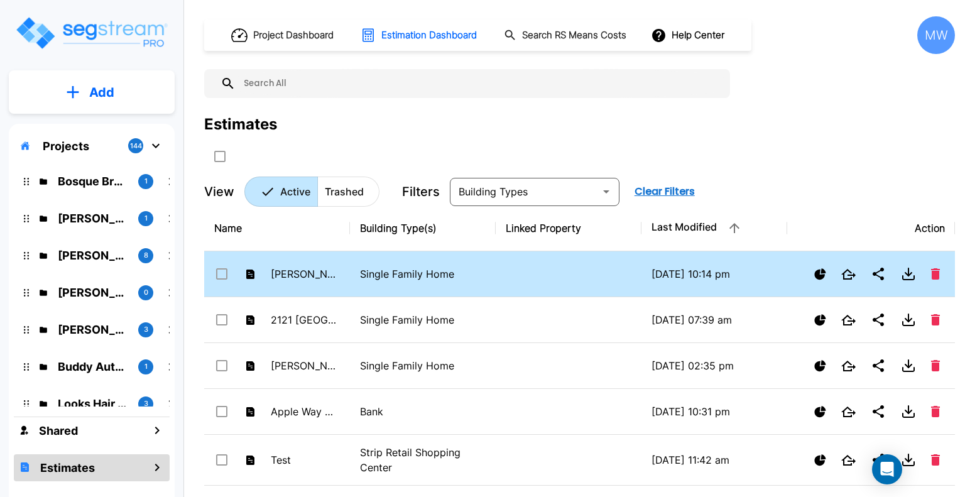
click at [905, 274] on icon "Download" at bounding box center [908, 273] width 15 height 15
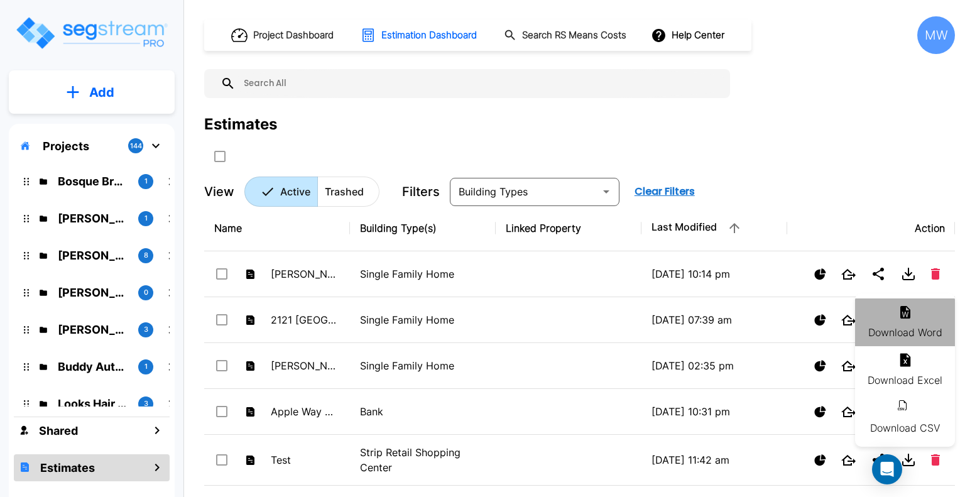
click at [906, 322] on li "Download Word" at bounding box center [905, 322] width 100 height 48
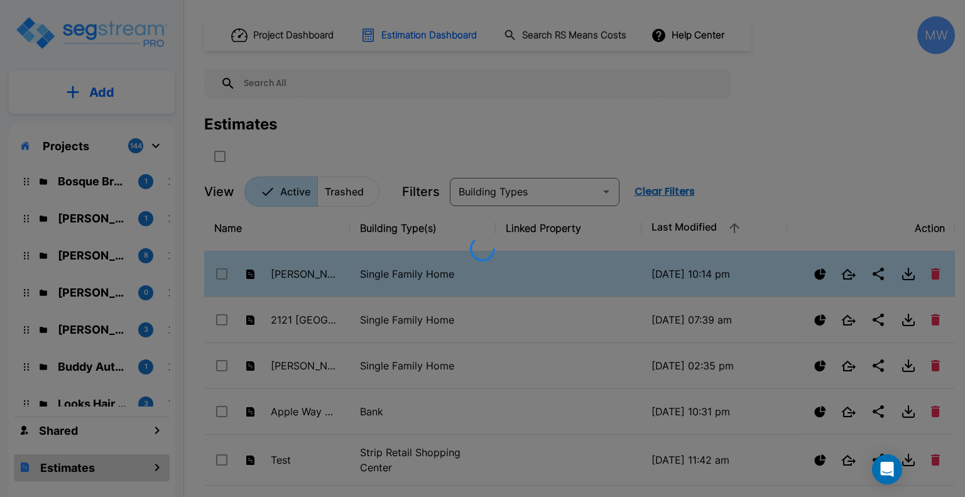
click at [121, 24] on div at bounding box center [482, 248] width 965 height 497
checkbox input "true"
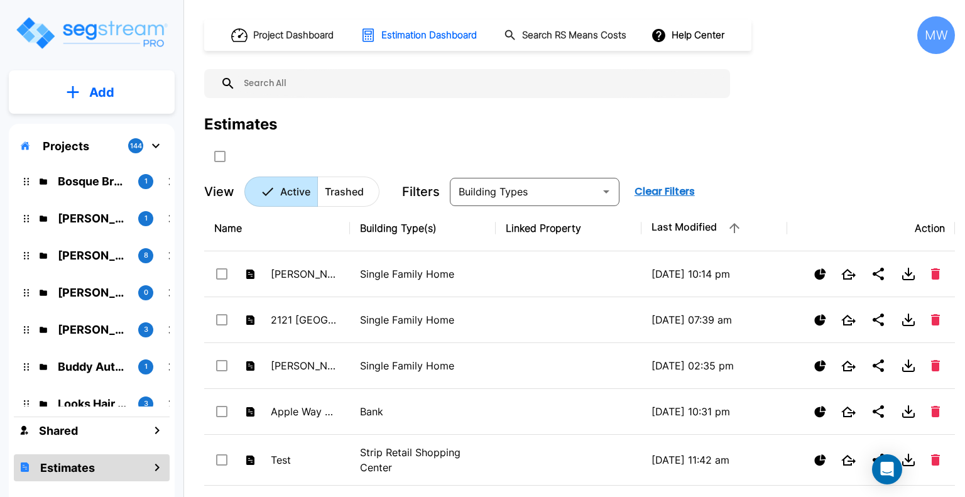
click at [926, 34] on div "MW" at bounding box center [936, 35] width 38 height 38
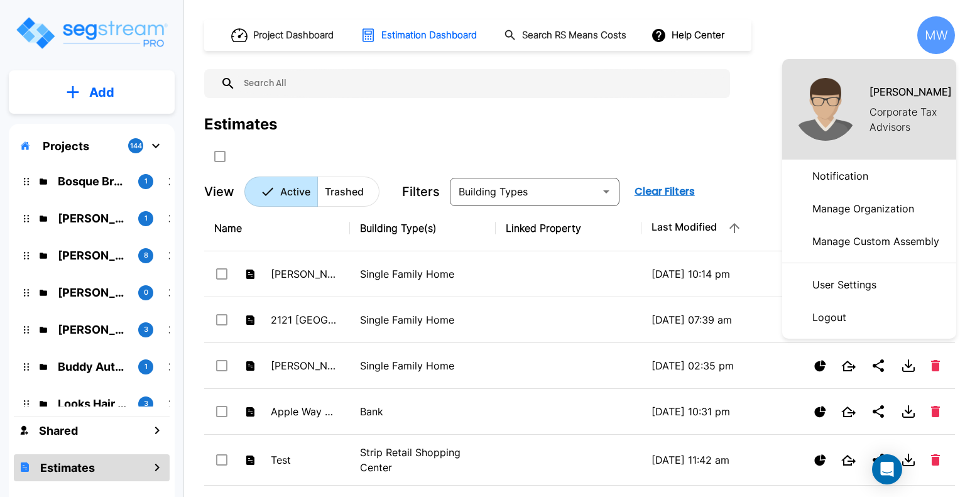
click at [862, 211] on p "Manage Organization" at bounding box center [863, 208] width 112 height 25
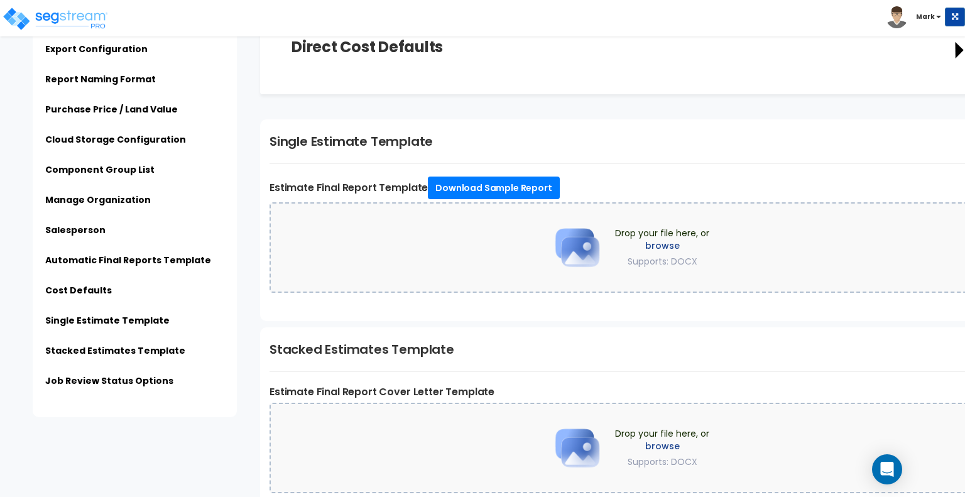
scroll to position [2140, 0]
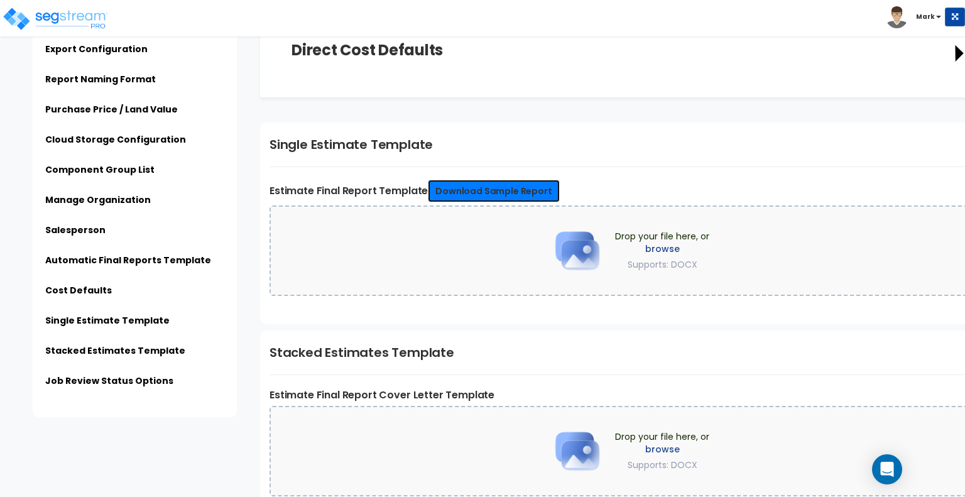
click at [523, 181] on link "Download Sample Report" at bounding box center [493, 191] width 131 height 23
click at [663, 238] on span "Drop your file here, or browse Supports: DOCX" at bounding box center [662, 250] width 94 height 41
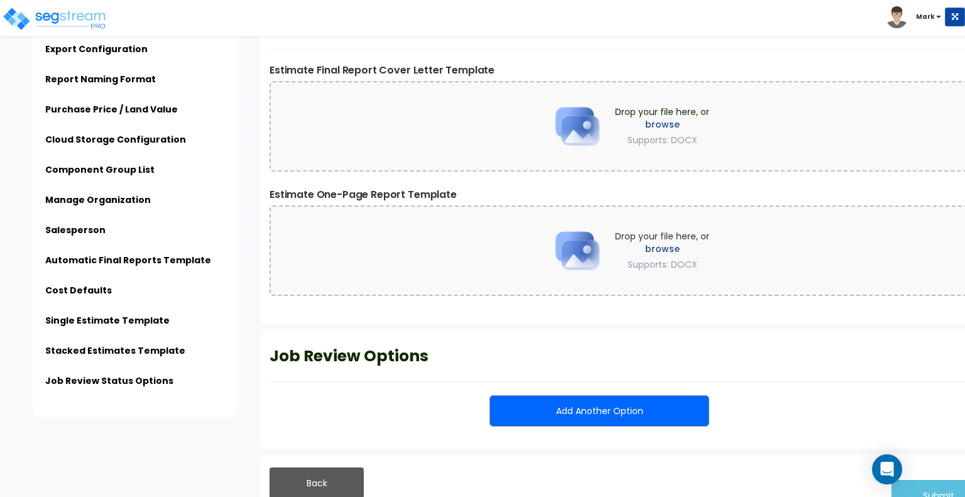
scroll to position [2455, 0]
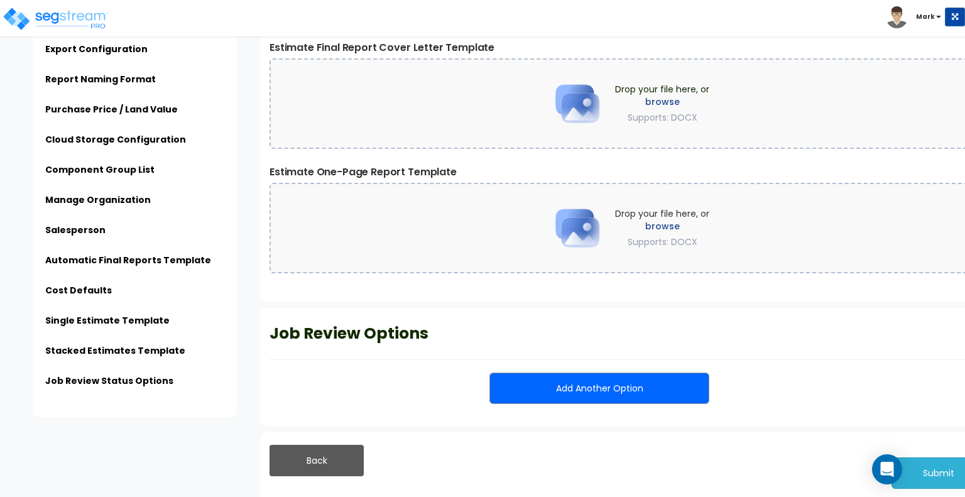
click at [934, 464] on button "Submit" at bounding box center [938, 472] width 94 height 31
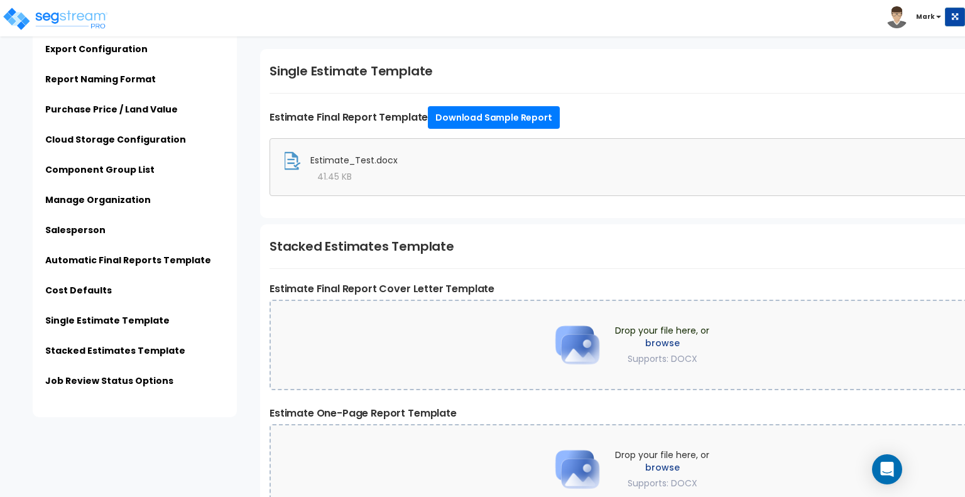
scroll to position [0, 138]
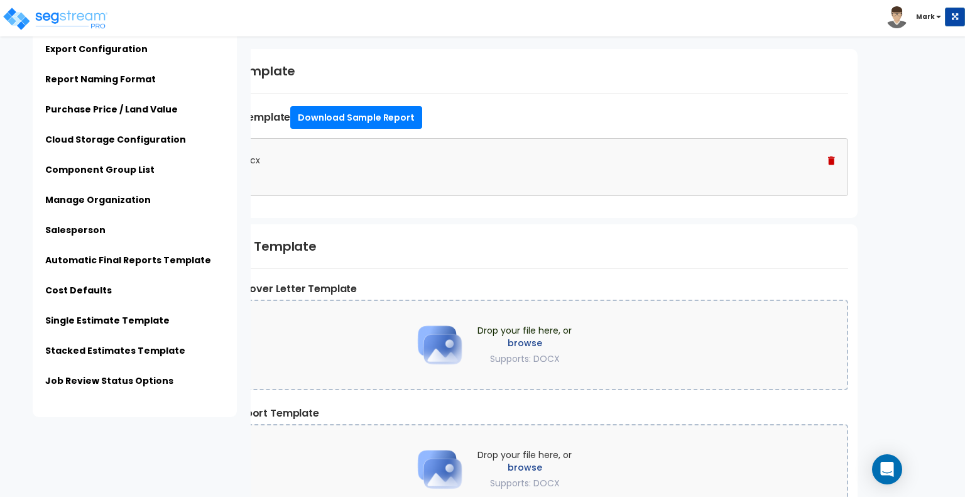
click at [834, 145] on div "Estimate_Test.docx 41.45 KB" at bounding box center [490, 167] width 716 height 58
click at [830, 157] on img at bounding box center [831, 160] width 7 height 9
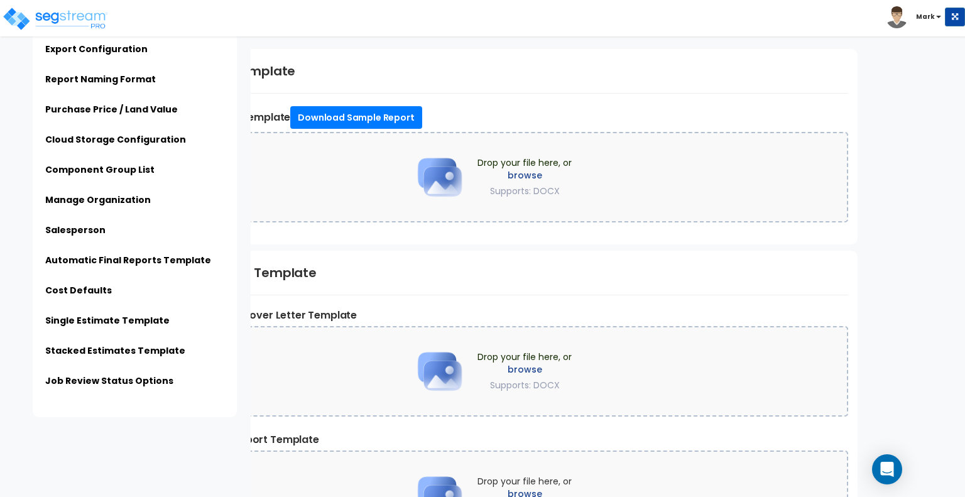
click at [529, 169] on label "browse" at bounding box center [524, 175] width 94 height 13
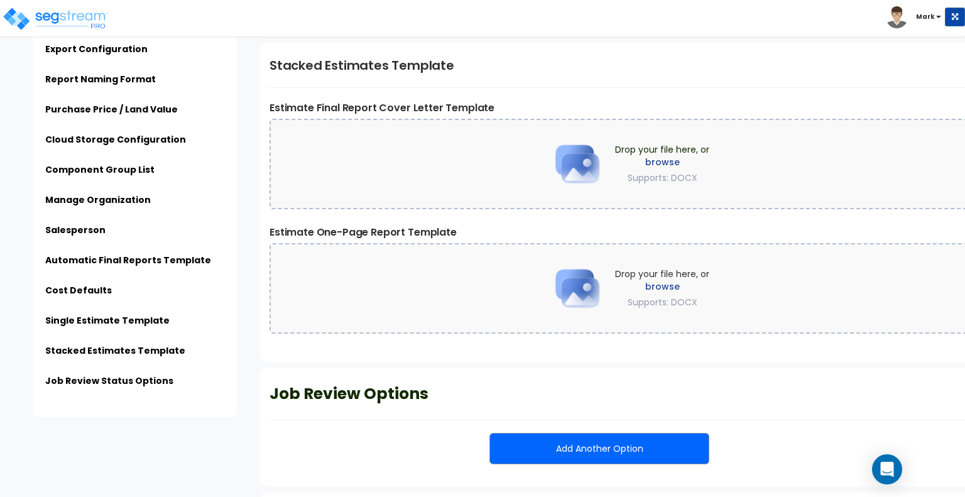
scroll to position [2455, 0]
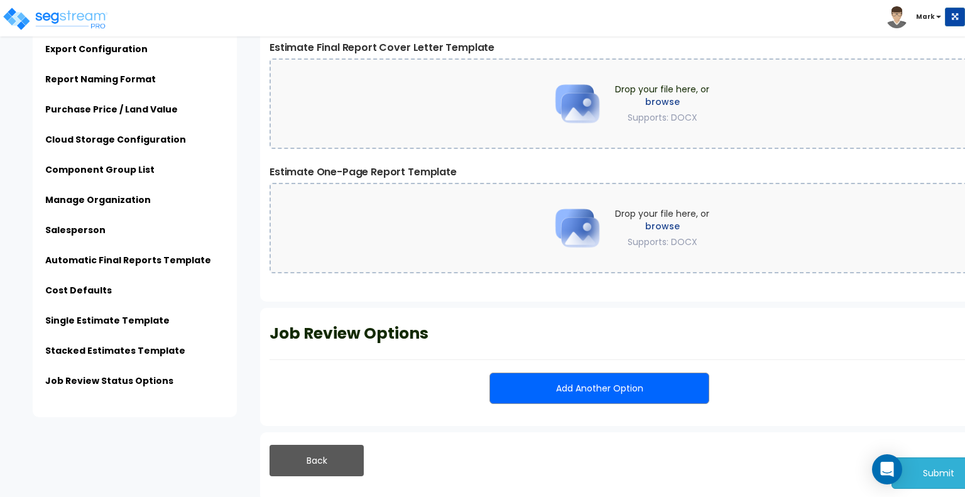
click at [945, 469] on button "Submit" at bounding box center [938, 472] width 94 height 31
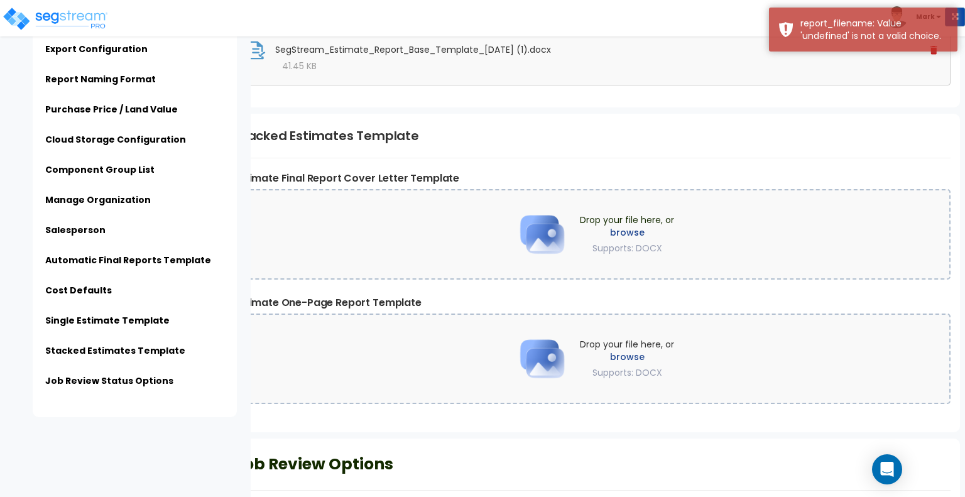
scroll to position [2334, 0]
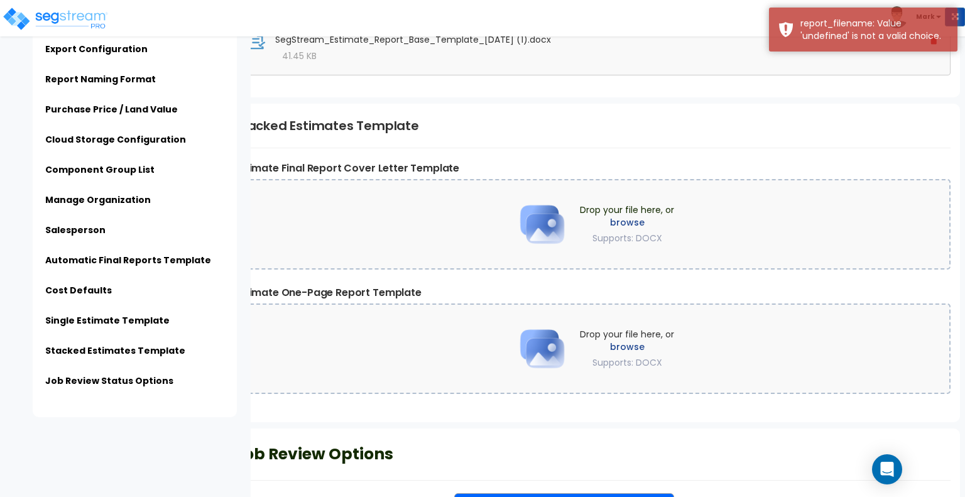
click at [626, 216] on label "browse" at bounding box center [627, 222] width 94 height 13
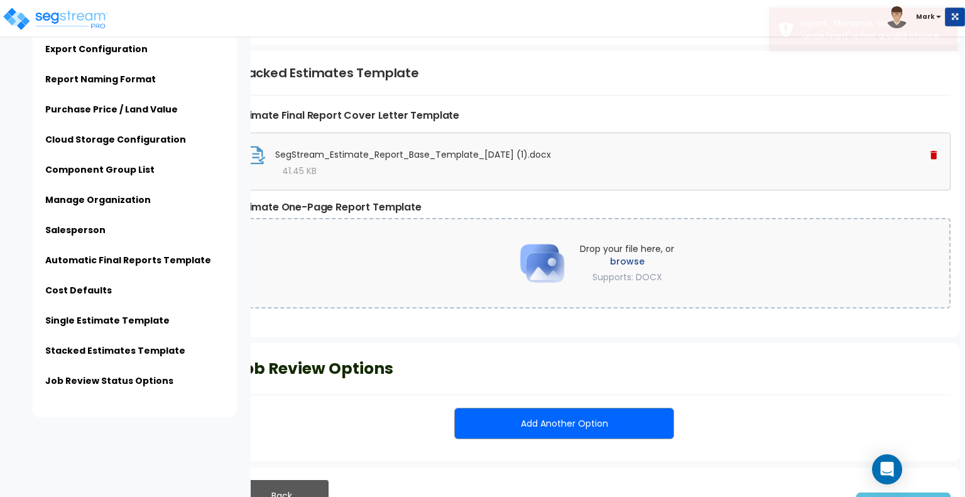
scroll to position [2422, 0]
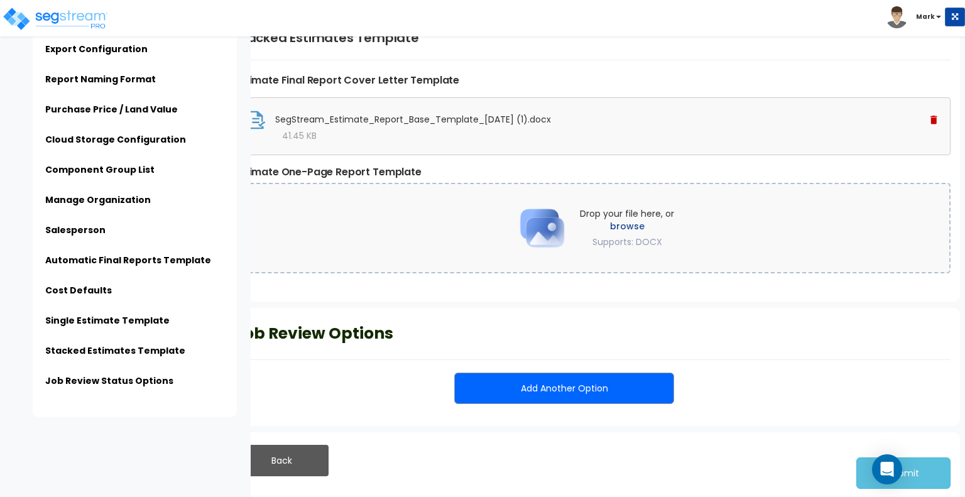
click at [634, 220] on label "browse" at bounding box center [627, 226] width 94 height 13
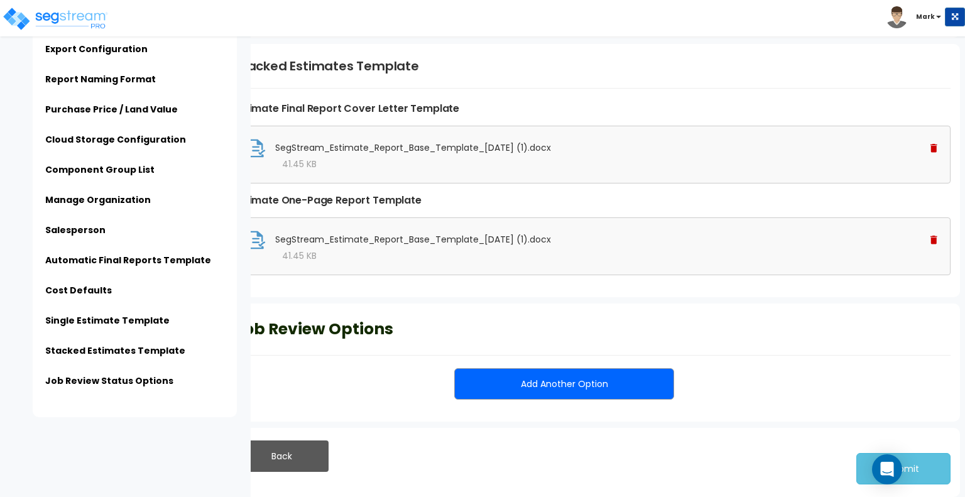
scroll to position [2389, 0]
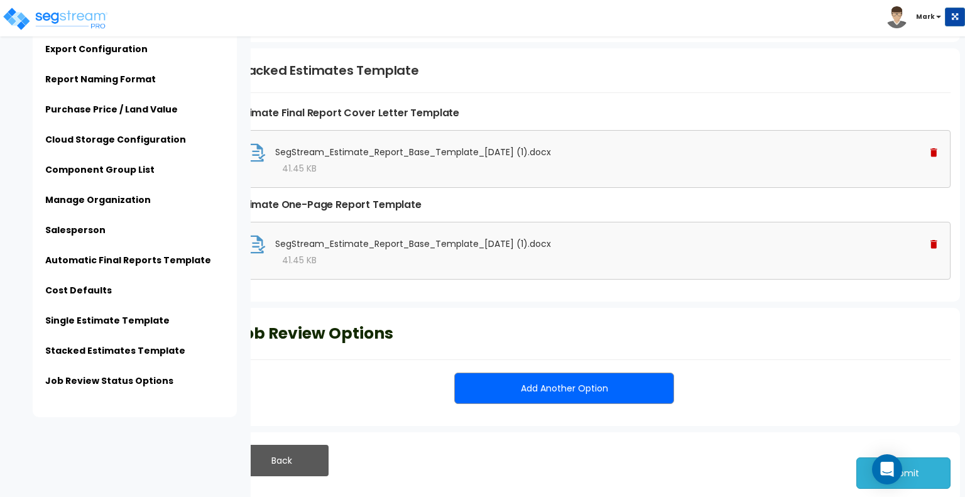
click at [938, 464] on button "Submit" at bounding box center [903, 472] width 94 height 31
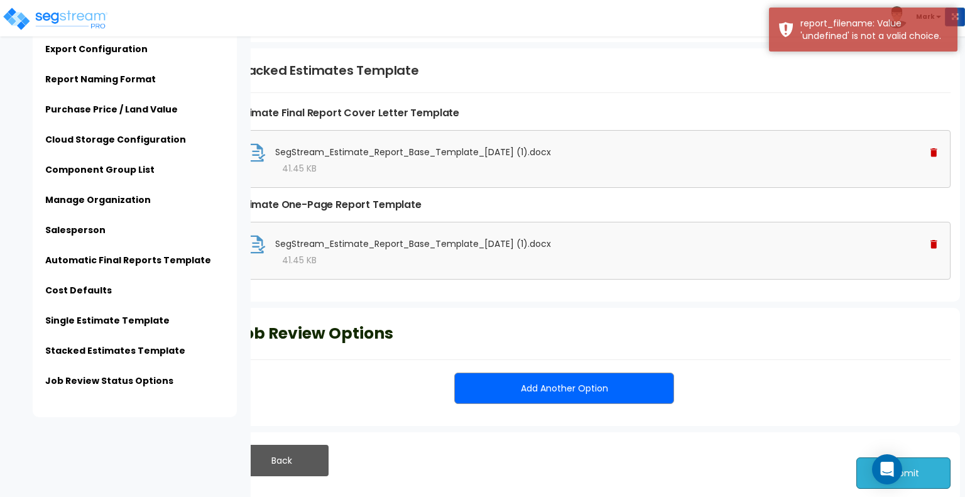
scroll to position [0, 0]
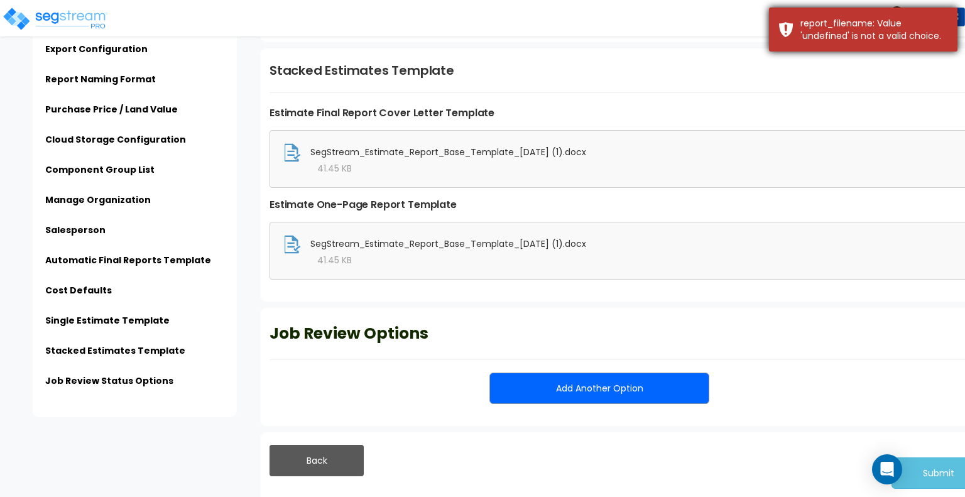
click at [837, 38] on div "report_filename: Value 'undefined' is not a valid choice." at bounding box center [874, 29] width 148 height 25
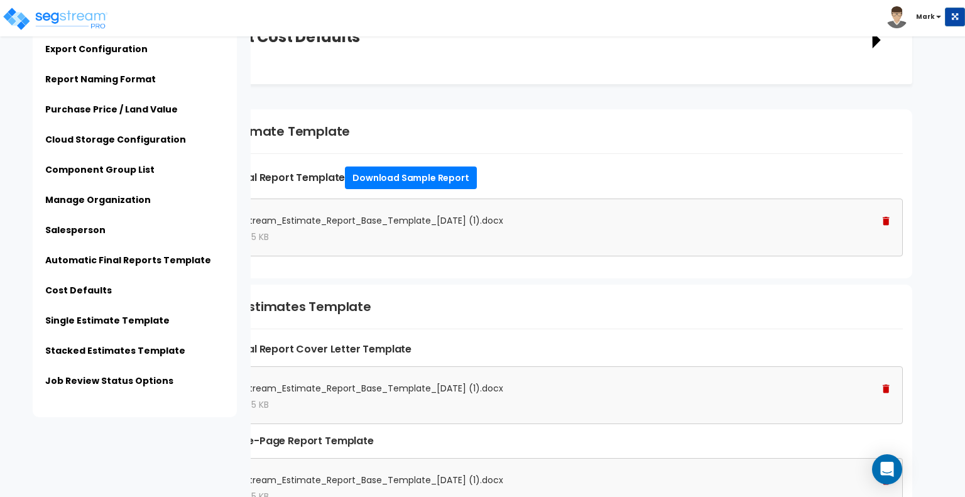
scroll to position [0, 88]
click at [882, 221] on img at bounding box center [880, 221] width 7 height 9
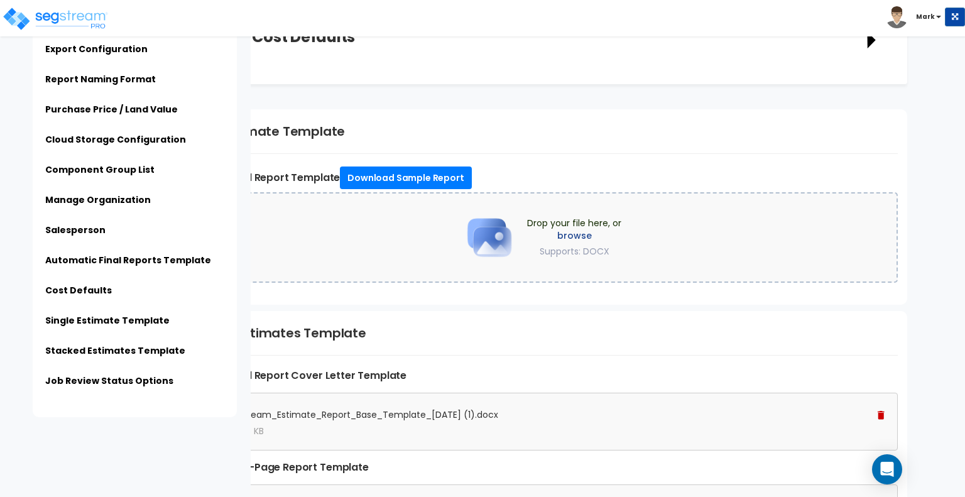
click at [578, 234] on label "browse" at bounding box center [574, 235] width 94 height 13
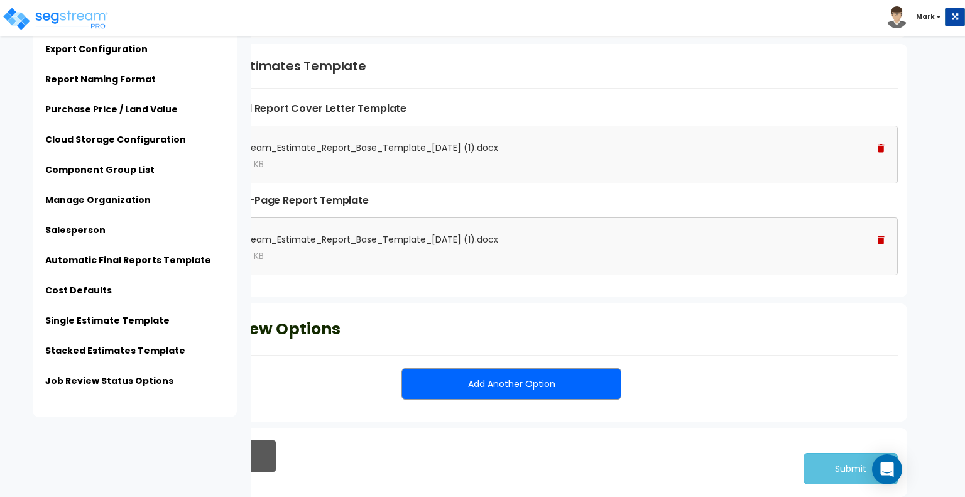
scroll to position [2389, 0]
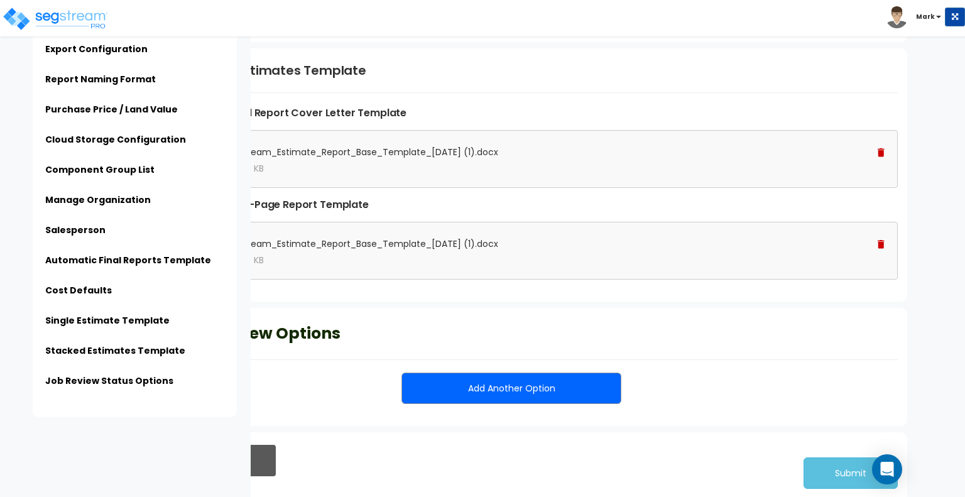
click at [879, 143] on div "SegStream_Estimate_Report_Base_Template_5-8-25 (1).docx" at bounding box center [540, 152] width 690 height 19
click at [882, 151] on img at bounding box center [880, 152] width 7 height 9
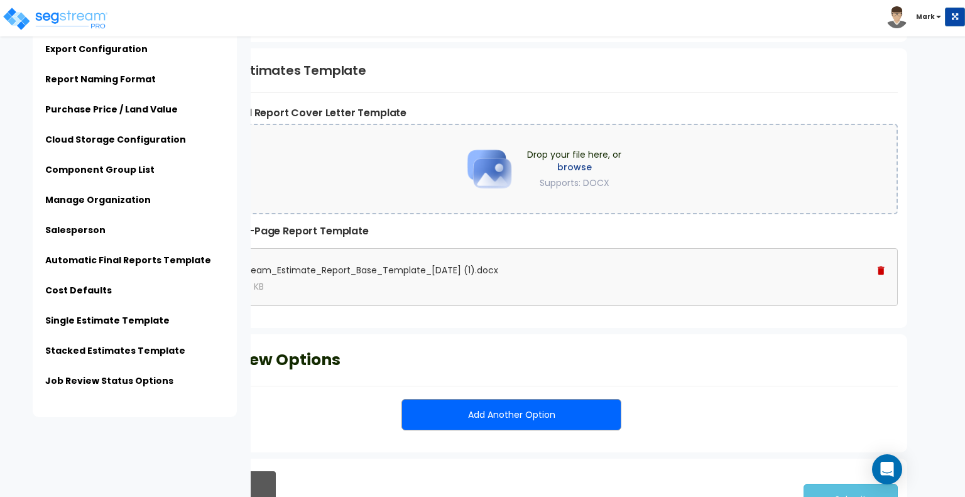
scroll to position [2414, 0]
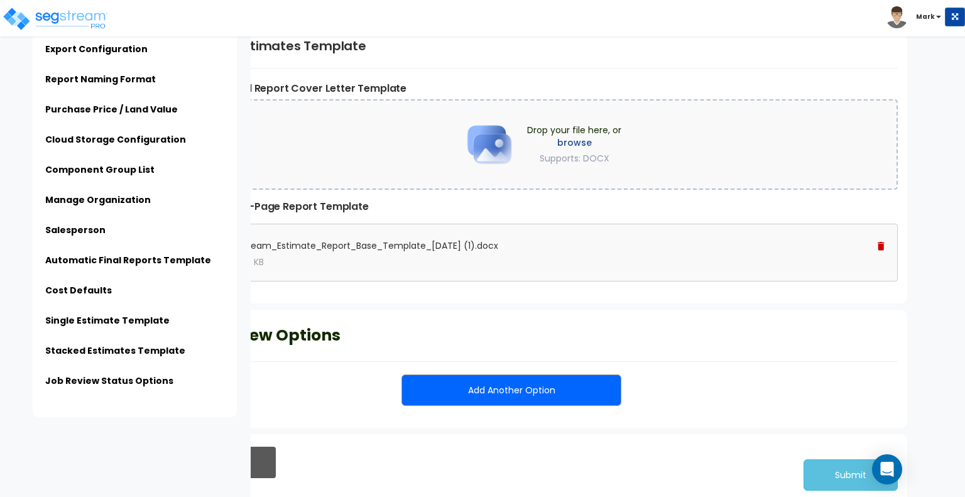
click at [883, 242] on img at bounding box center [880, 246] width 7 height 9
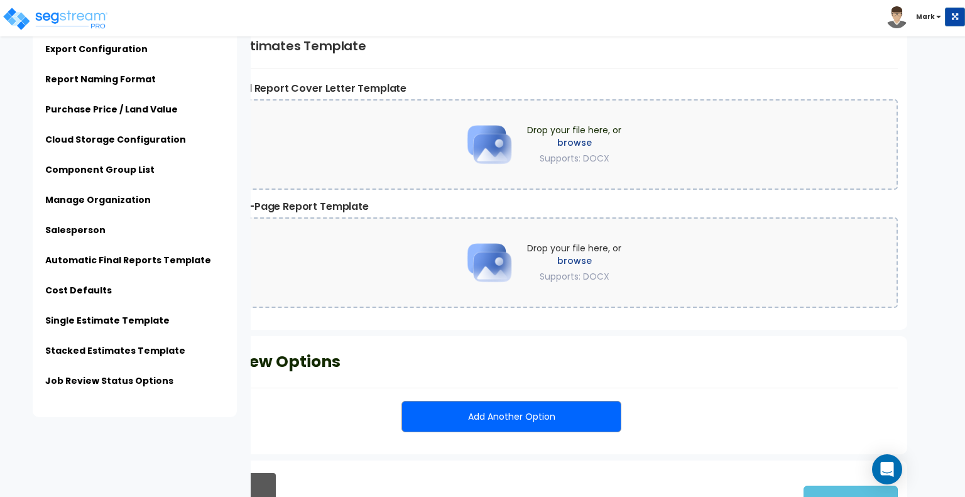
scroll to position [2442, 0]
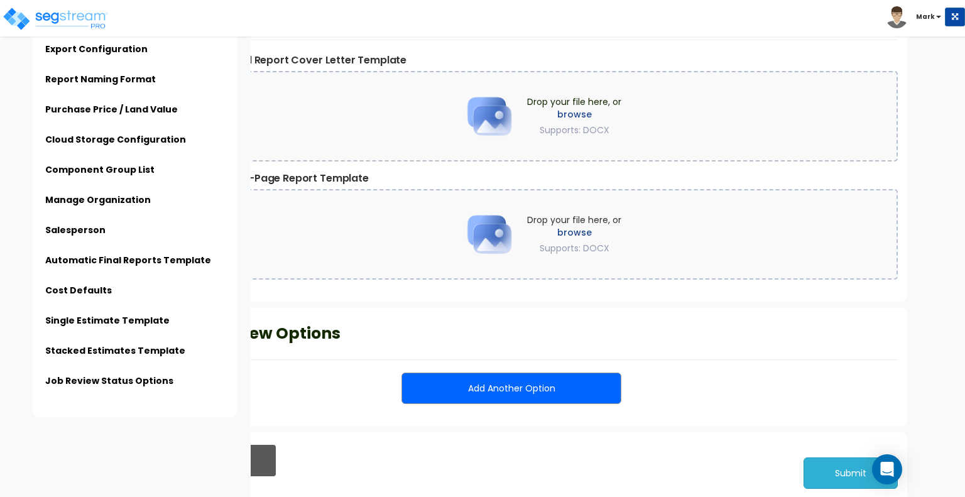
click at [809, 465] on button "Submit" at bounding box center [850, 472] width 94 height 31
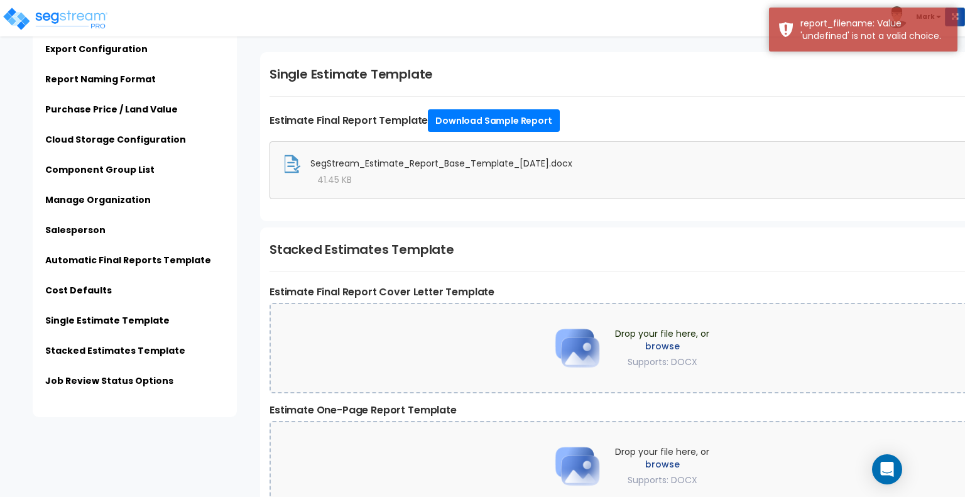
scroll to position [2208, 0]
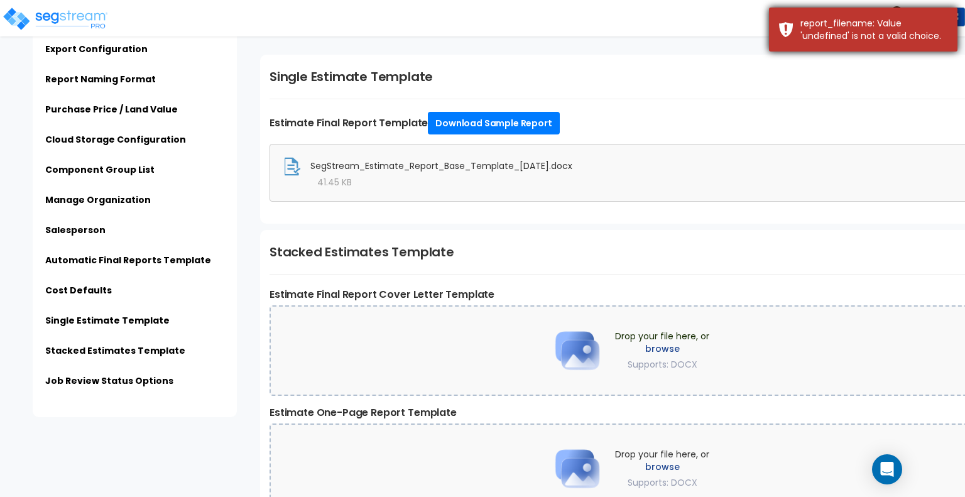
click at [940, 38] on div "report_filename: Value 'undefined' is not a valid choice." at bounding box center [874, 29] width 148 height 25
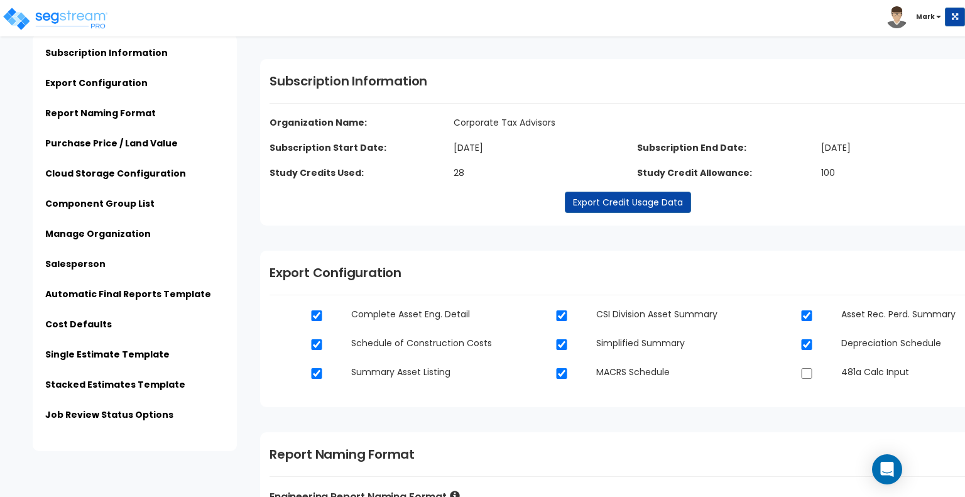
scroll to position [0, 0]
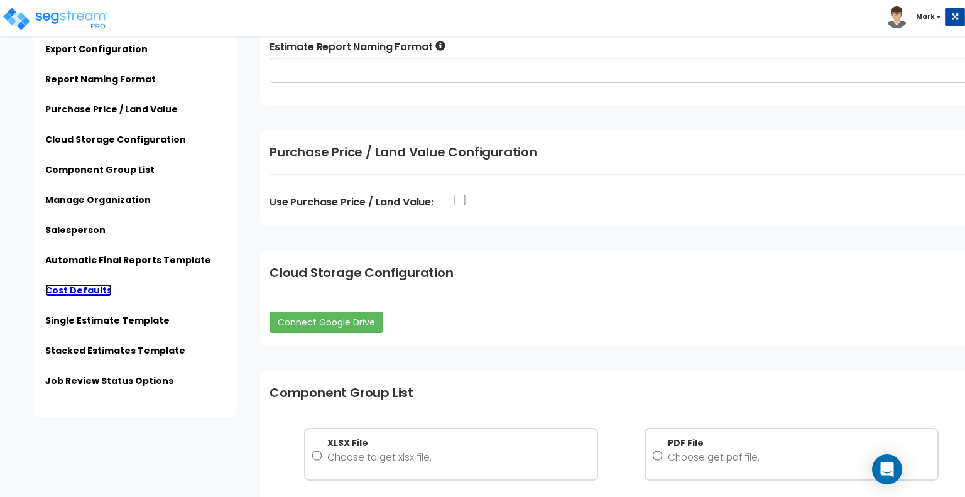
click at [88, 291] on link "Cost Defaults" at bounding box center [78, 290] width 67 height 13
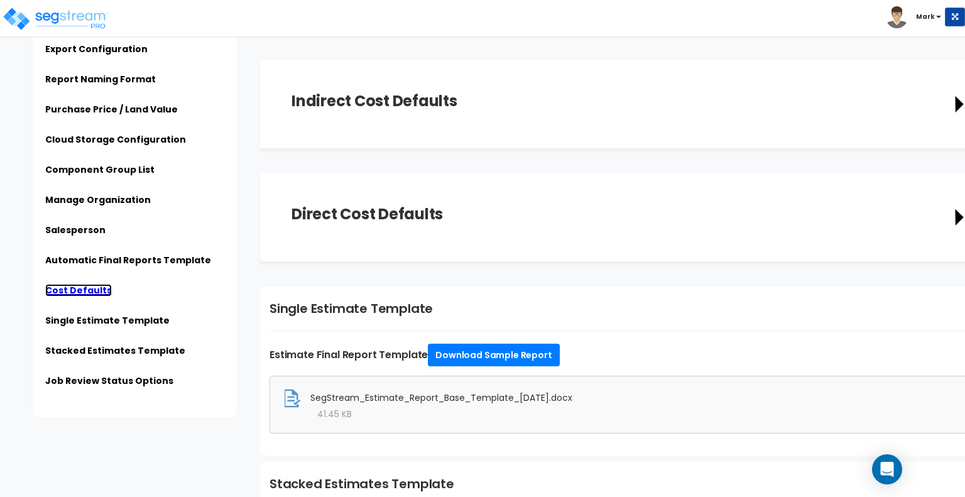
scroll to position [1983, 0]
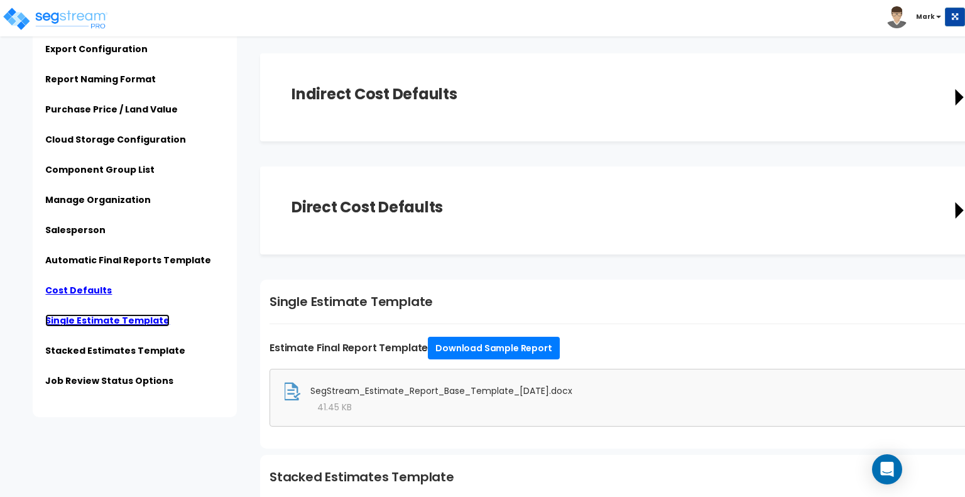
click at [121, 324] on link "Single Estimate Template" at bounding box center [107, 320] width 124 height 13
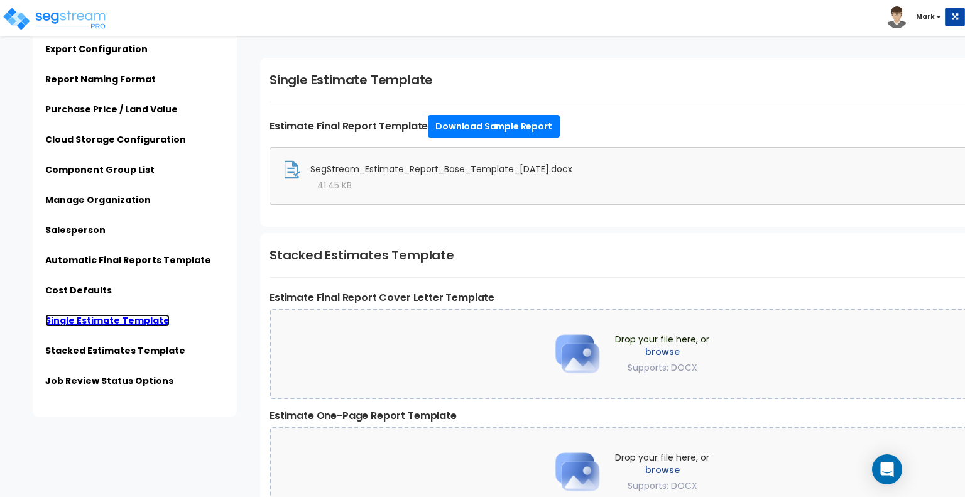
scroll to position [2234, 0]
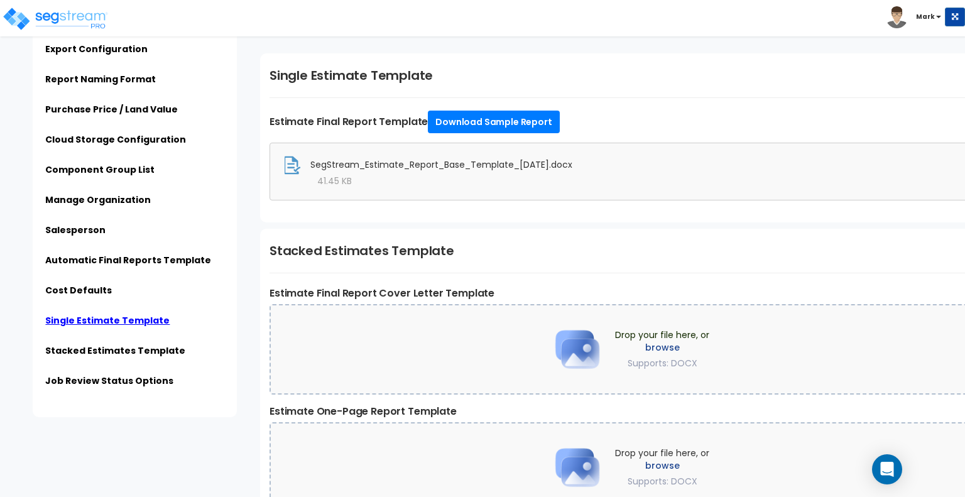
click at [123, 357] on li "Stacked Estimates Template" at bounding box center [134, 354] width 179 height 21
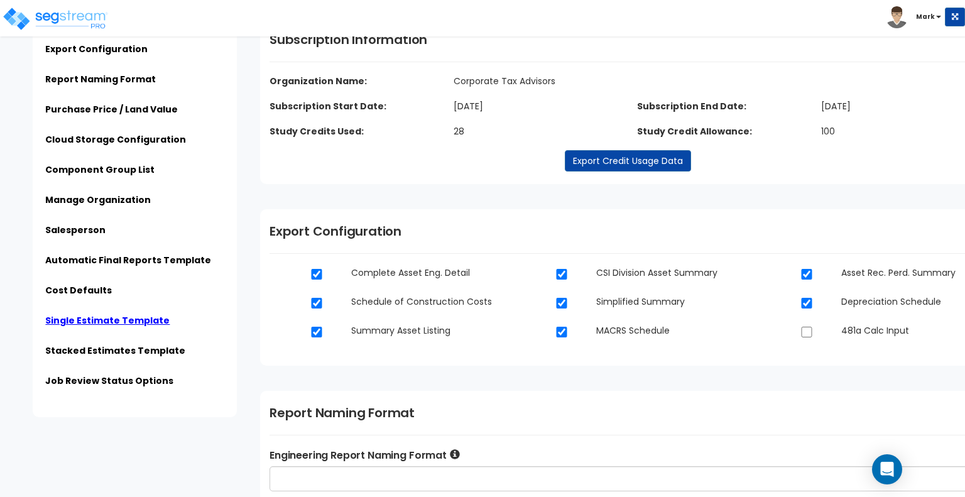
scroll to position [0, 0]
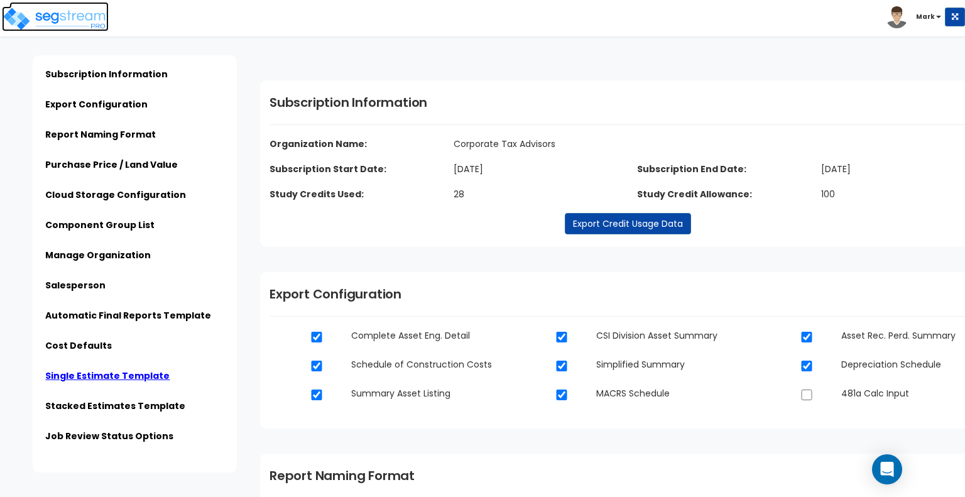
click at [101, 27] on img at bounding box center [55, 18] width 107 height 25
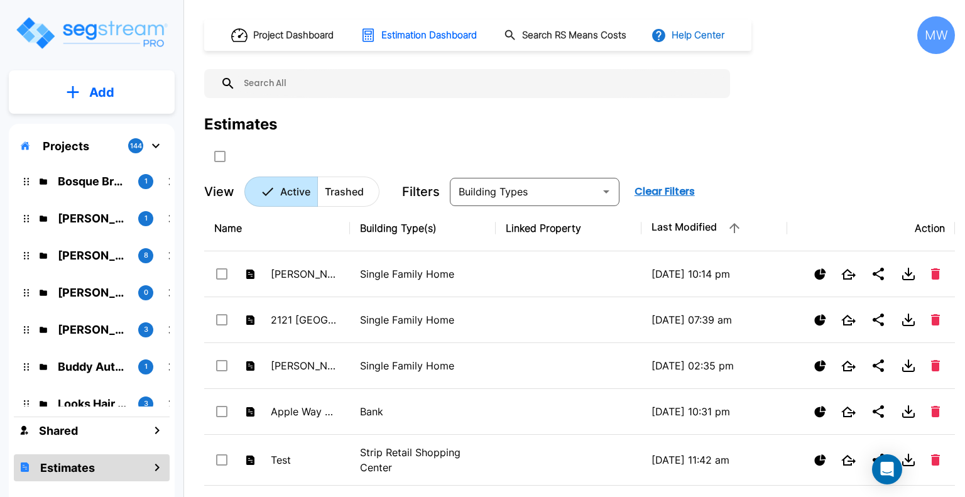
click at [671, 39] on button "Help Center" at bounding box center [688, 35] width 81 height 24
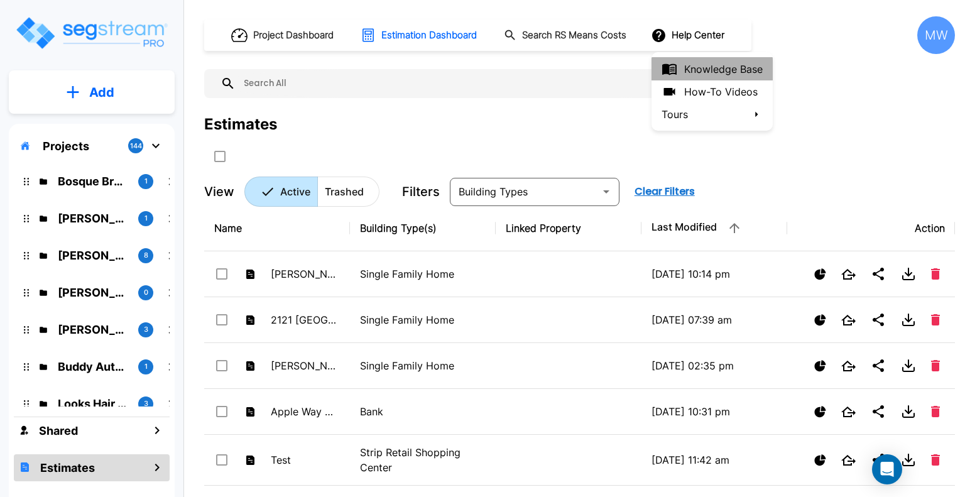
click at [686, 73] on link "Knowledge Base" at bounding box center [711, 68] width 121 height 23
